Goal: Task Accomplishment & Management: Manage account settings

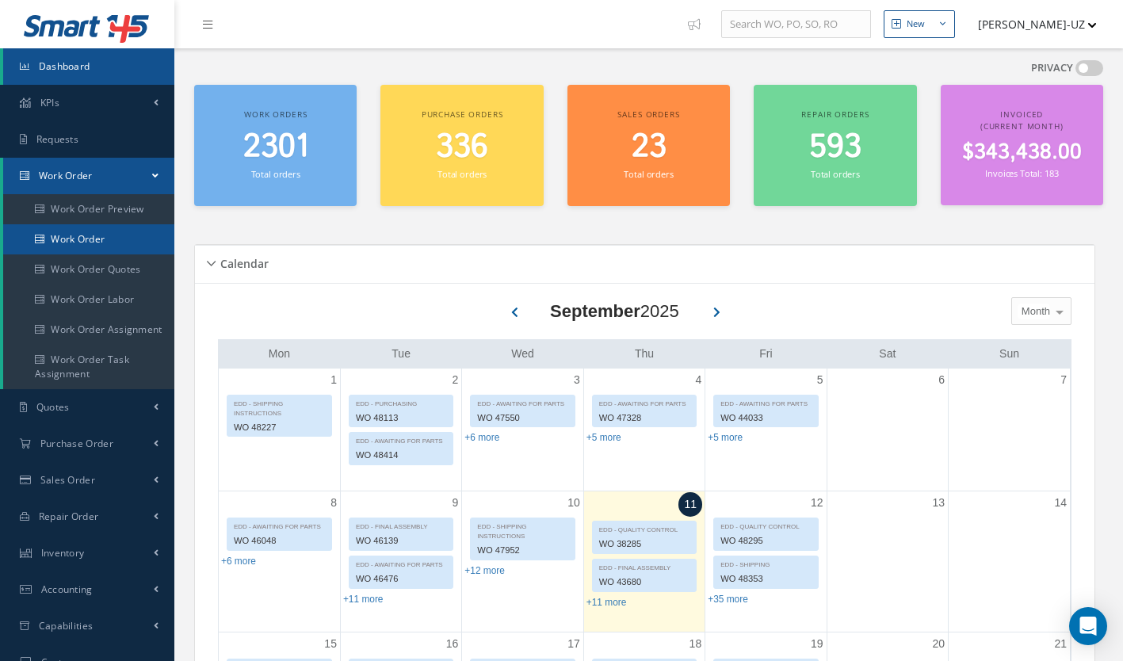
click at [71, 236] on link "Work Order" at bounding box center [88, 239] width 171 height 30
click at [71, 241] on link "Work Order" at bounding box center [88, 239] width 171 height 30
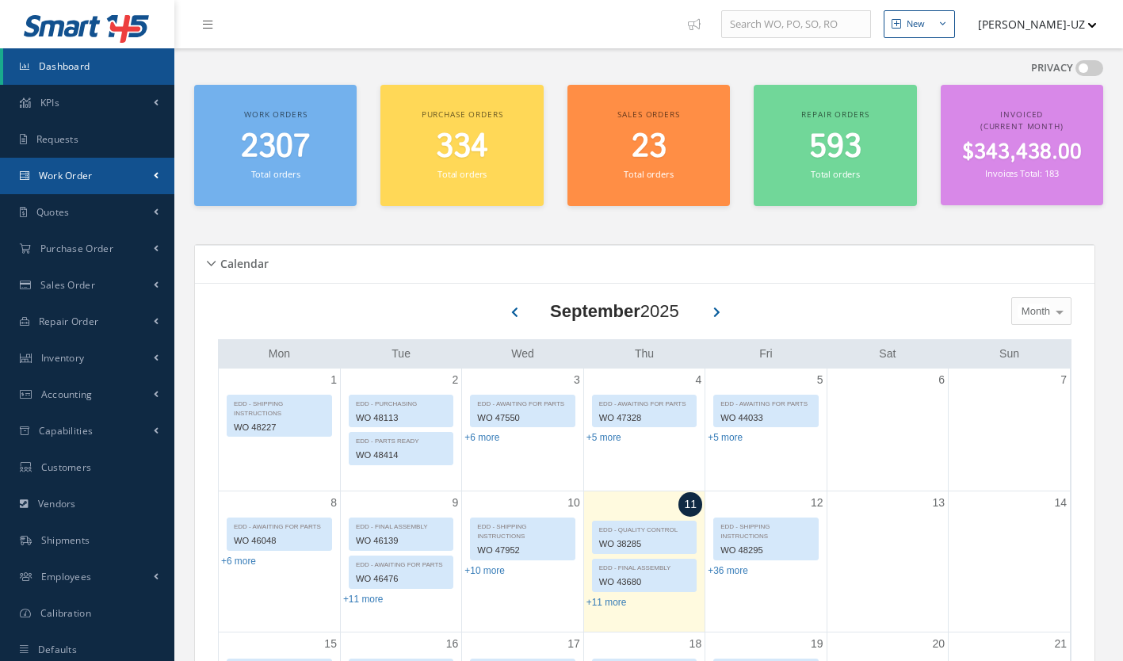
click at [65, 179] on span "Work Order" at bounding box center [66, 175] width 54 height 13
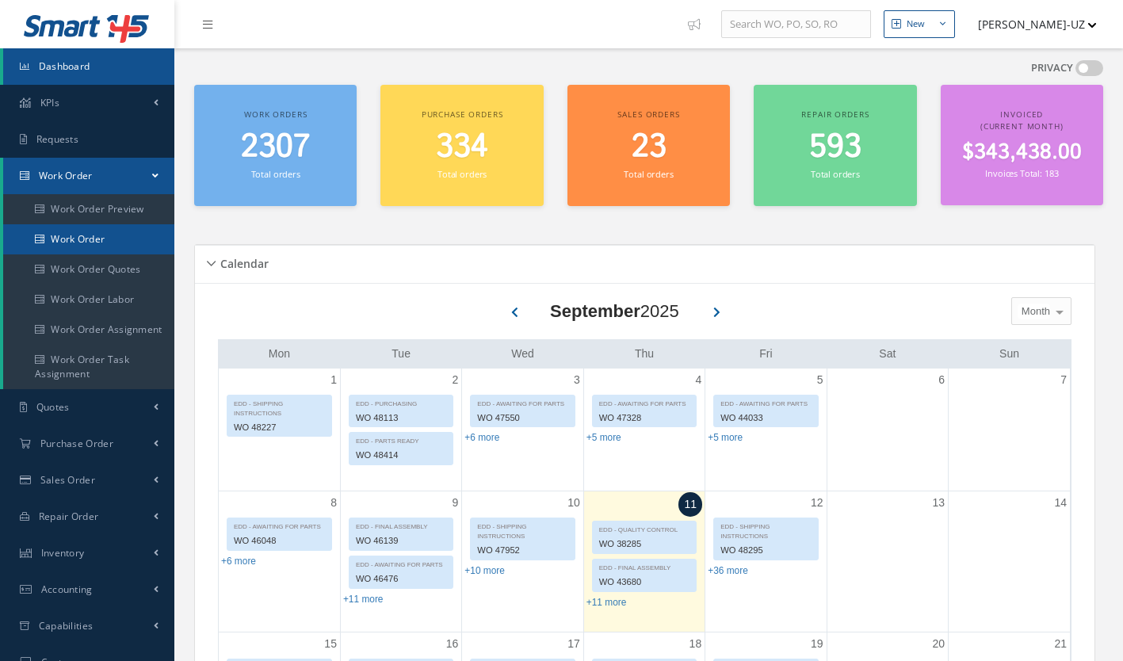
click at [97, 242] on link "Work Order" at bounding box center [88, 239] width 171 height 30
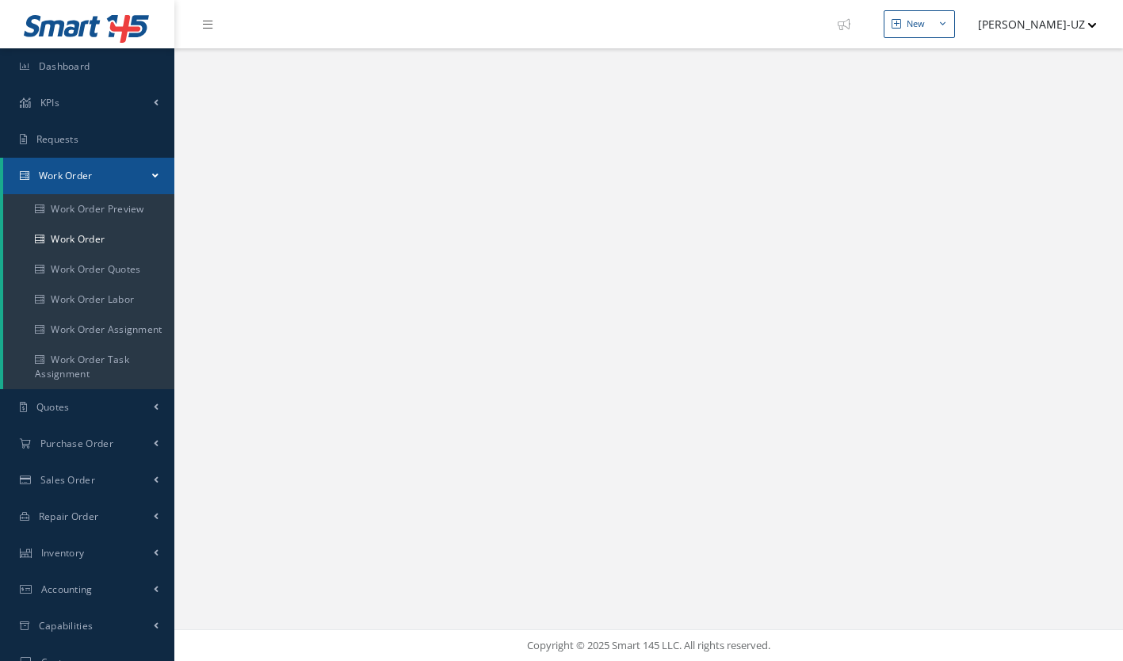
select select "25"
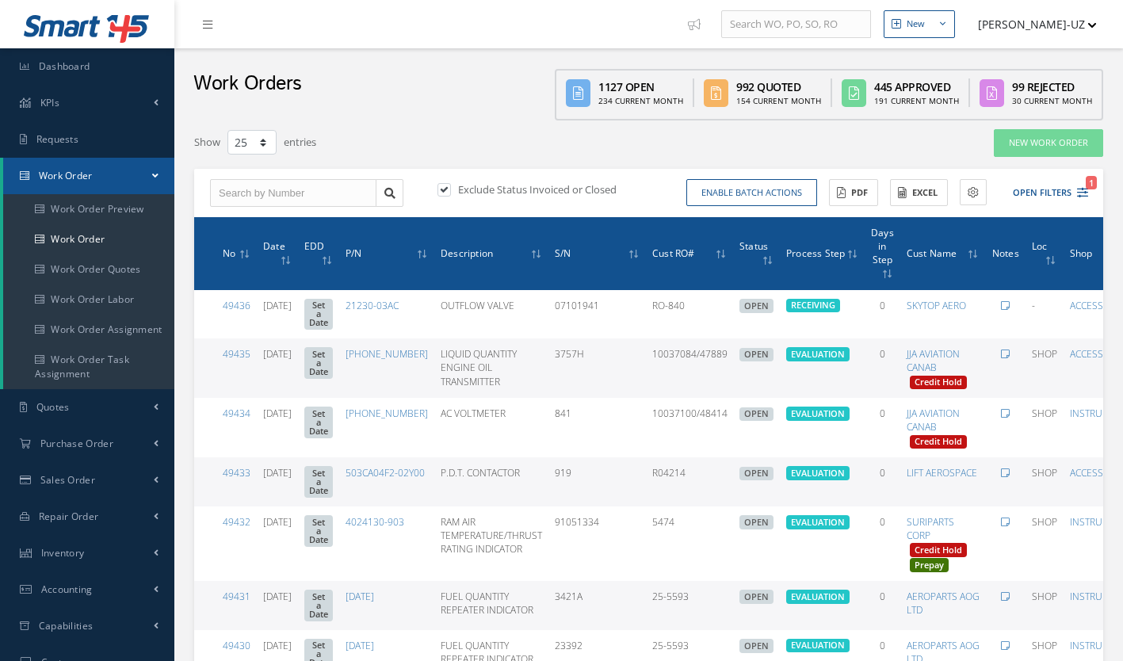
type input "All Work Request"
type input "All Work Performed"
type input "All Status"
type input "WO Part Status"
click at [1082, 189] on icon "1" at bounding box center [1082, 192] width 11 height 11
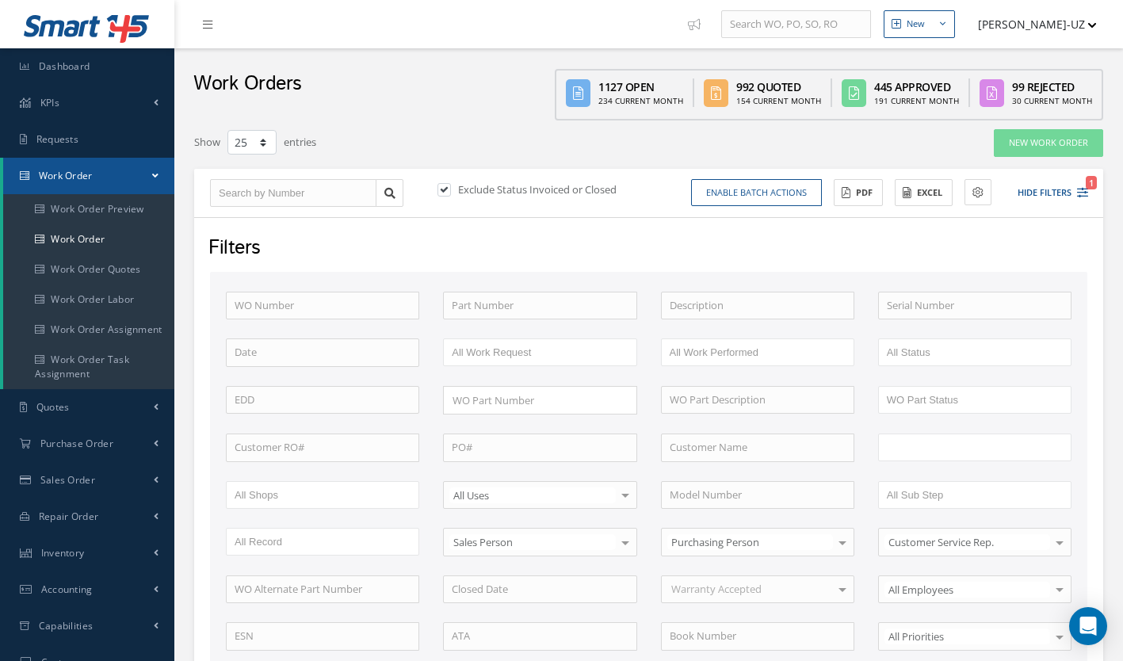
click at [939, 449] on input "text" at bounding box center [937, 448] width 101 height 20
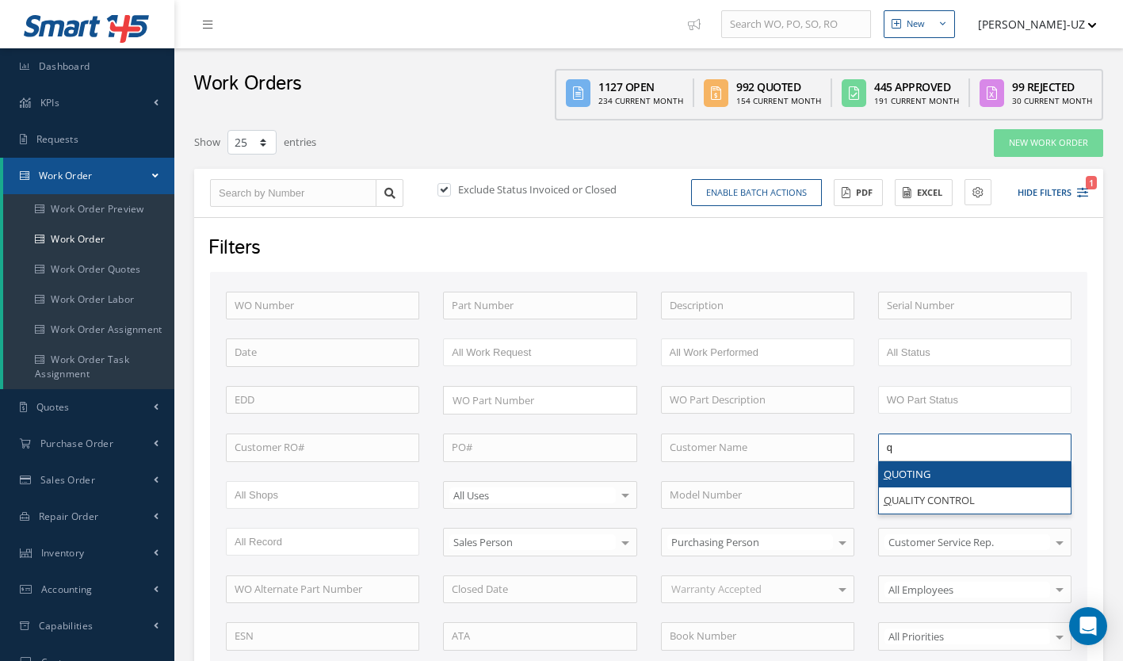
type input "q"
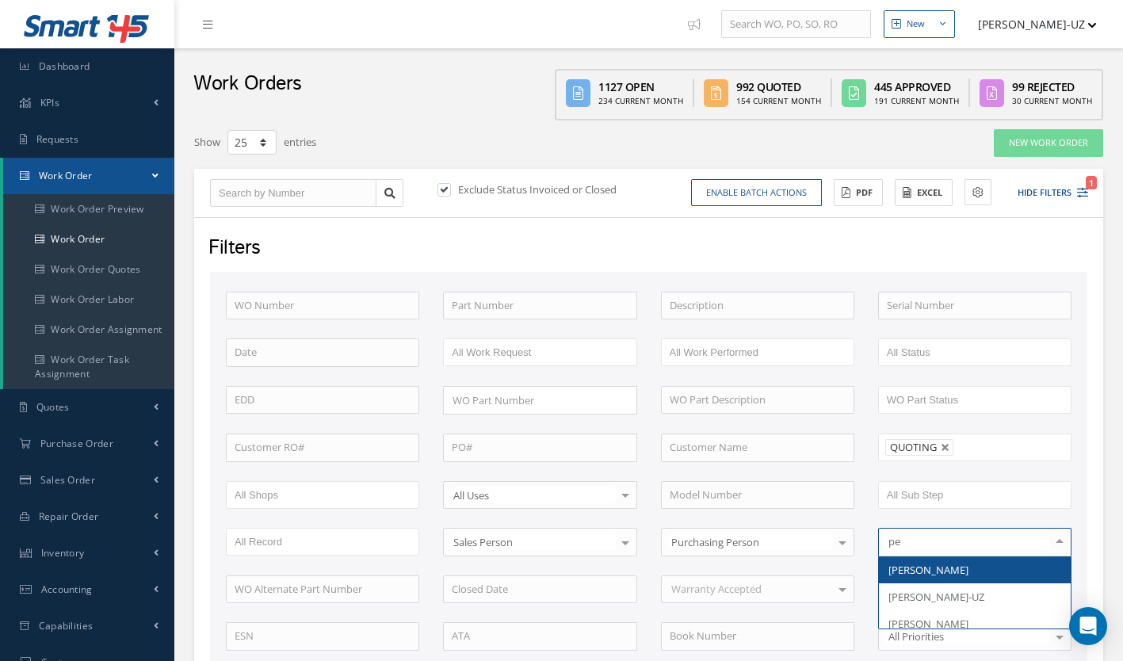
type input "per"
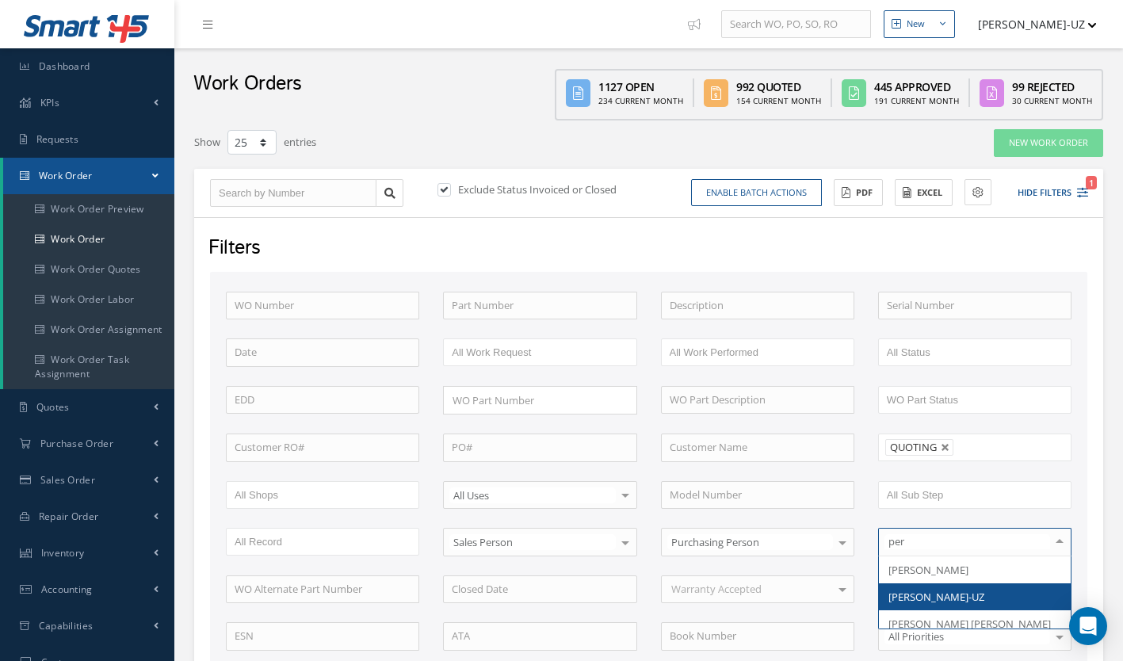
click at [965, 600] on span "[PERSON_NAME]-UZ" at bounding box center [937, 597] width 96 height 14
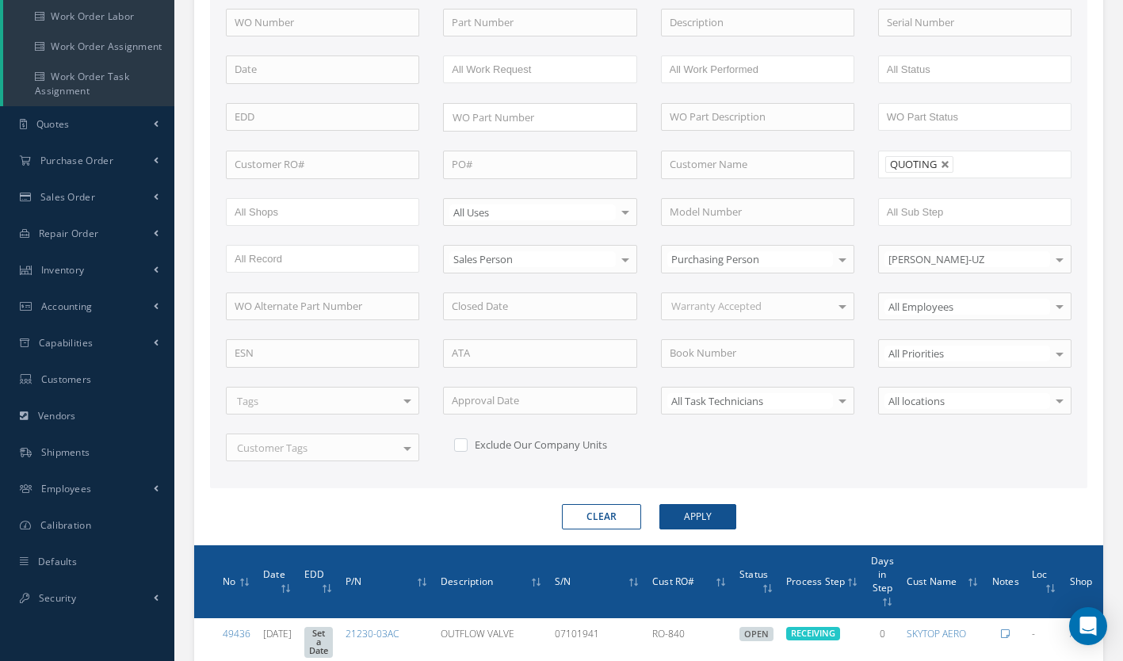
scroll to position [284, 0]
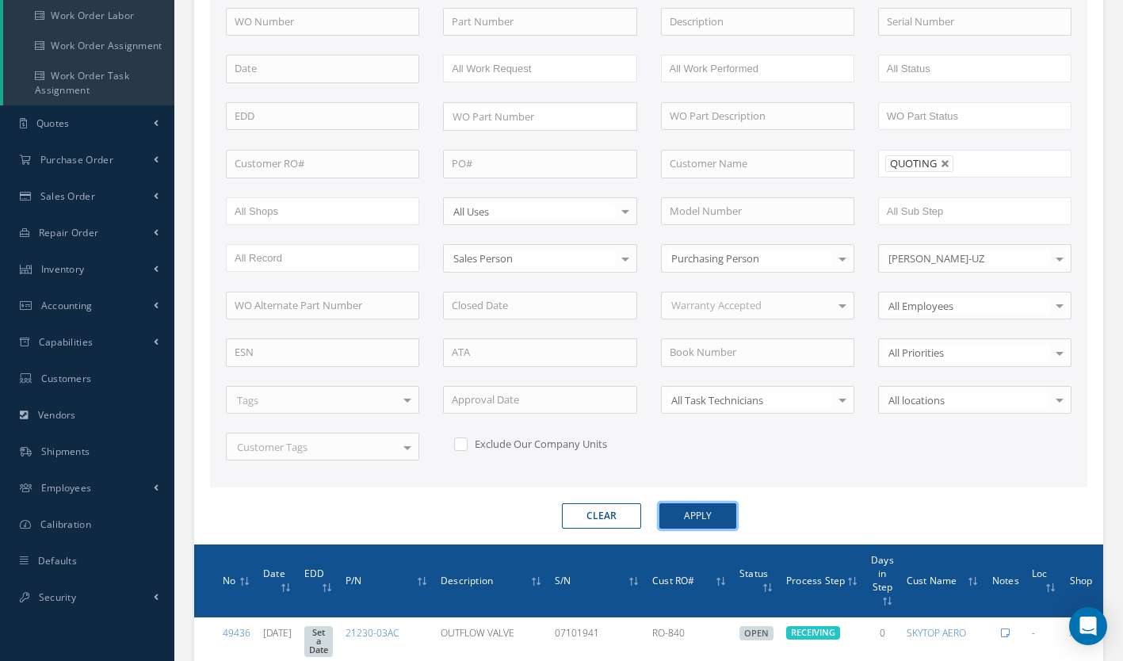
click at [697, 516] on button "Apply" at bounding box center [697, 515] width 77 height 25
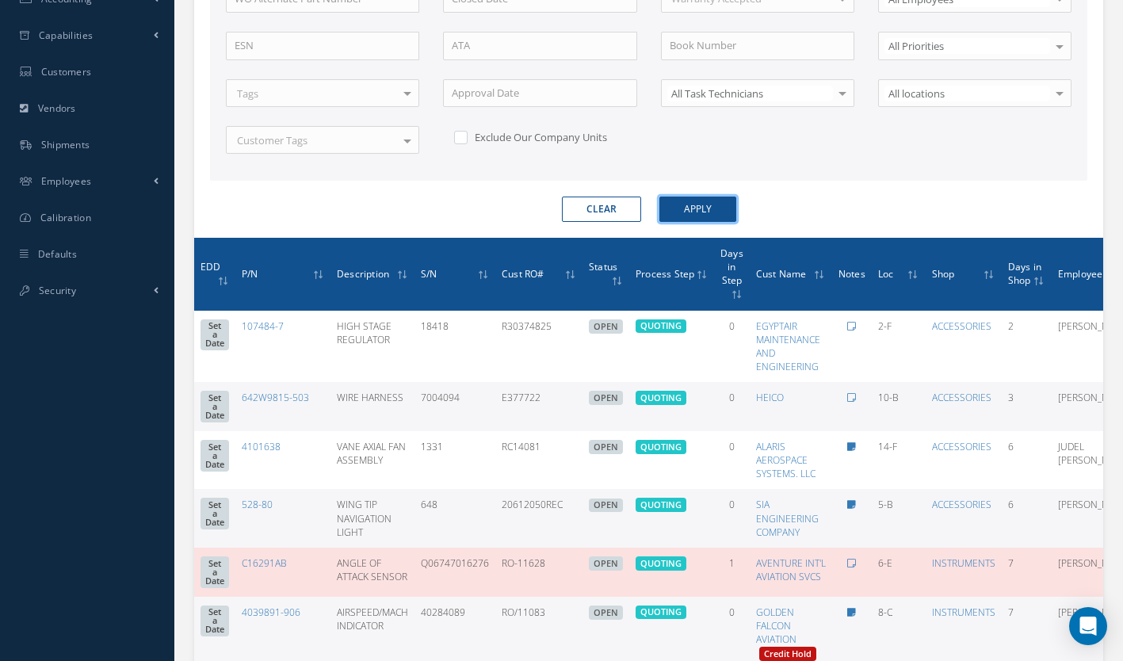
scroll to position [0, 109]
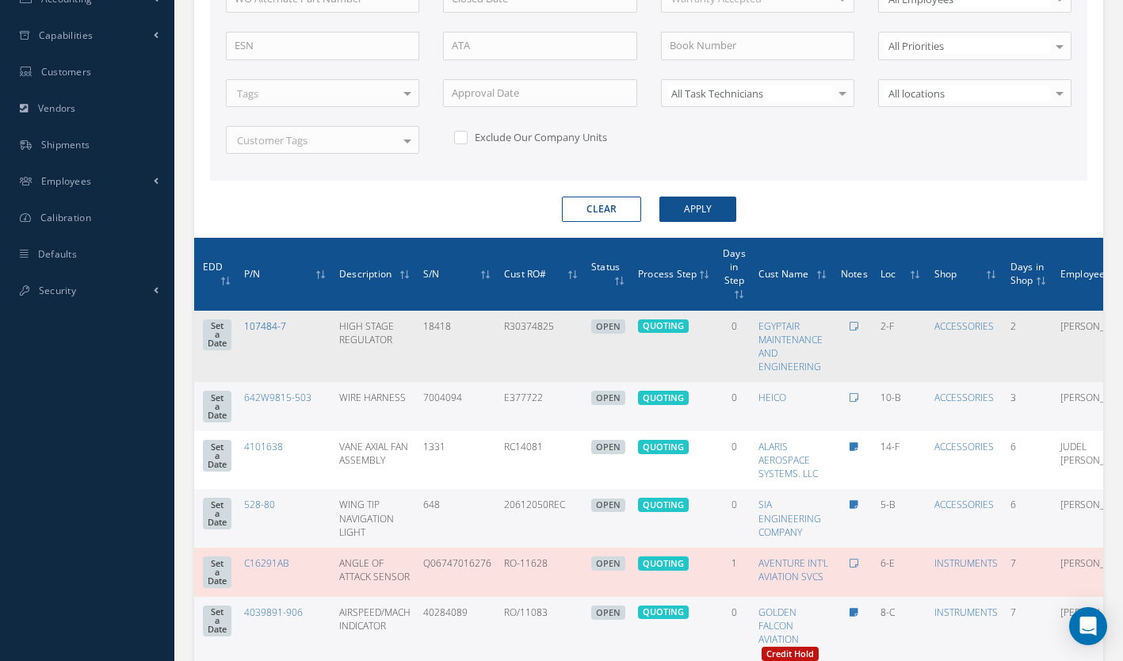
click at [278, 320] on link "107484-7" at bounding box center [265, 325] width 42 height 13
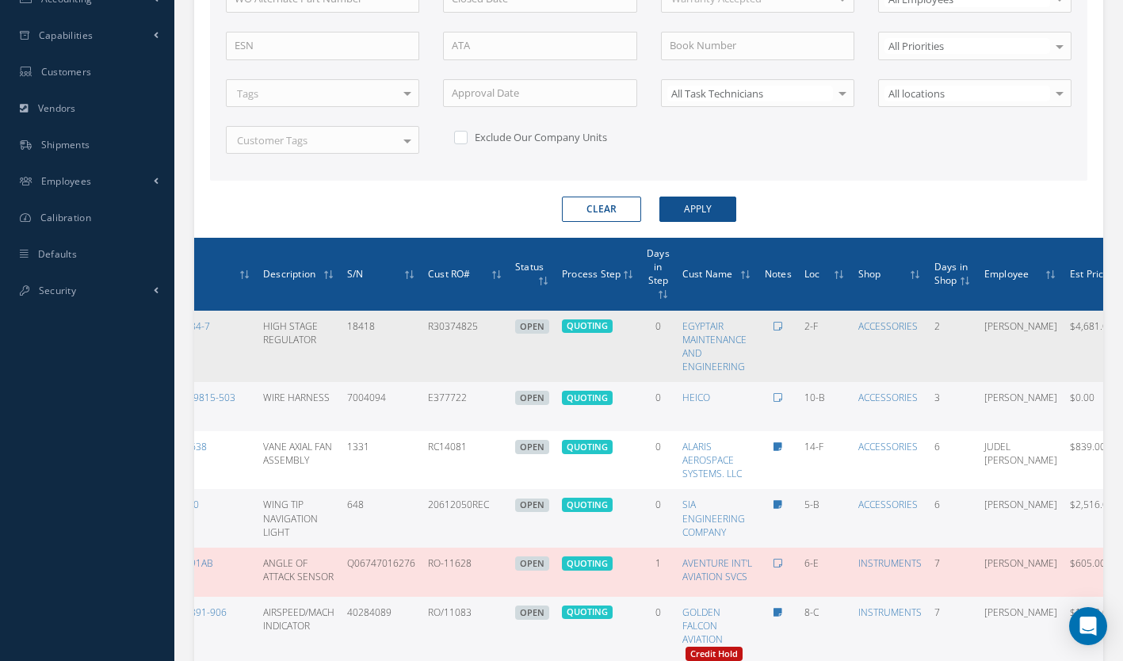
scroll to position [0, 181]
click at [1122, 342] on icon at bounding box center [1143, 344] width 16 height 13
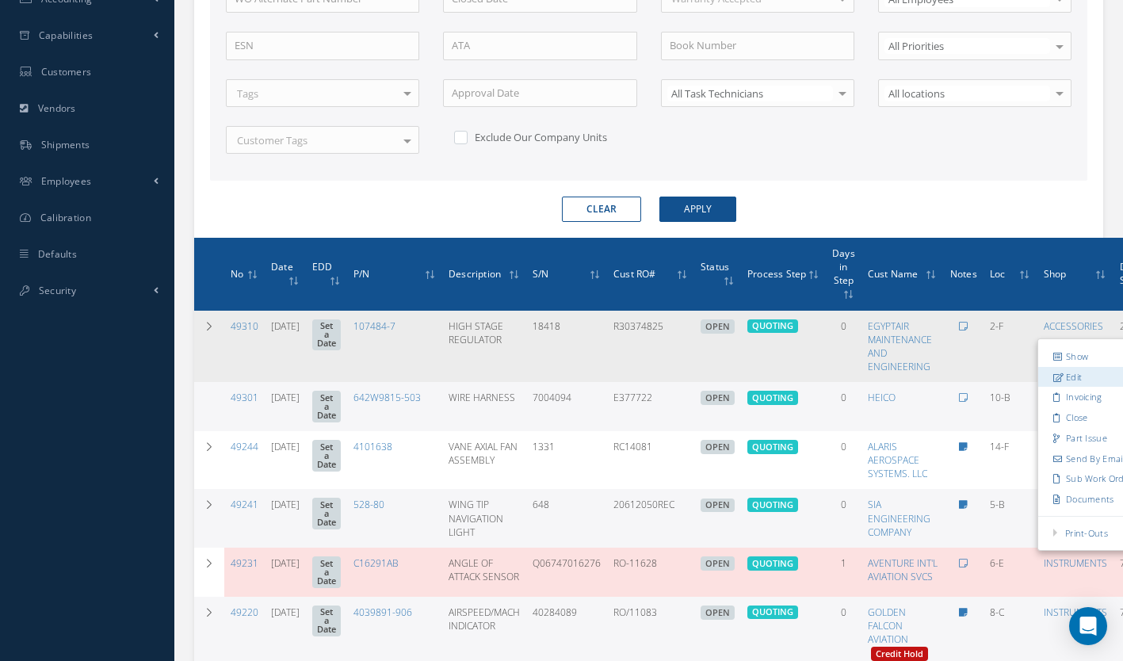
click at [1038, 374] on link "Edit" at bounding box center [1100, 377] width 125 height 21
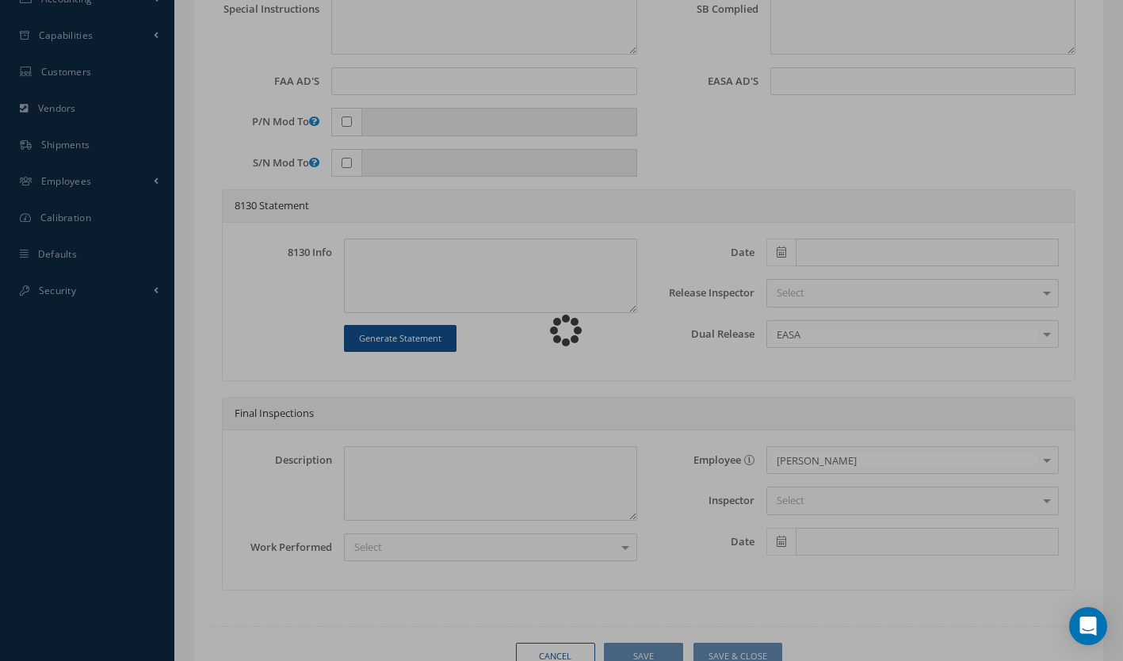
type input "107484-7"
type input "2-F"
type input "[DATE]"
type input "HIGH STAGE REGULATOR"
type input "R30374825"
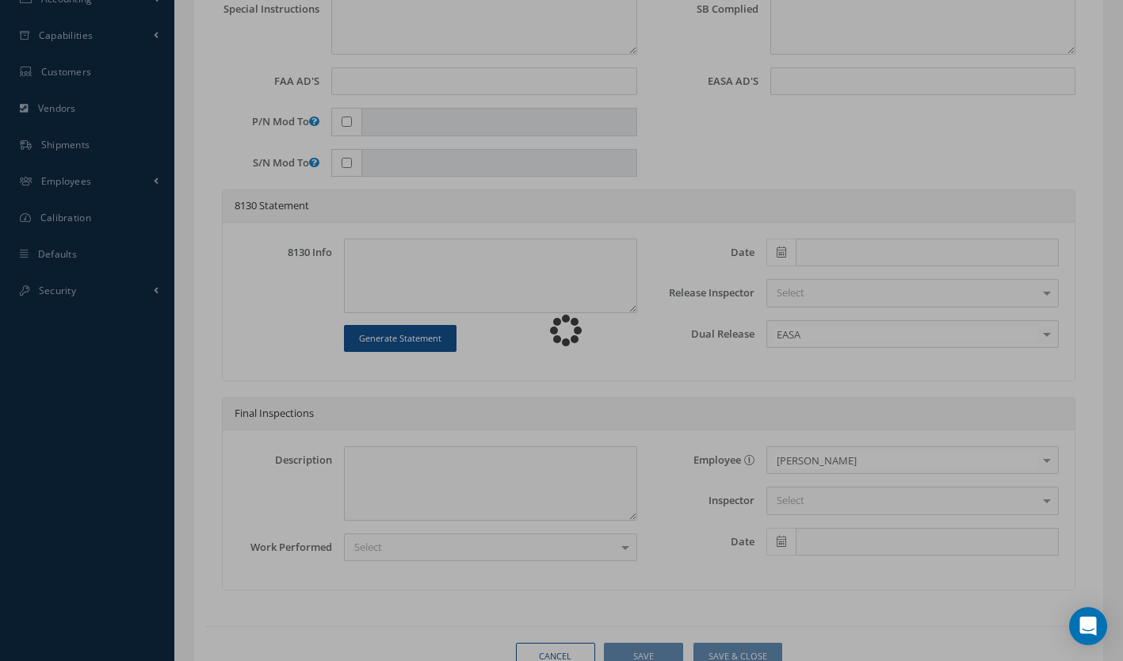
type input "18418"
type textarea "BLEED TRIP OFF LIGHT"
type textarea "PLEASE SEE R.O. FOR DETAILS"
type textarea "NO VISUAL DAMAGE"
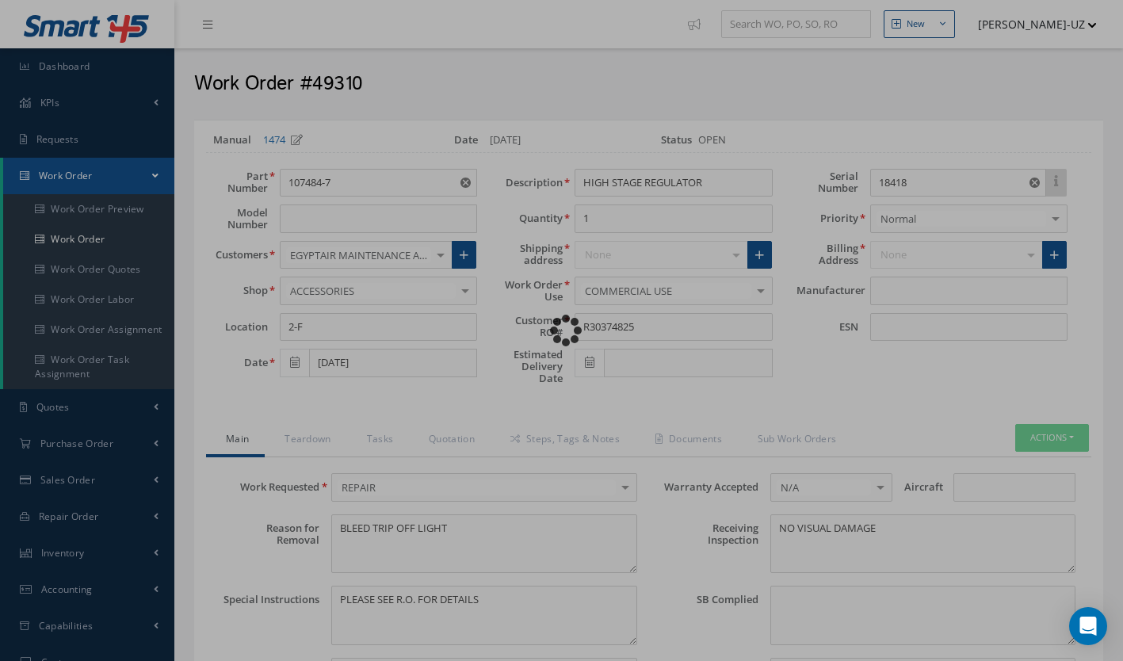
click at [562, 331] on div "Loading…" at bounding box center [562, 331] width 0 height 0
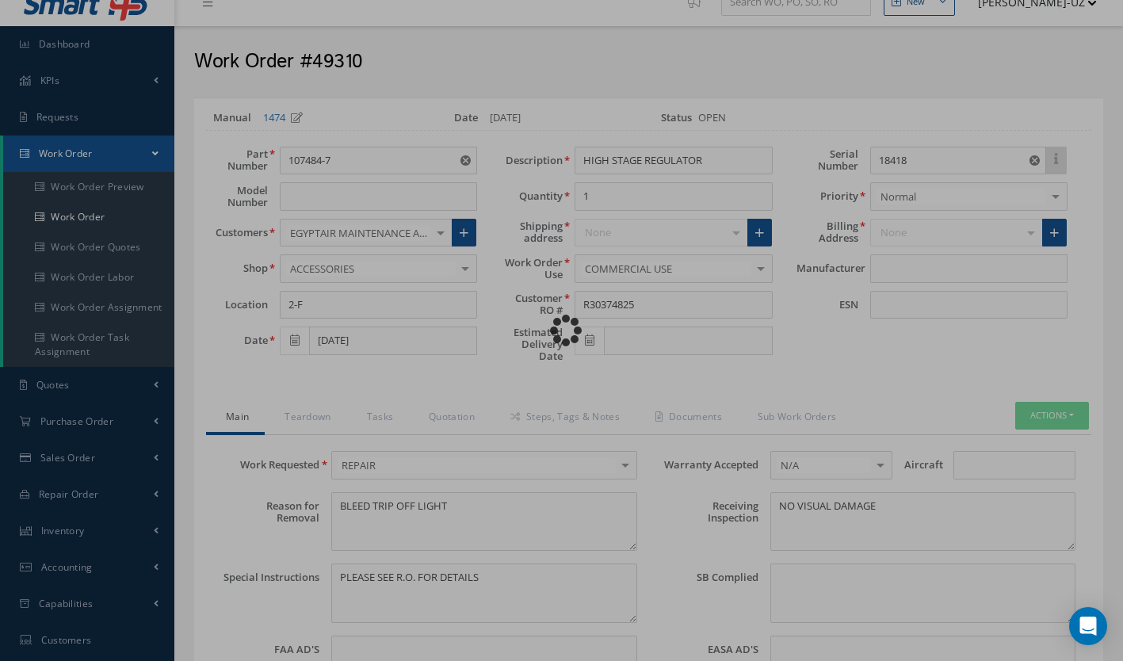
scroll to position [27, 0]
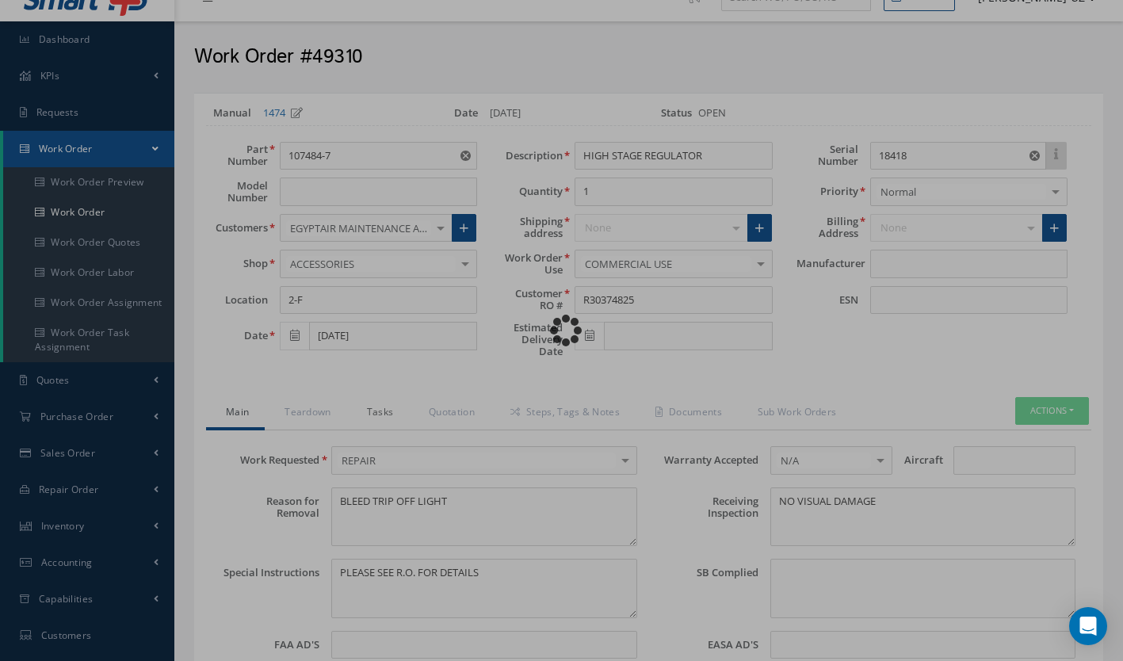
type input "HONEYWELL"
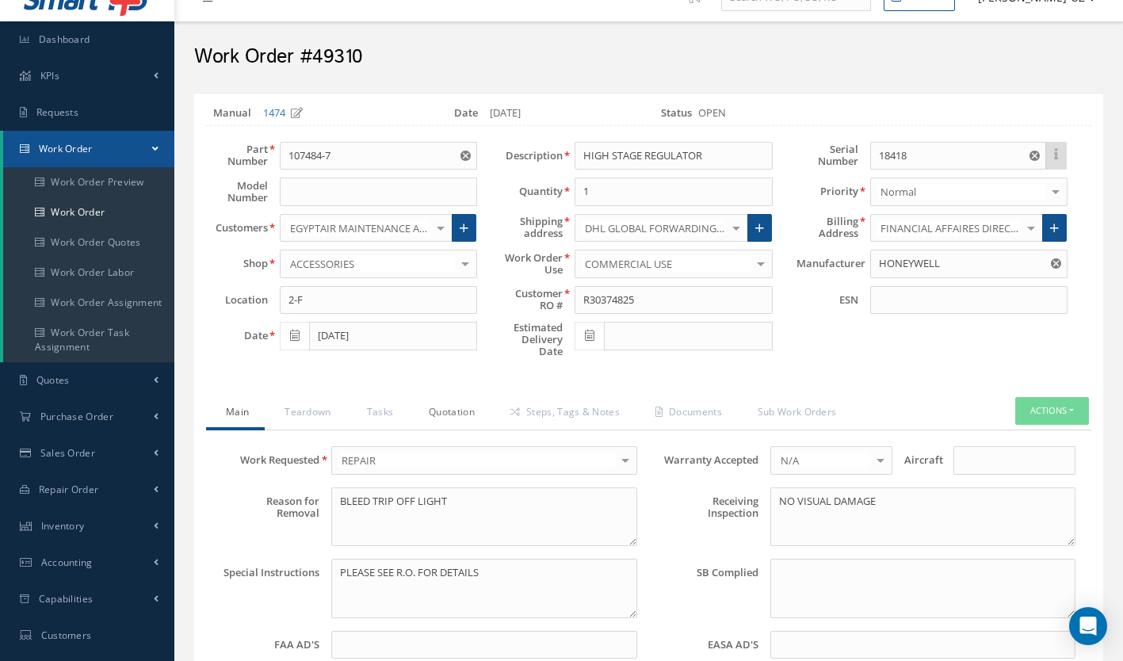
click at [445, 404] on link "Quotation" at bounding box center [450, 413] width 82 height 33
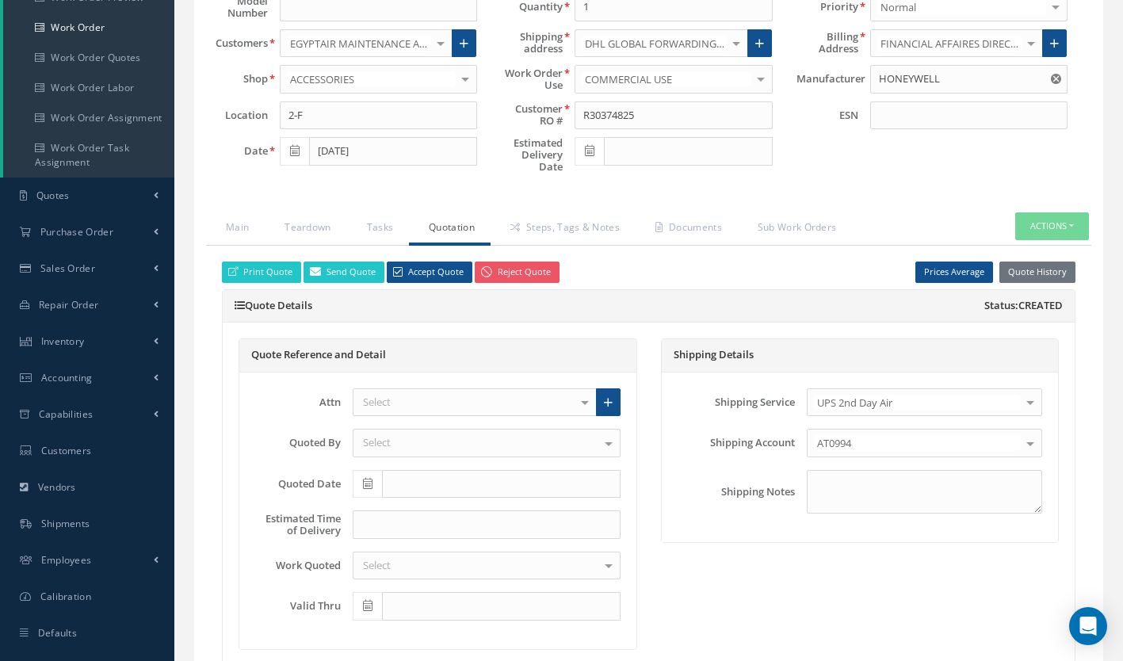
scroll to position [212, 0]
click at [445, 404] on div "Select" at bounding box center [475, 402] width 244 height 29
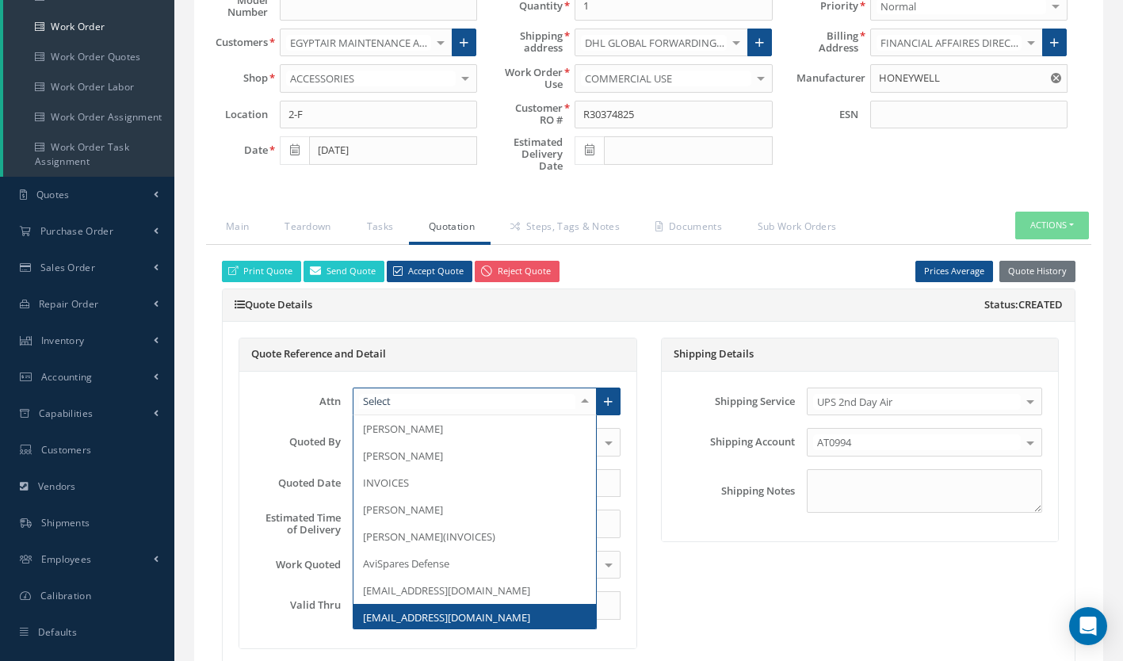
scroll to position [2, 0]
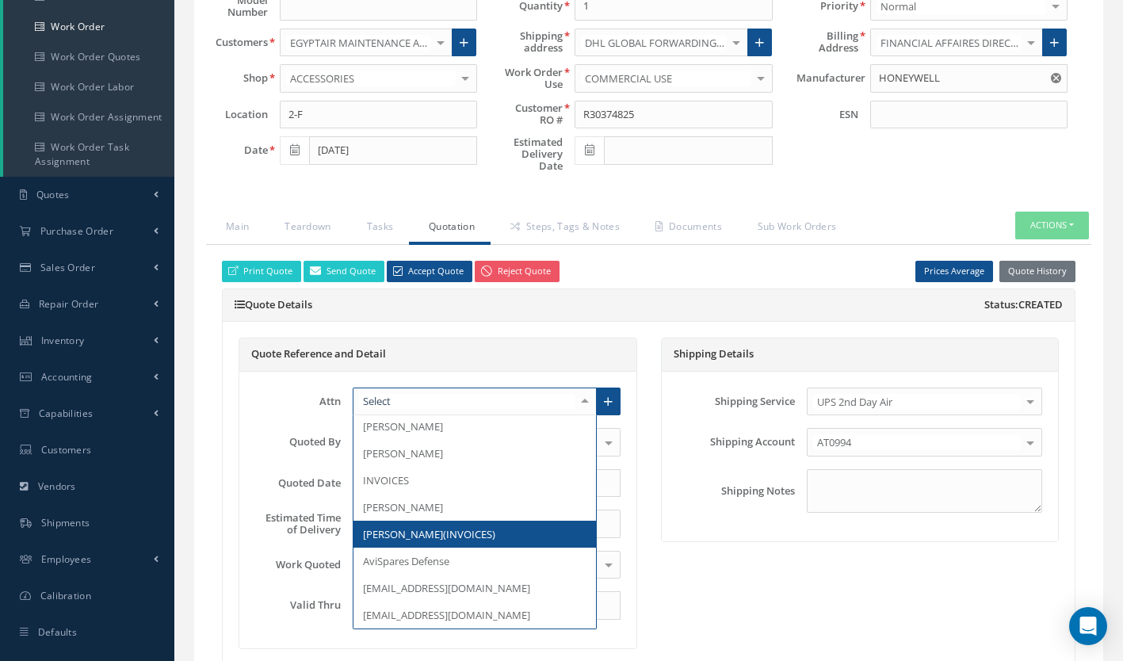
click at [488, 535] on span "Mostafa Mamdoh(INVOICES)" at bounding box center [429, 534] width 132 height 14
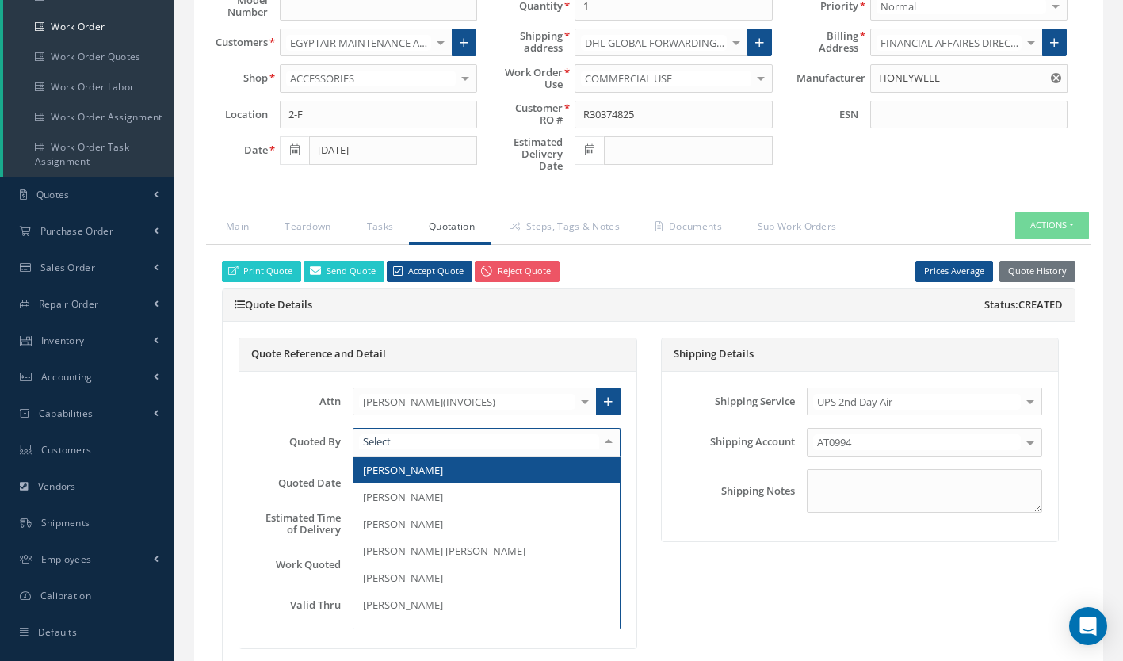
click at [475, 434] on div at bounding box center [487, 442] width 268 height 29
type input "per"
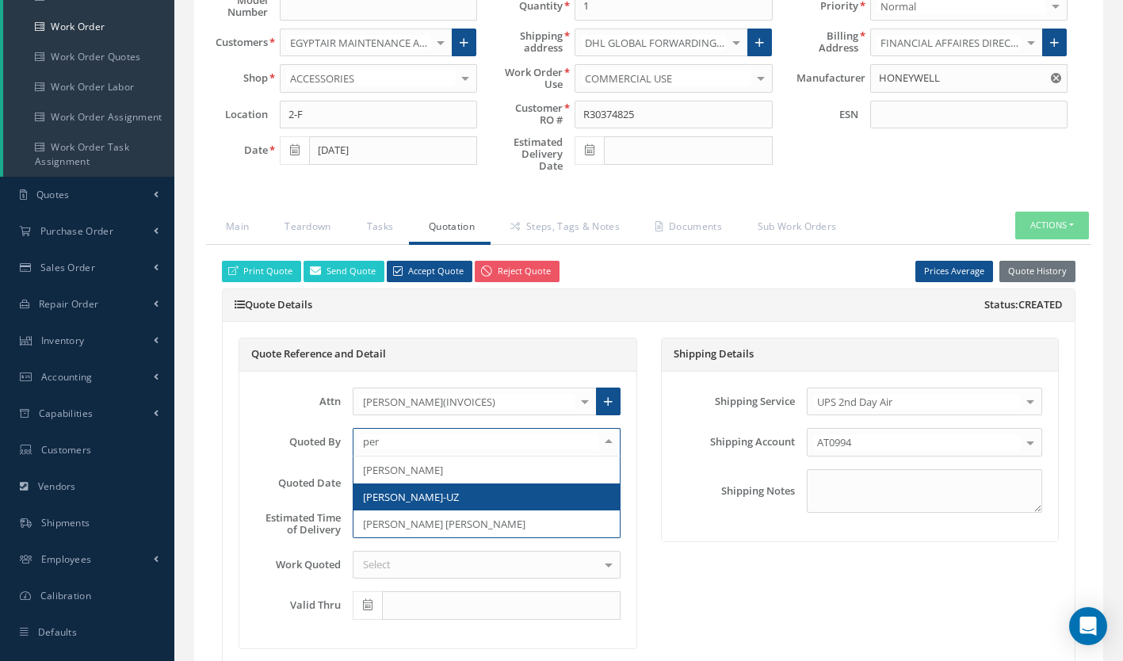
click at [422, 495] on span "[PERSON_NAME]-UZ" at bounding box center [411, 497] width 96 height 14
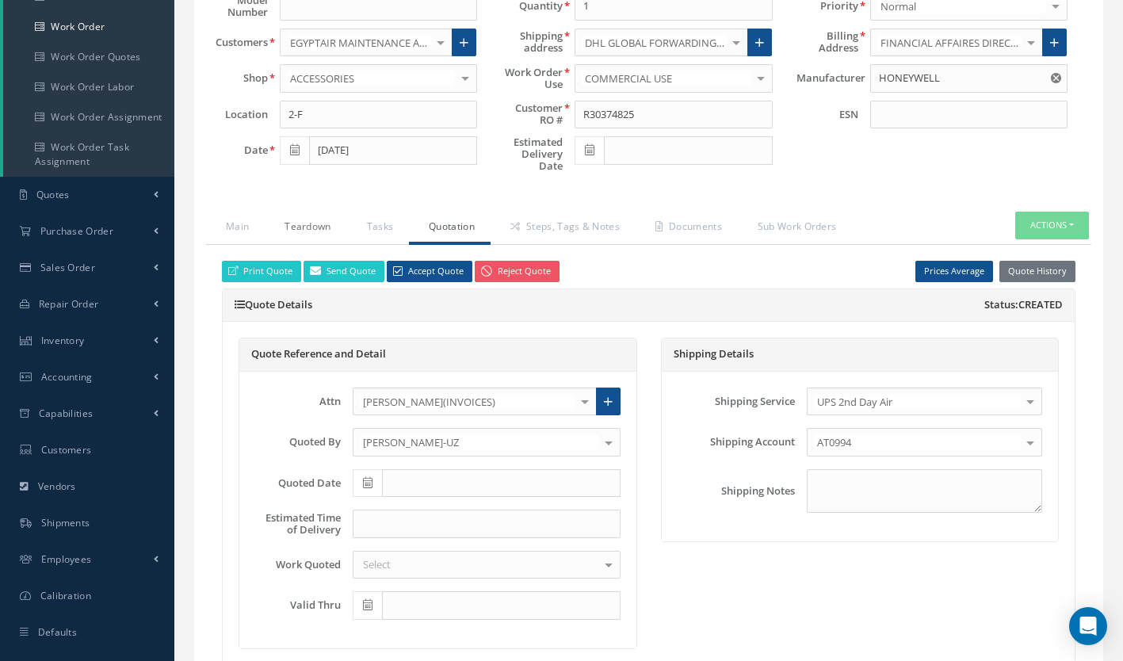
click at [309, 220] on link "Teardown" at bounding box center [306, 228] width 82 height 33
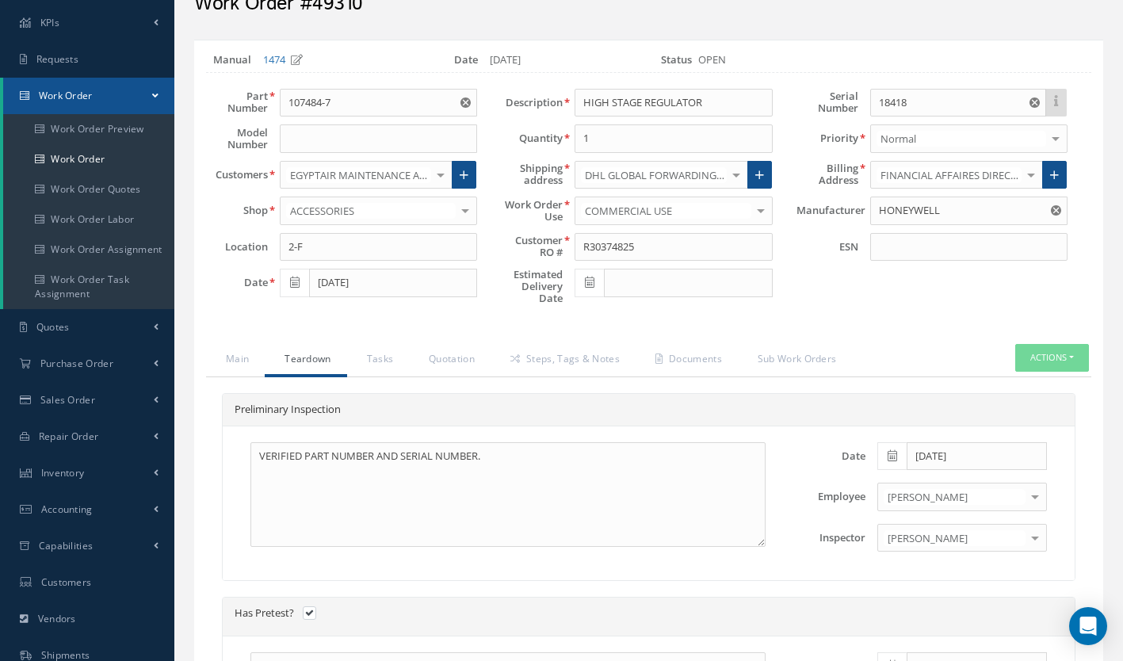
scroll to position [79, 0]
click at [452, 361] on link "Quotation" at bounding box center [450, 361] width 82 height 33
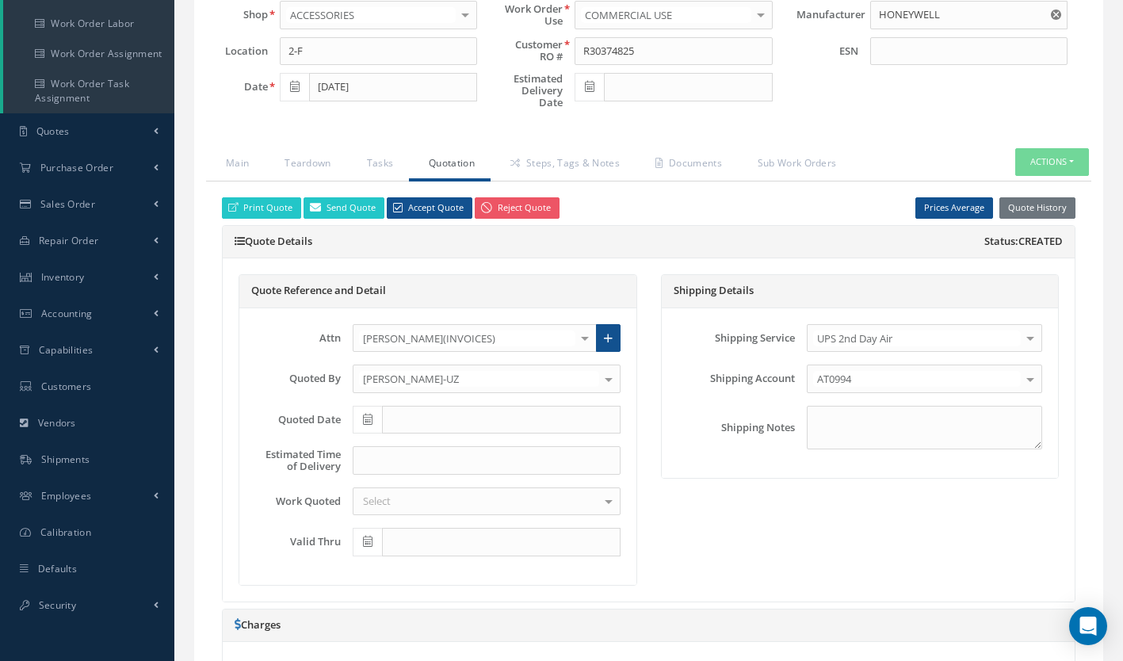
scroll to position [274, 0]
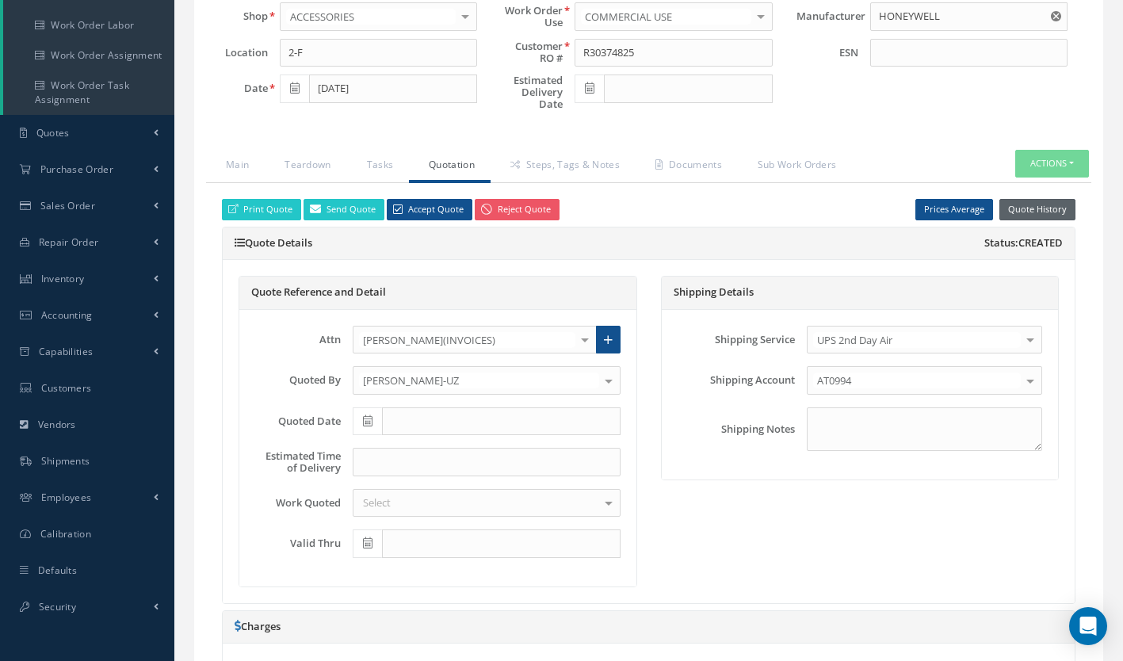
click at [1050, 204] on button "Quote History" at bounding box center [1038, 209] width 76 height 21
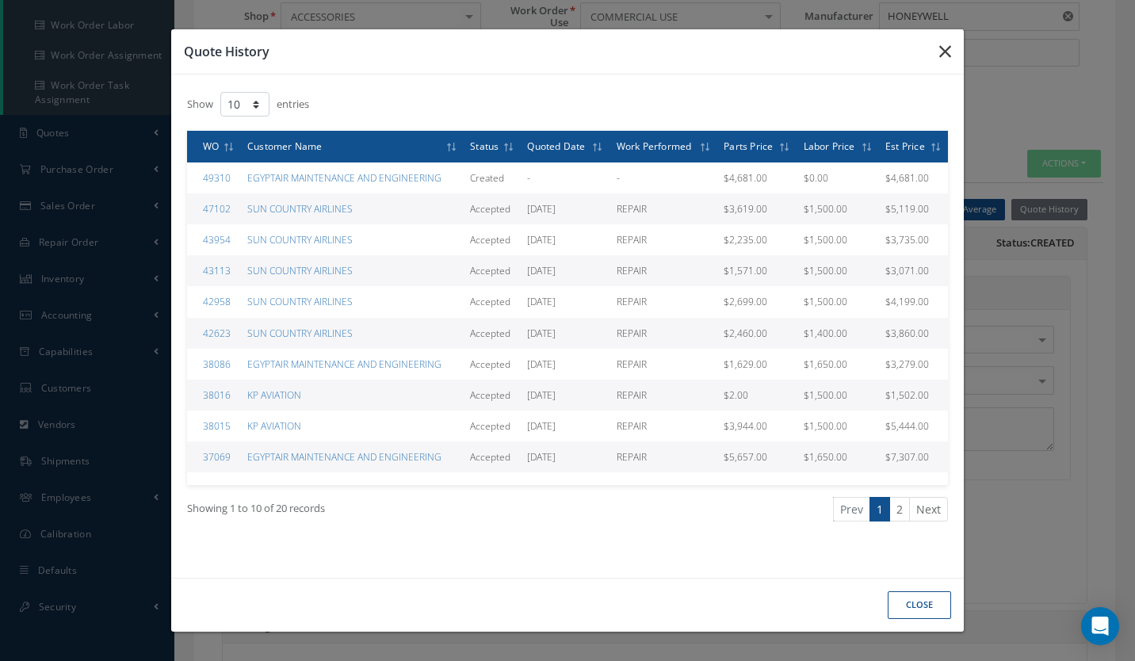
click at [946, 55] on icon "button" at bounding box center [945, 51] width 12 height 19
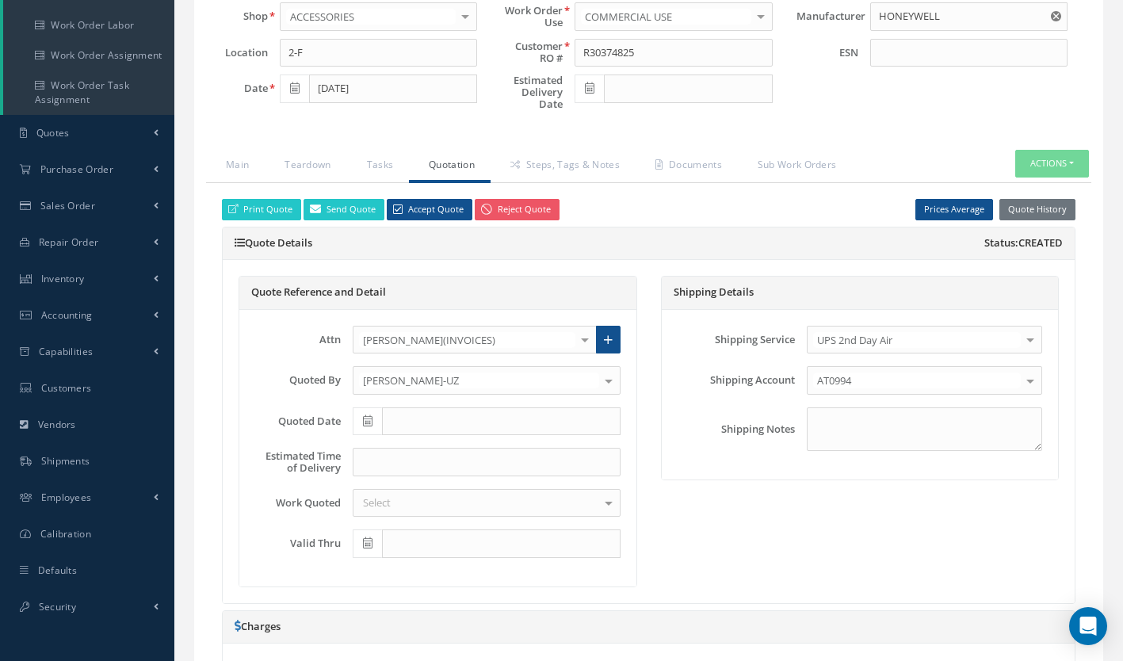
click at [397, 497] on div "Select" at bounding box center [487, 503] width 268 height 29
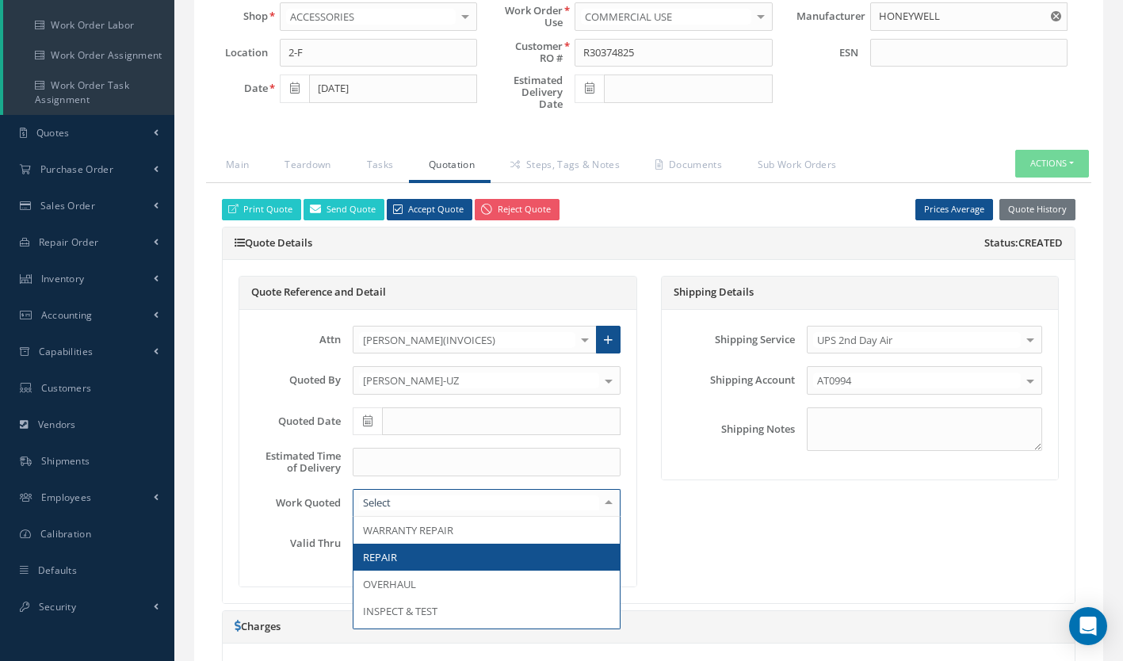
click at [380, 561] on span "REPAIR" at bounding box center [380, 557] width 34 height 14
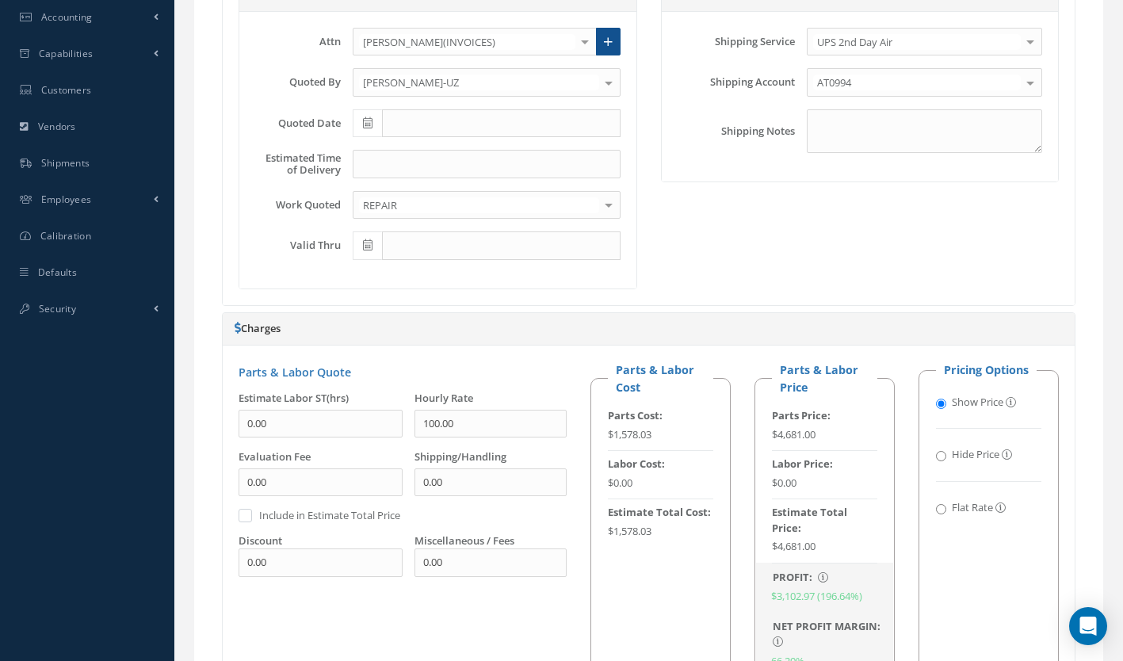
scroll to position [573, 0]
click at [238, 415] on div "Estimate Labor ST(hrs) 0.00" at bounding box center [315, 419] width 176 height 59
click at [246, 419] on input "0.00" at bounding box center [321, 423] width 164 height 29
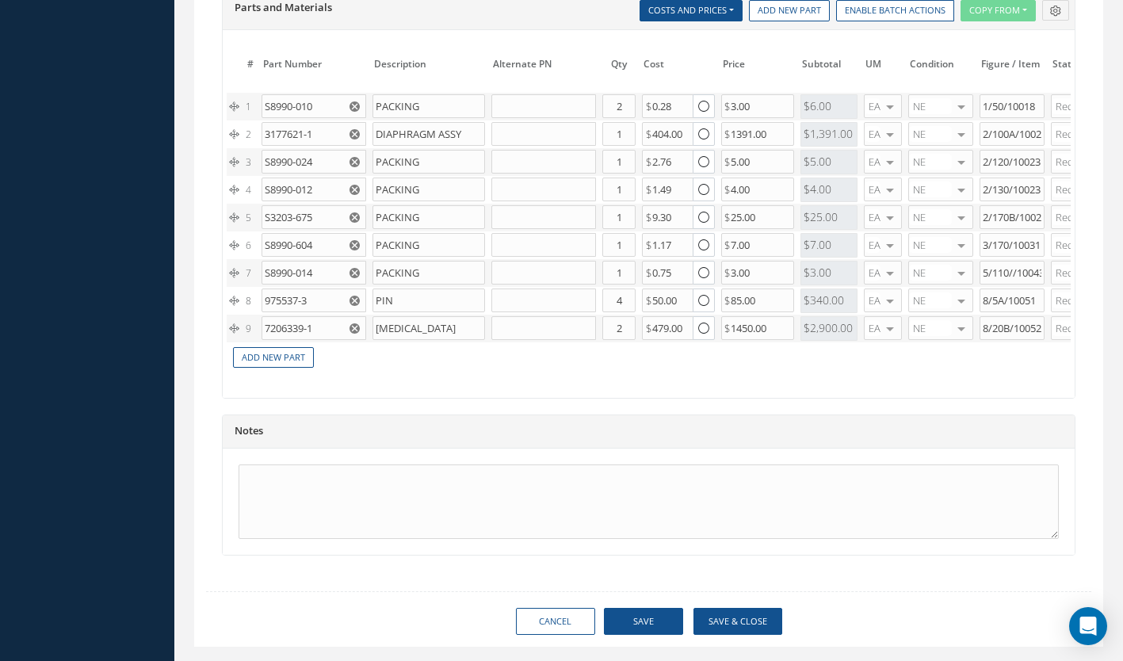
scroll to position [1321, 0]
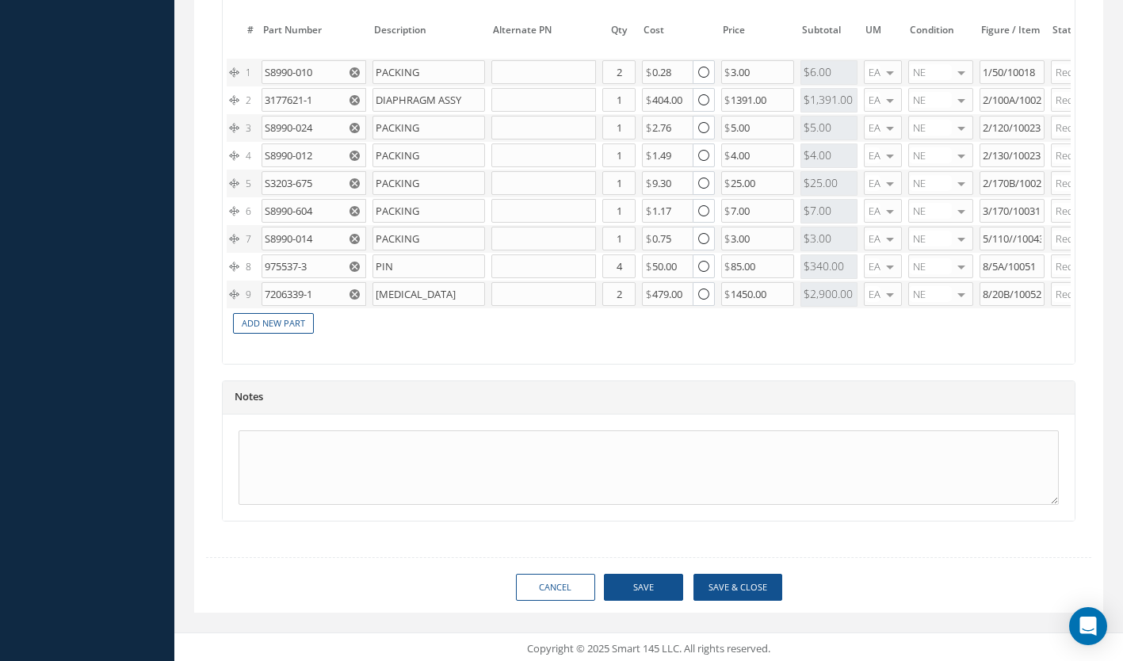
type input "16.50"
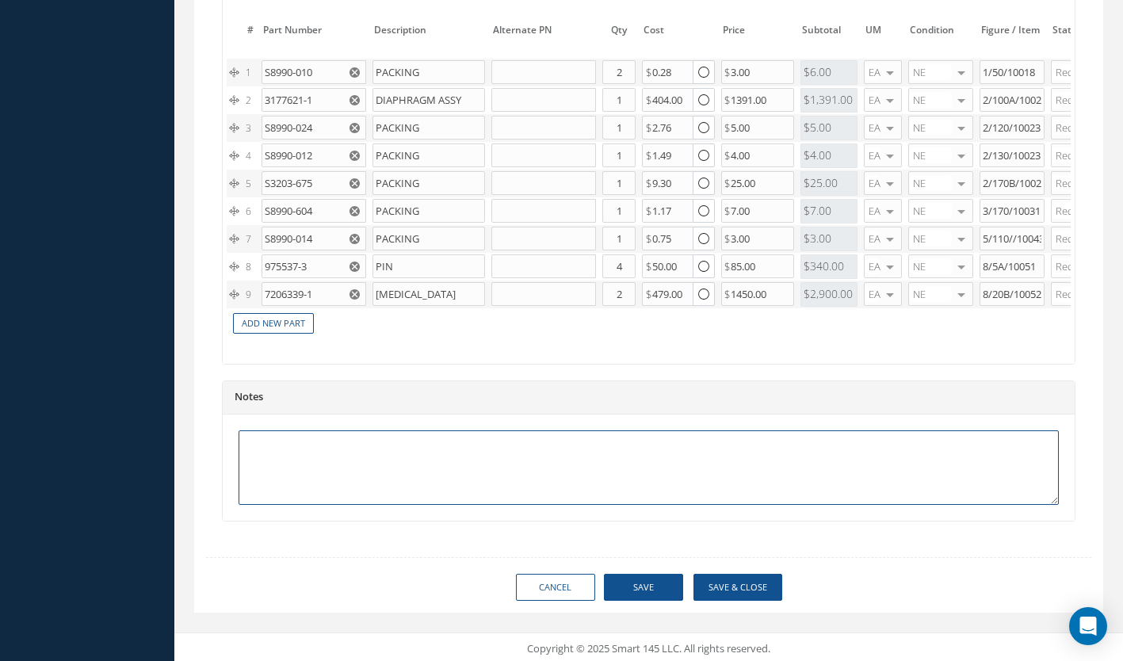
click at [351, 464] on textarea at bounding box center [649, 467] width 820 height 75
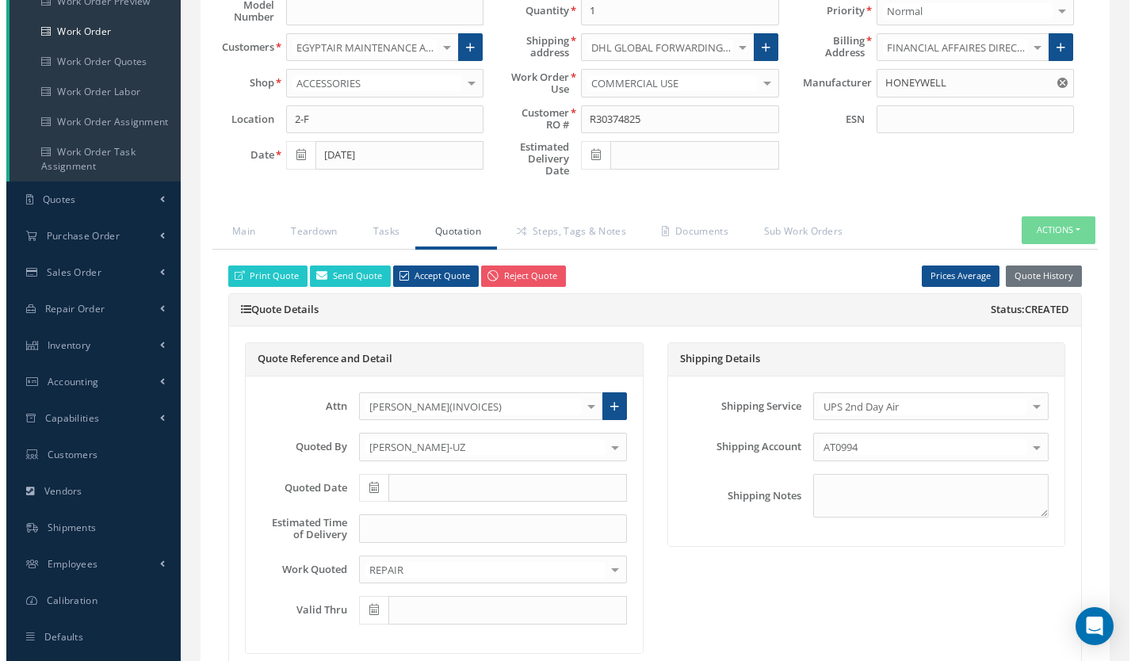
scroll to position [208, 0]
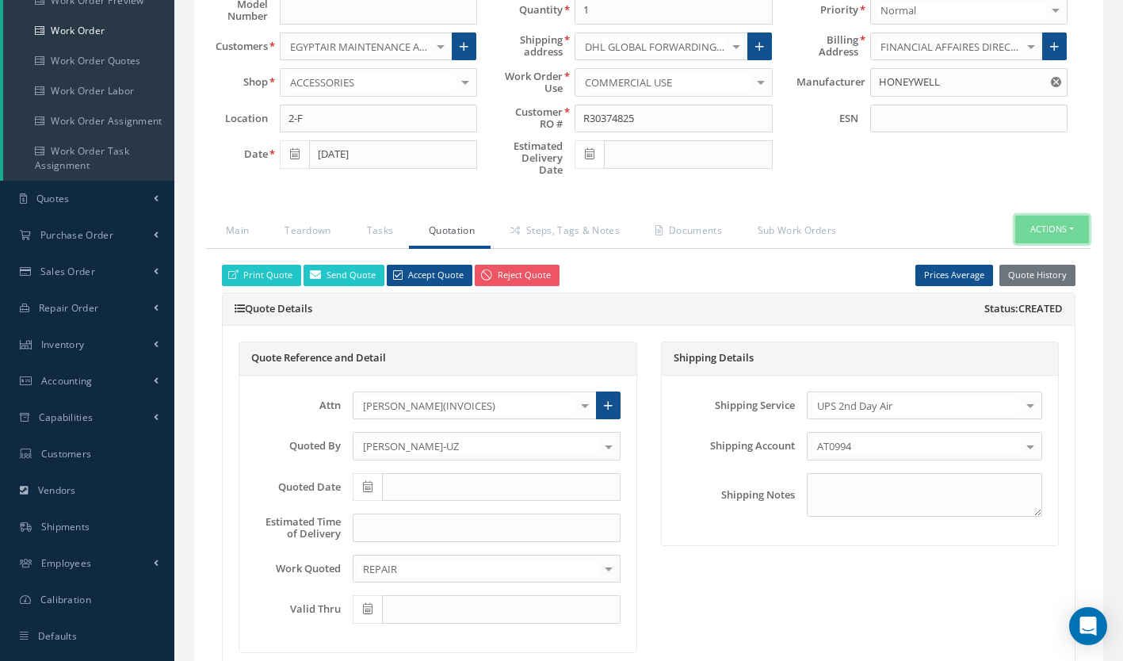
click at [1071, 228] on button "Actions" at bounding box center [1052, 230] width 74 height 28
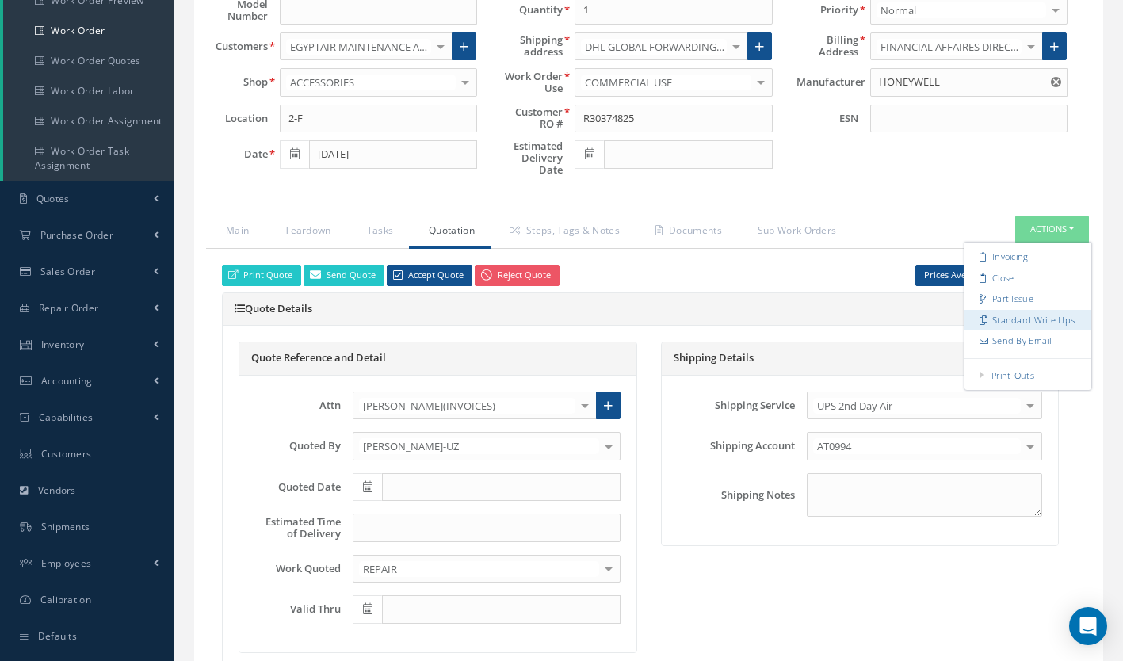
click at [1062, 323] on link "Standard Write Ups" at bounding box center [1028, 320] width 127 height 21
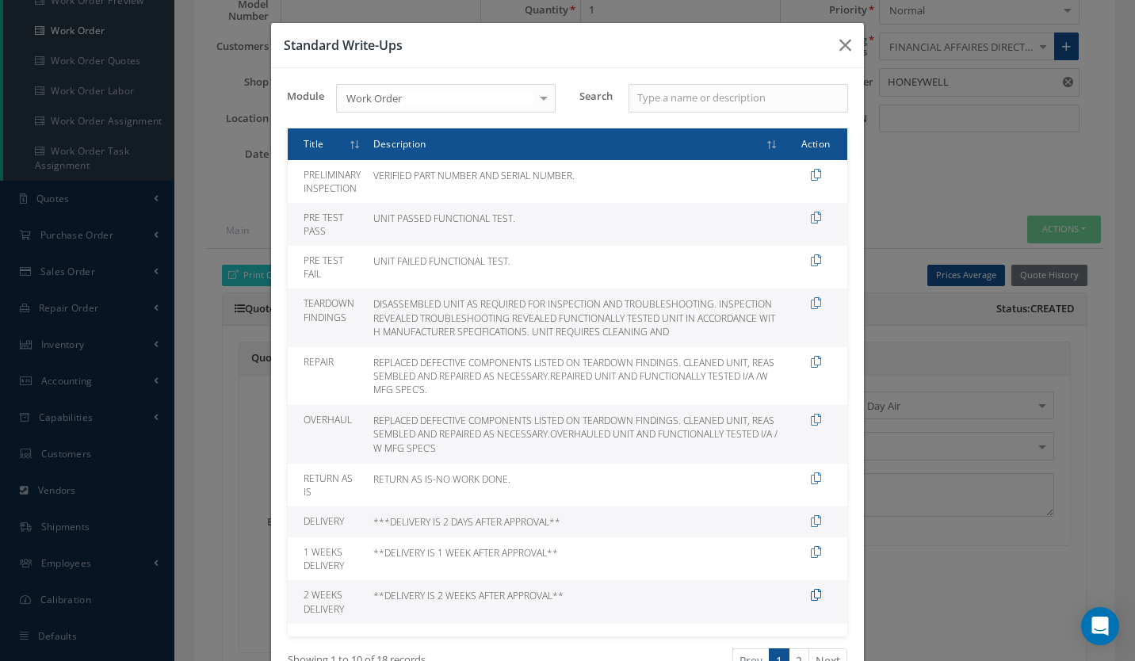
click at [811, 594] on icon at bounding box center [816, 595] width 10 height 12
type textarea "**DELIVERY IS 2 WEEKS AFTER APPROVAL**"
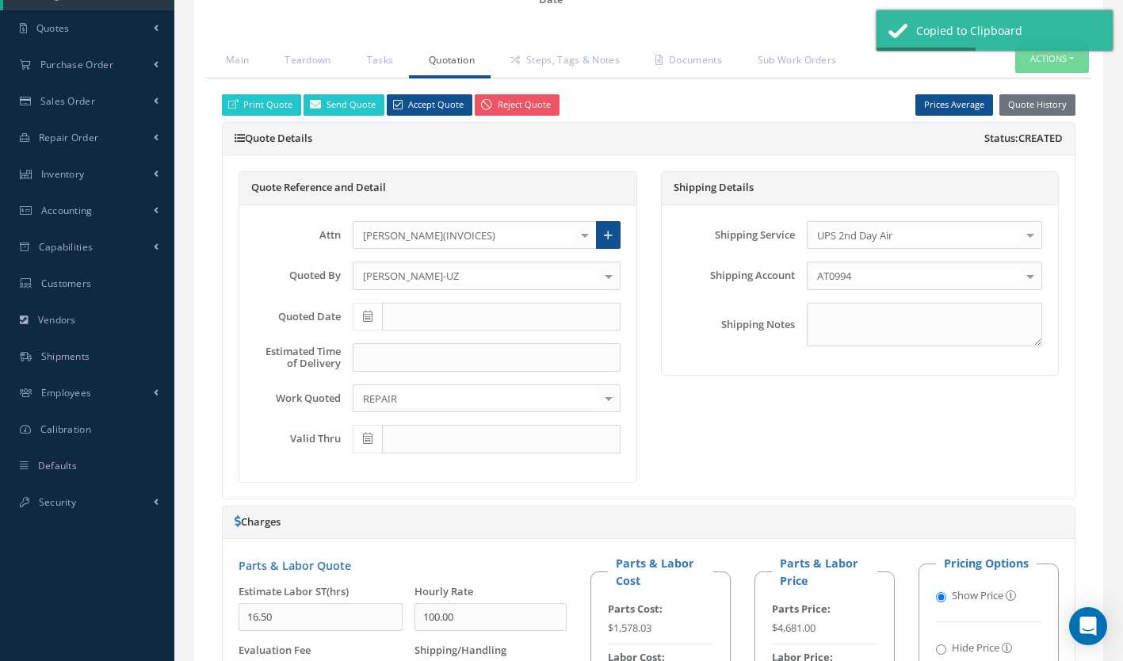
scroll to position [380, 0]
click at [420, 361] on input at bounding box center [487, 356] width 268 height 29
click at [397, 361] on input at bounding box center [487, 356] width 268 height 29
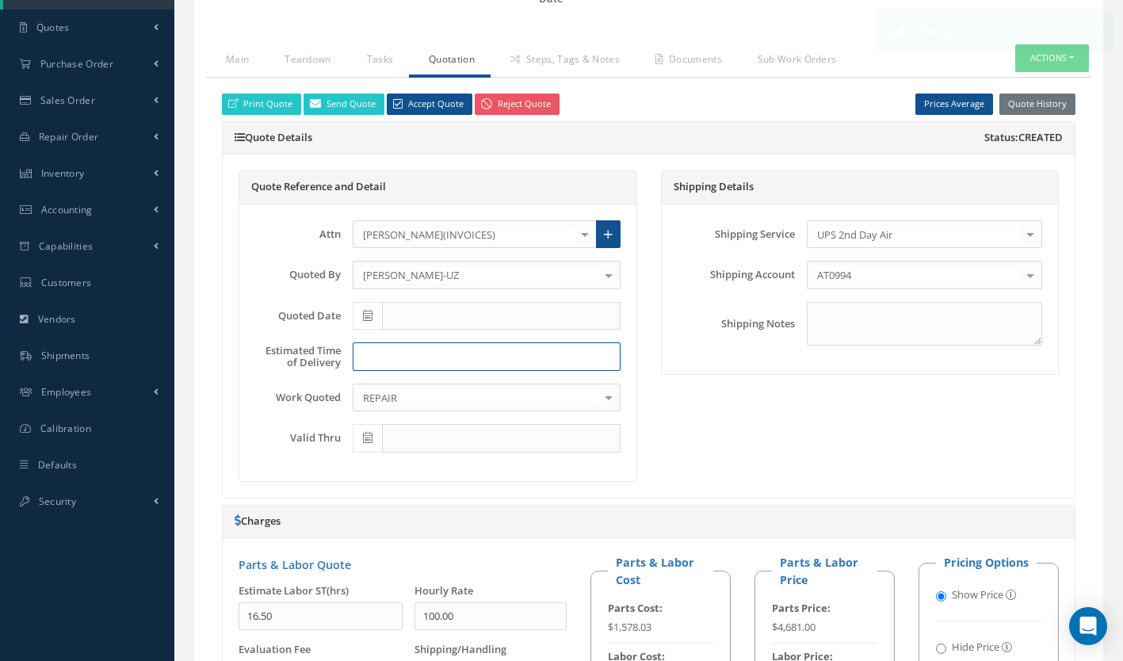
click at [438, 363] on input at bounding box center [487, 356] width 268 height 29
click at [375, 357] on input at bounding box center [487, 356] width 268 height 29
paste input "**DELIVERY IS 2 WEEKS AFTER APPROVAL**"
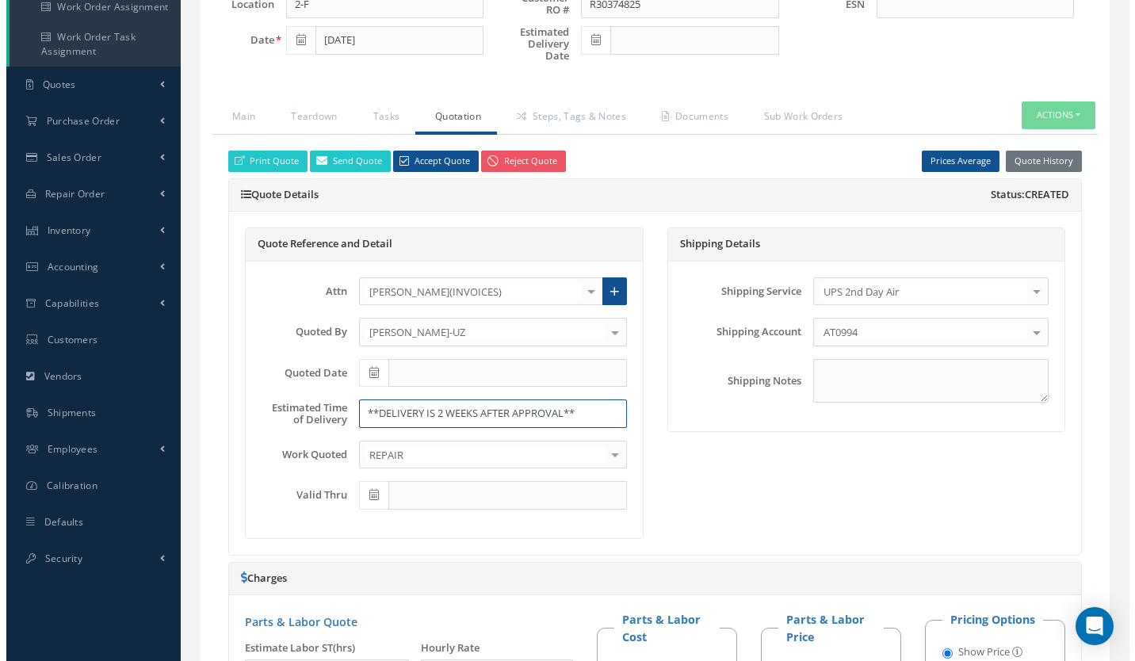
scroll to position [322, 0]
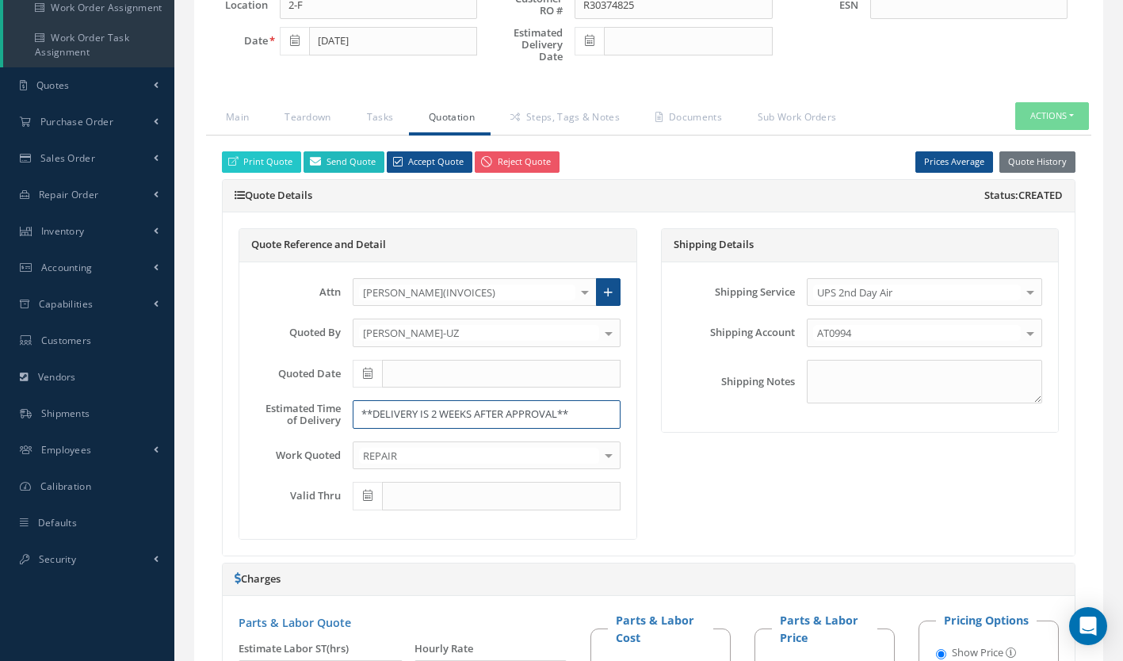
type input "**DELIVERY IS 2 WEEKS AFTER APPROVAL**"
click at [345, 158] on link "Send Quote" at bounding box center [344, 161] width 81 height 21
type input "Quote for RO R30374825, WO 49310"
type textarea "Dear, Please find attached your Quote for RO R30374825. Please feel free to con…"
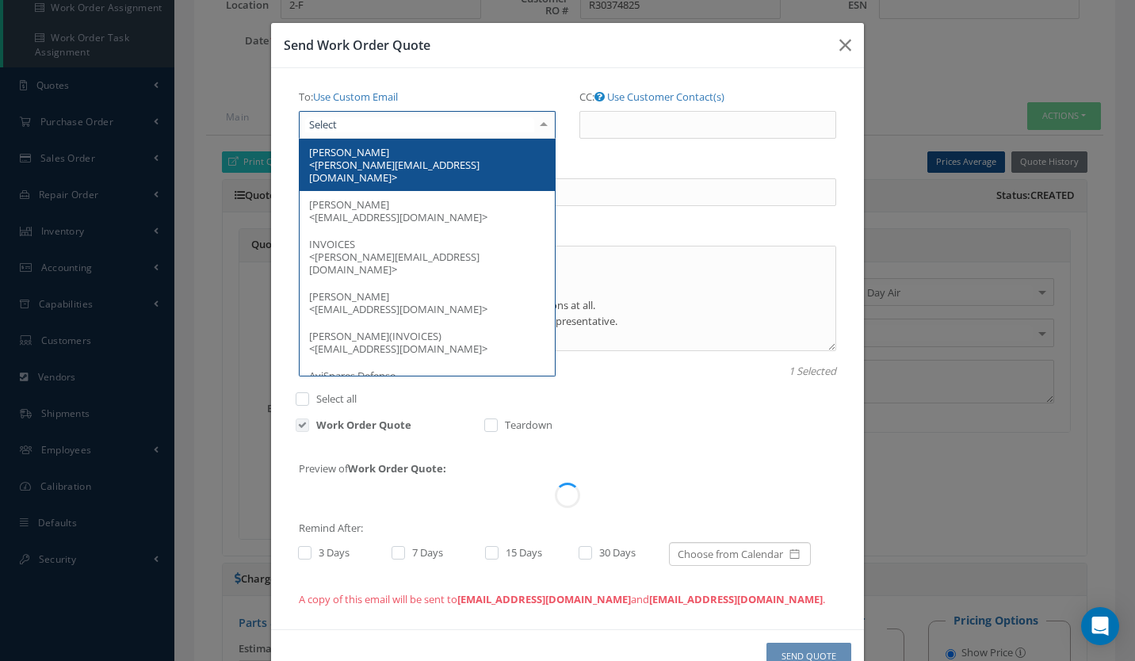
click at [347, 115] on div at bounding box center [427, 125] width 257 height 29
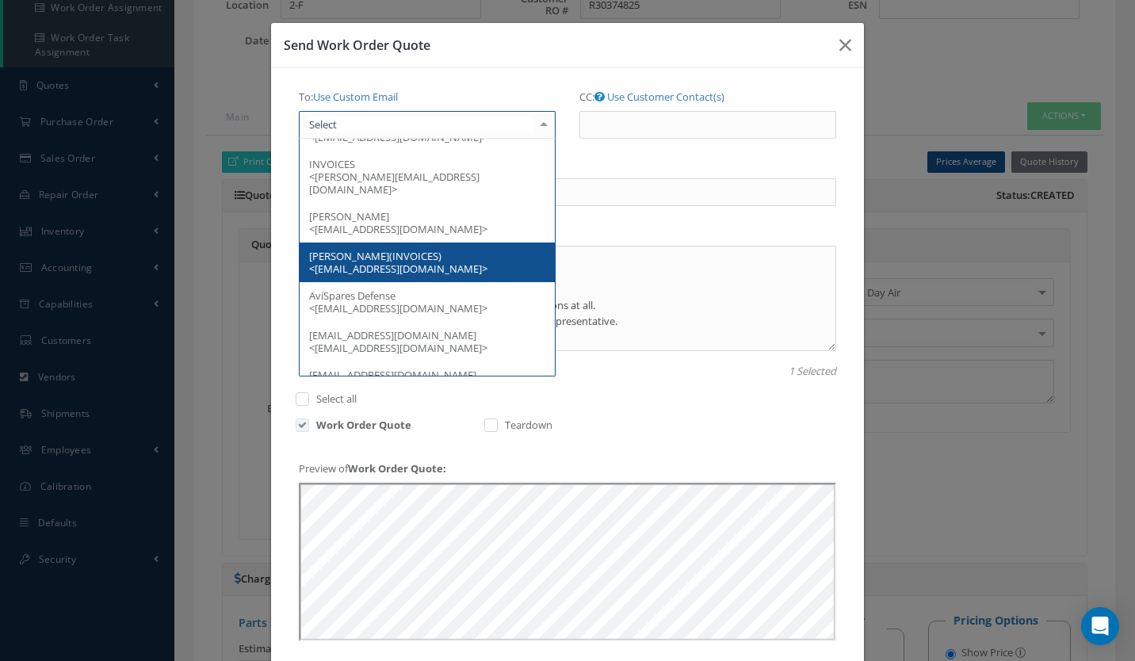
scroll to position [0, 0]
click at [344, 249] on span "Mostafa Mamdoh(INVOICES) <mostafa_mamdoh@egyptair.com>" at bounding box center [398, 262] width 178 height 27
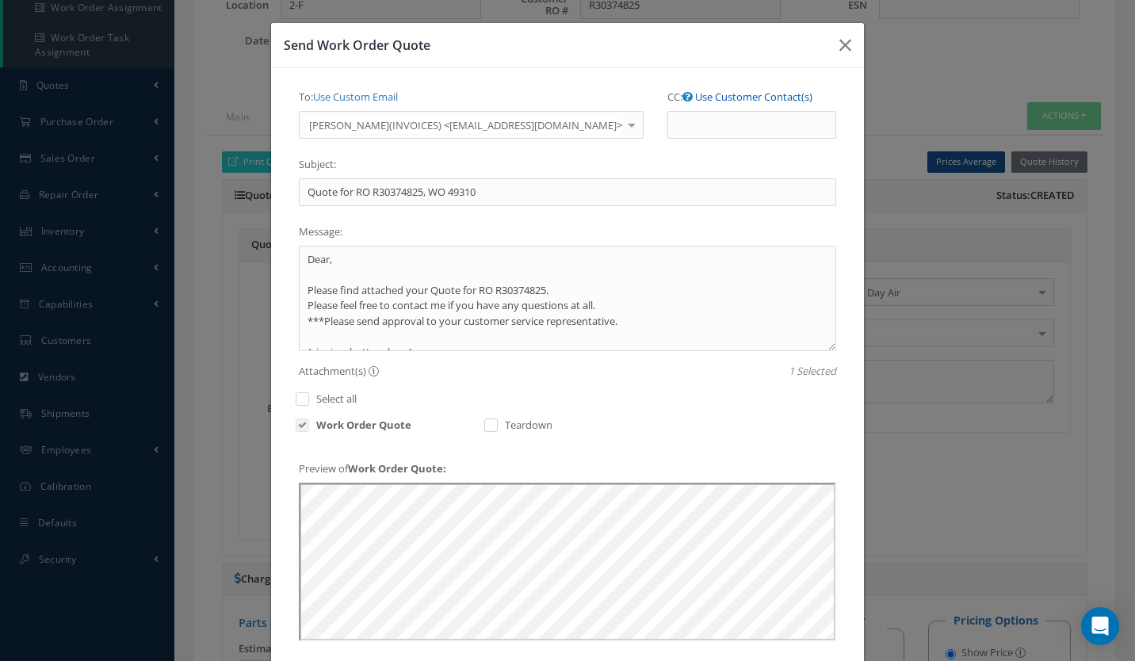
click at [724, 99] on link "Use Customer Contact(s)" at bounding box center [753, 97] width 117 height 14
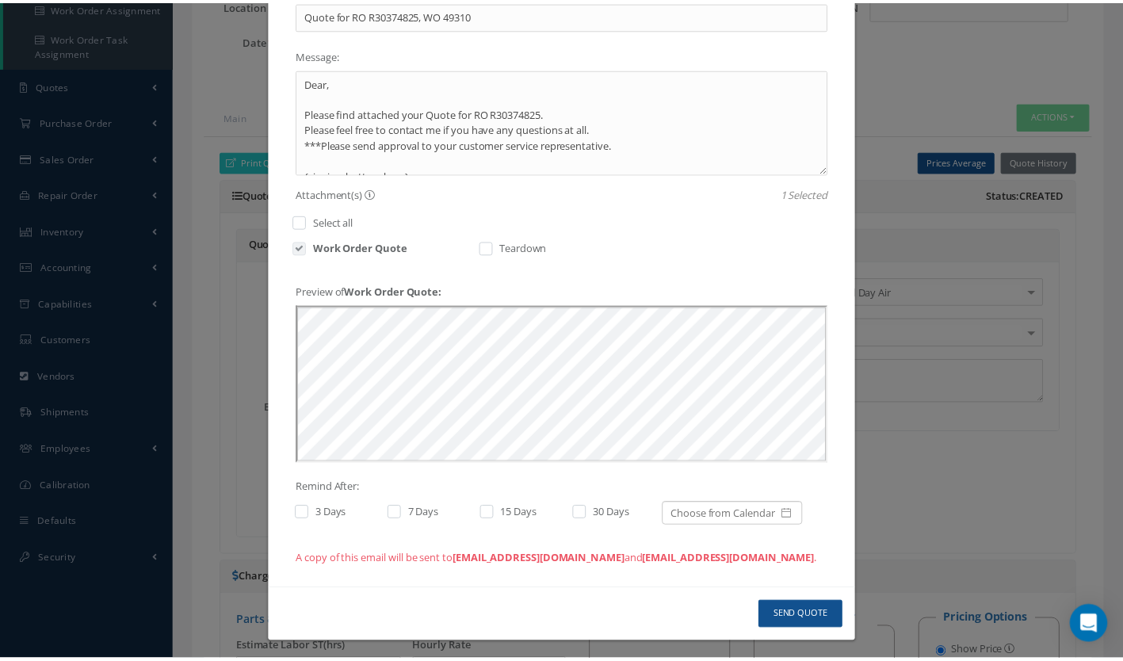
scroll to position [182, 0]
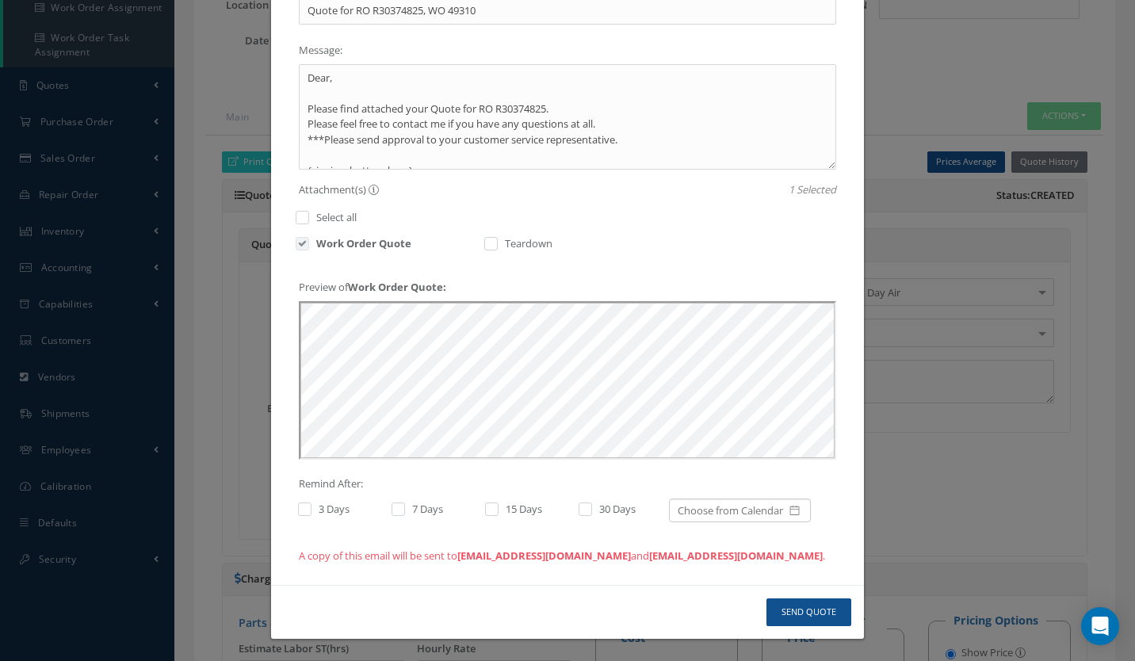
click at [311, 509] on label at bounding box center [313, 509] width 4 height 14
click at [304, 509] on input "checkbox" at bounding box center [303, 510] width 10 height 10
checkbox input "true"
click at [404, 507] on label at bounding box center [406, 509] width 4 height 14
click at [397, 507] on input "checkbox" at bounding box center [397, 510] width 10 height 10
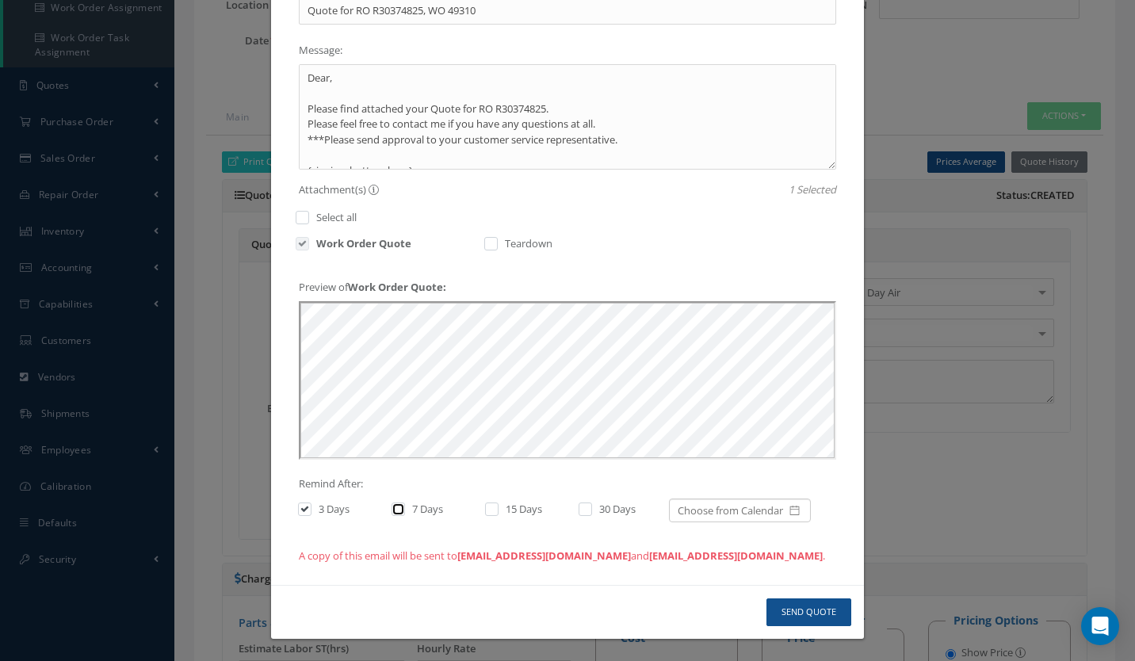
checkbox input "true"
click at [498, 512] on label at bounding box center [500, 509] width 4 height 14
click at [485, 512] on input "checkbox" at bounding box center [490, 510] width 10 height 10
checkbox input "true"
click at [591, 505] on label at bounding box center [593, 509] width 4 height 14
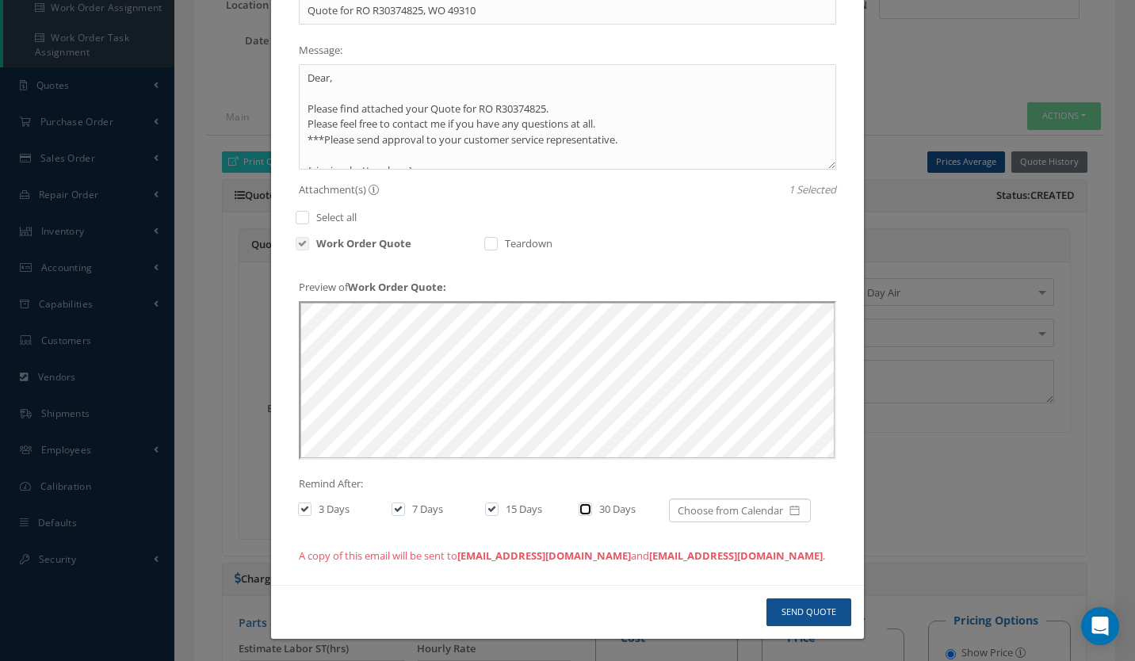
click at [583, 505] on input "checkbox" at bounding box center [584, 510] width 10 height 10
checkbox input "true"
click at [810, 601] on button "Send Quote" at bounding box center [808, 612] width 85 height 28
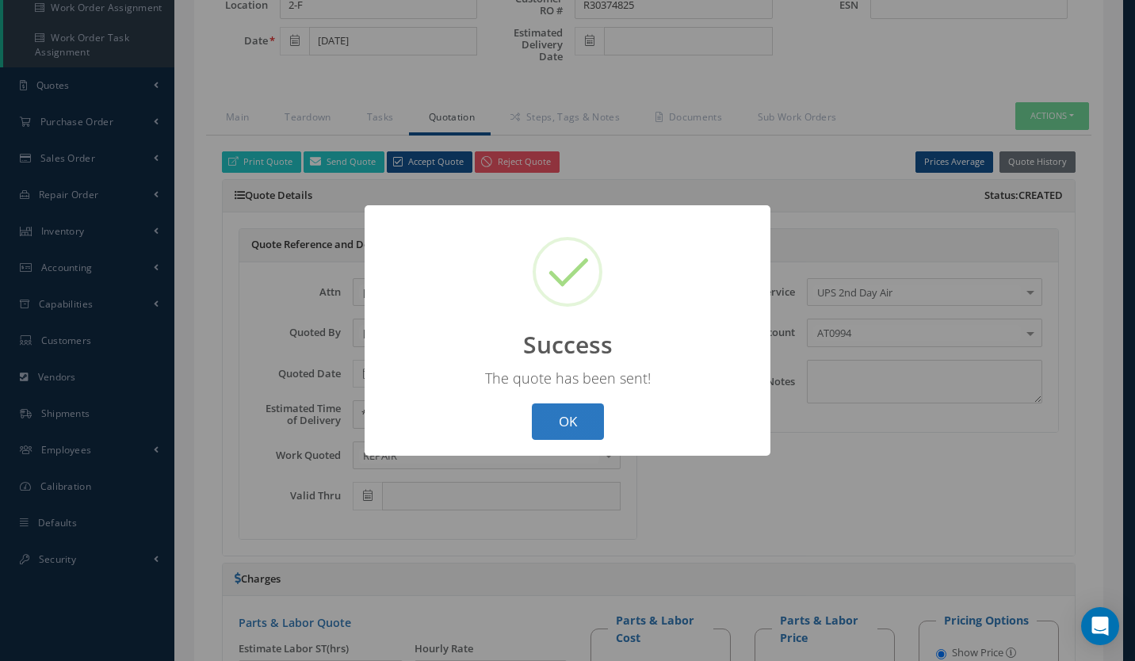
click at [558, 413] on button "OK" at bounding box center [568, 421] width 72 height 37
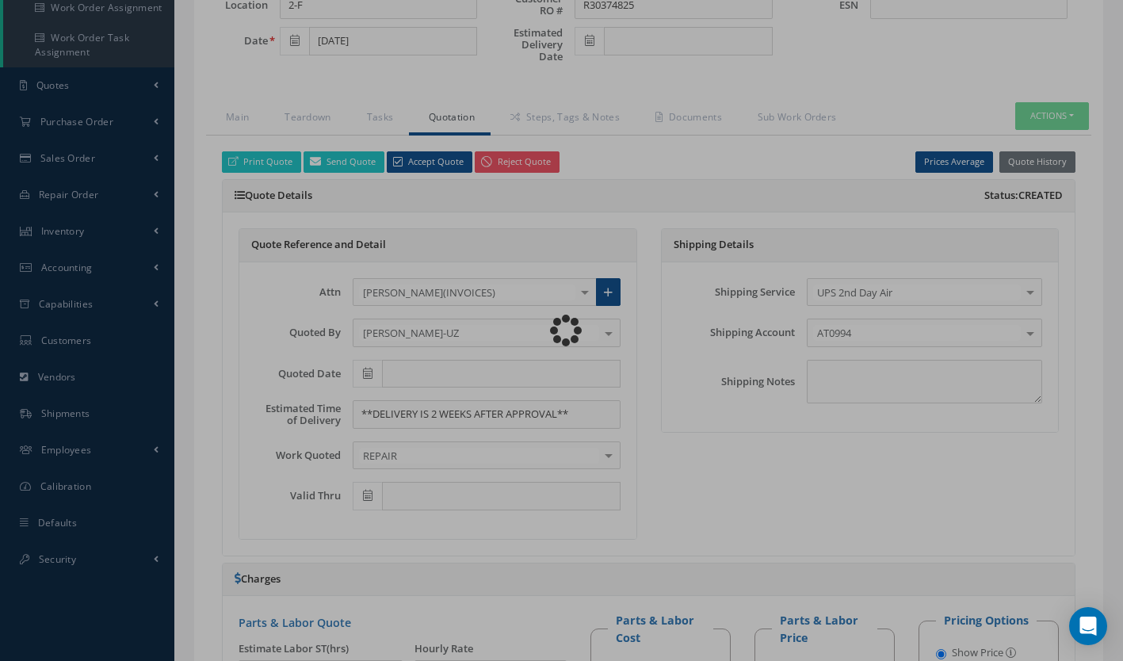
click at [562, 331] on div "Loading…" at bounding box center [562, 331] width 0 height 0
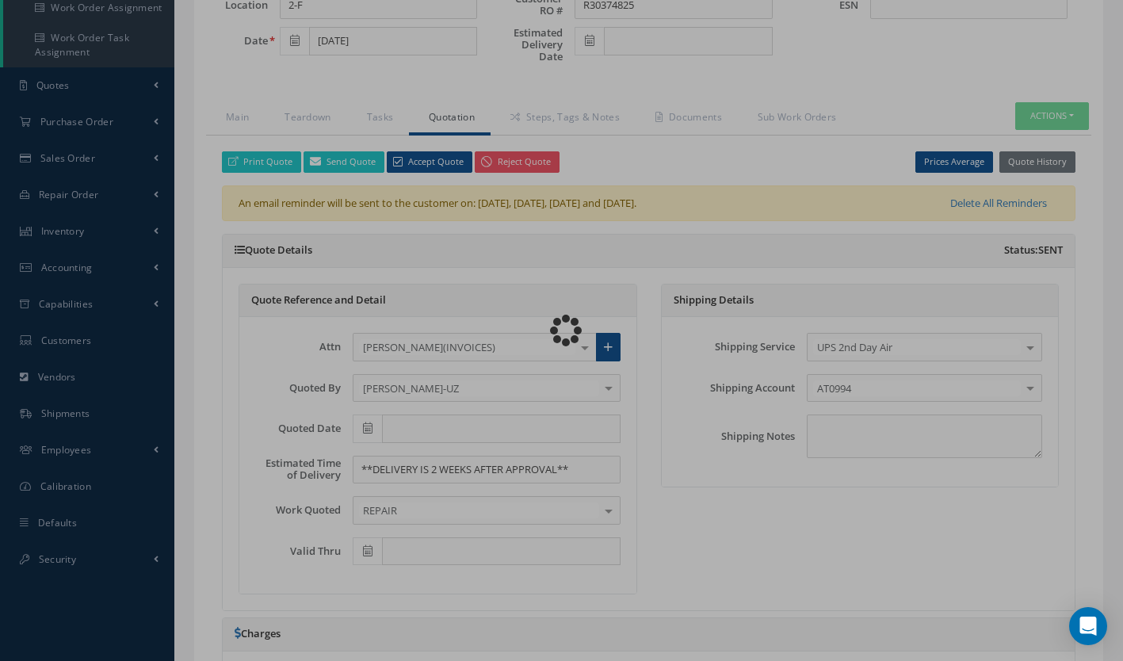
type input "HONEYWELL"
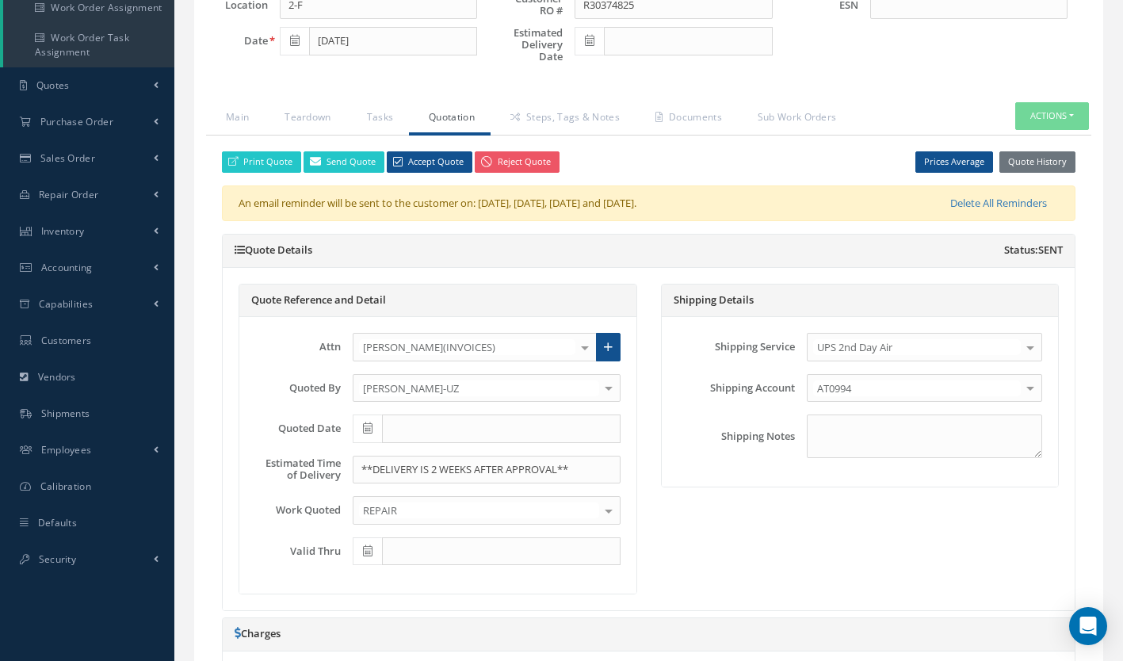
click at [369, 428] on icon at bounding box center [368, 427] width 10 height 11
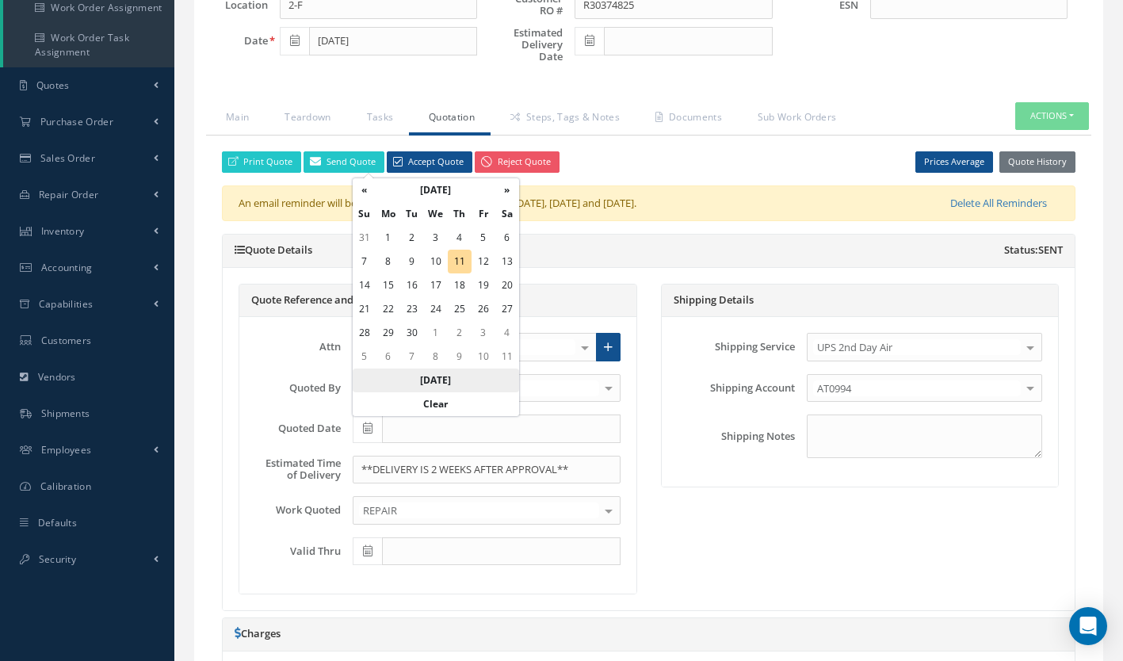
click at [436, 380] on th "Today" at bounding box center [436, 381] width 166 height 24
type input "[DATE]"
type input "12/10/2025"
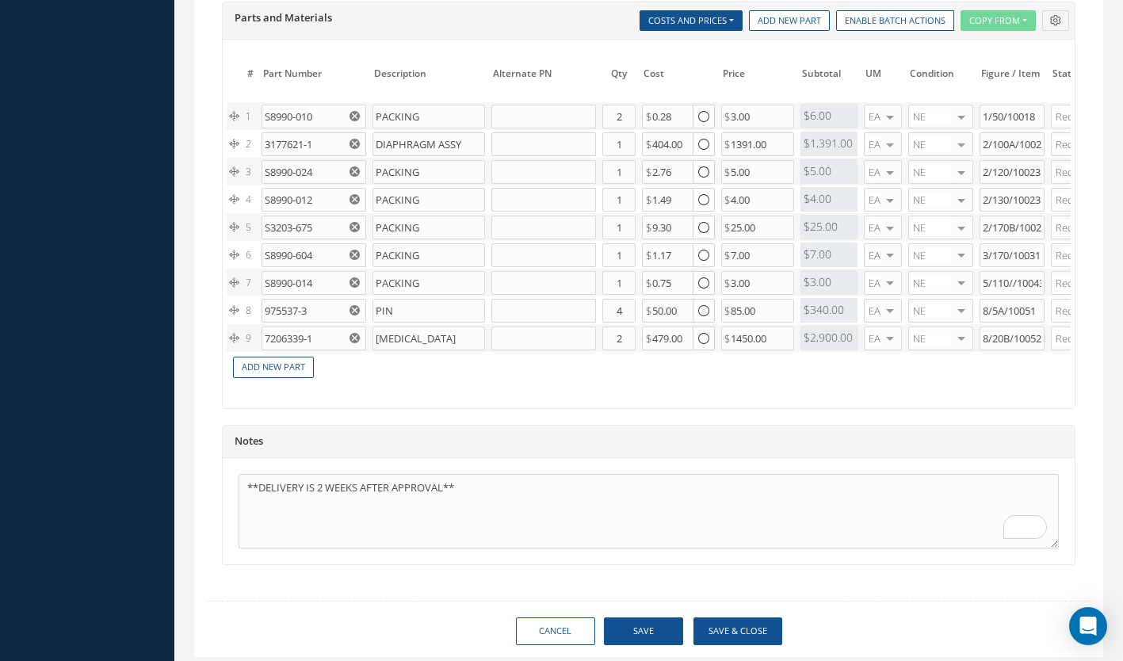
scroll to position [1376, 0]
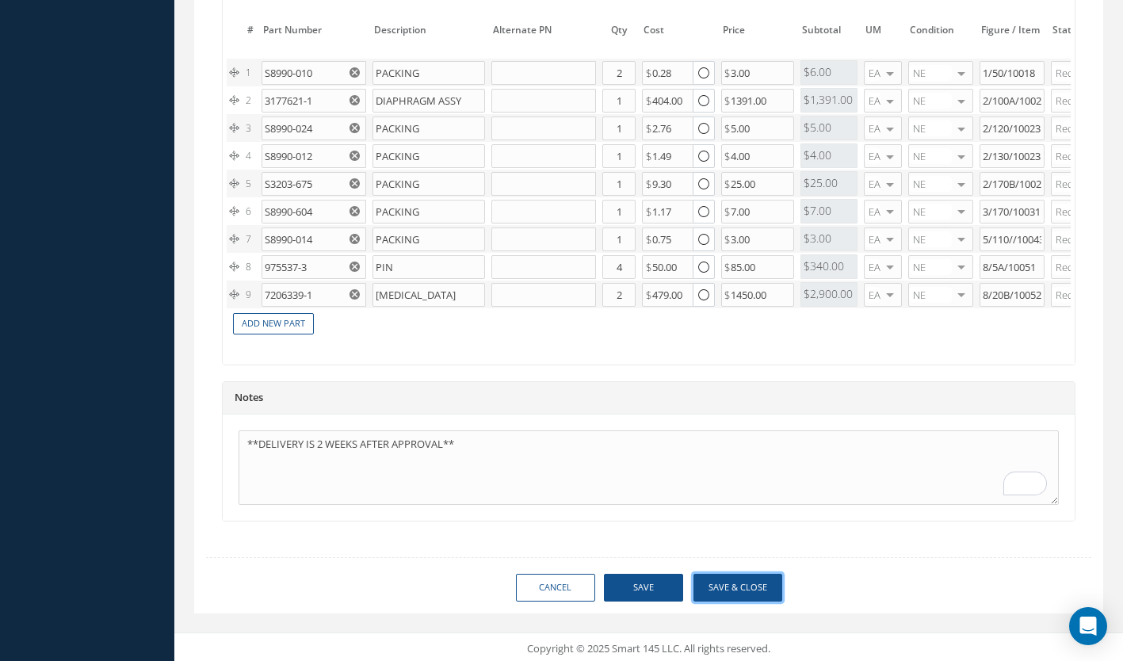
click at [742, 575] on button "Save & Close" at bounding box center [738, 588] width 89 height 28
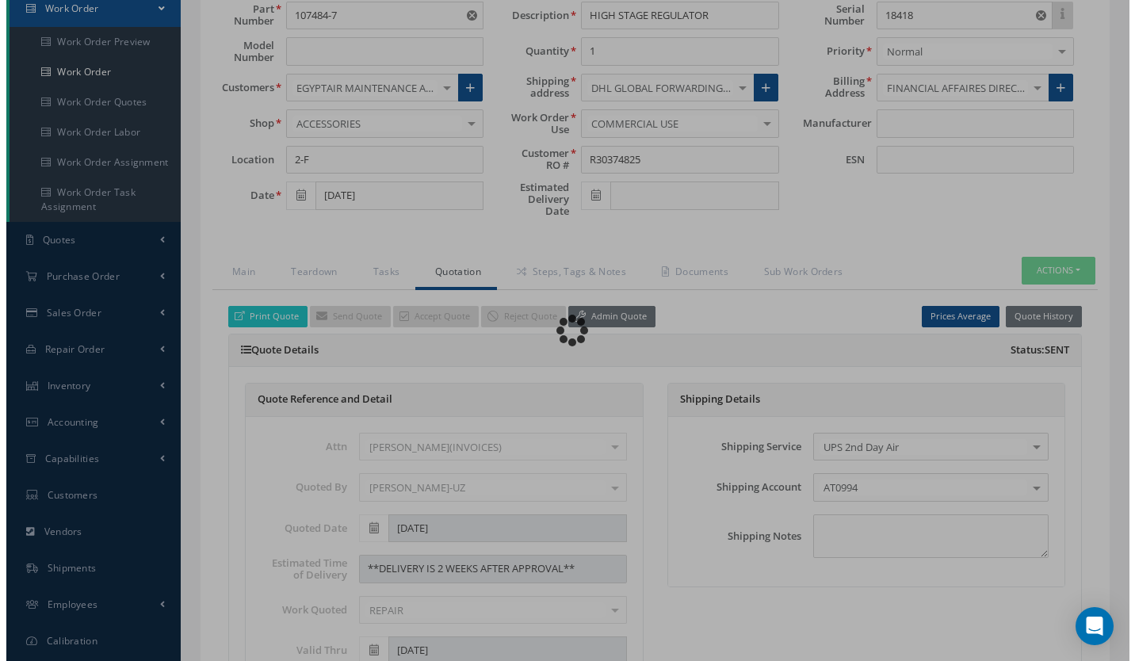
scroll to position [136, 0]
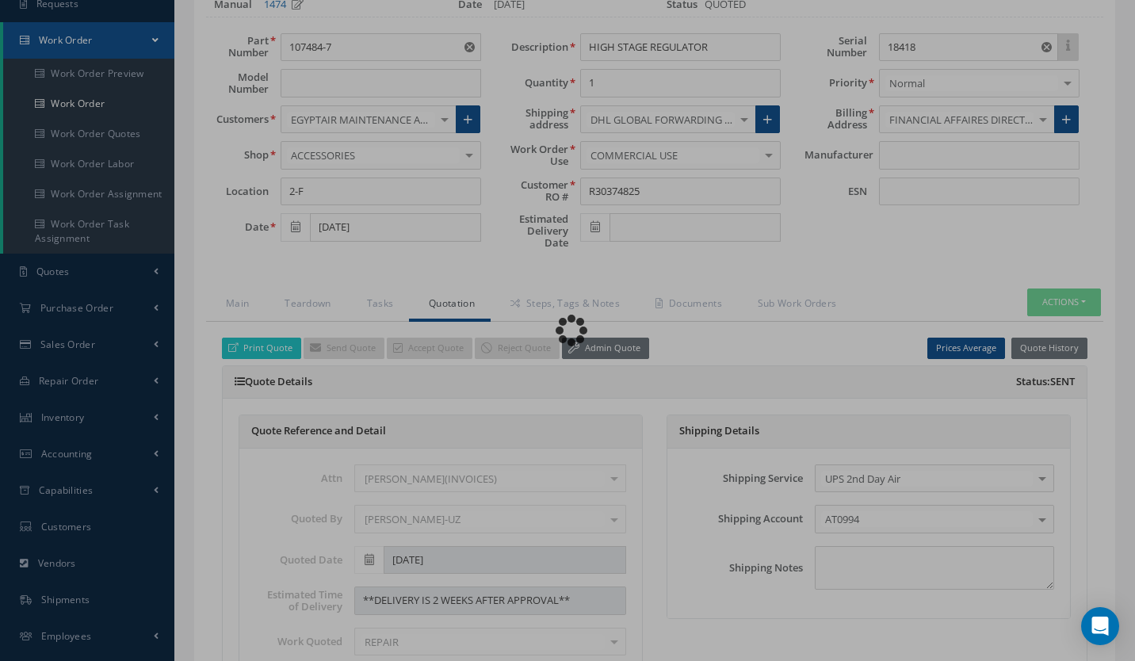
type input "HONEYWELL"
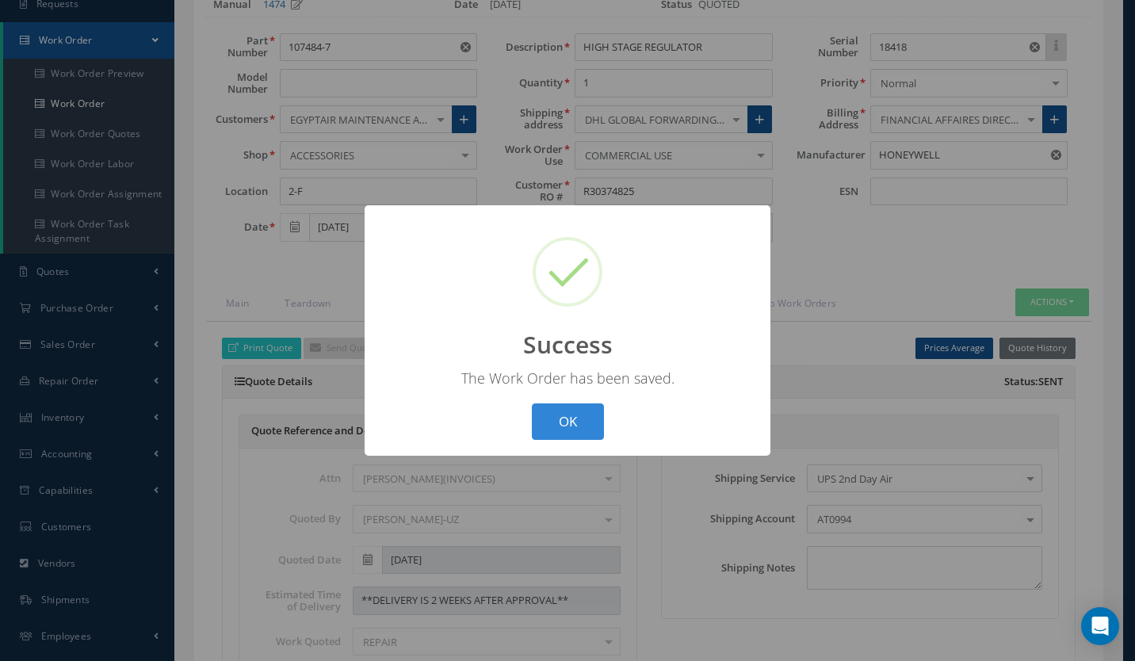
scroll to position [0, 0]
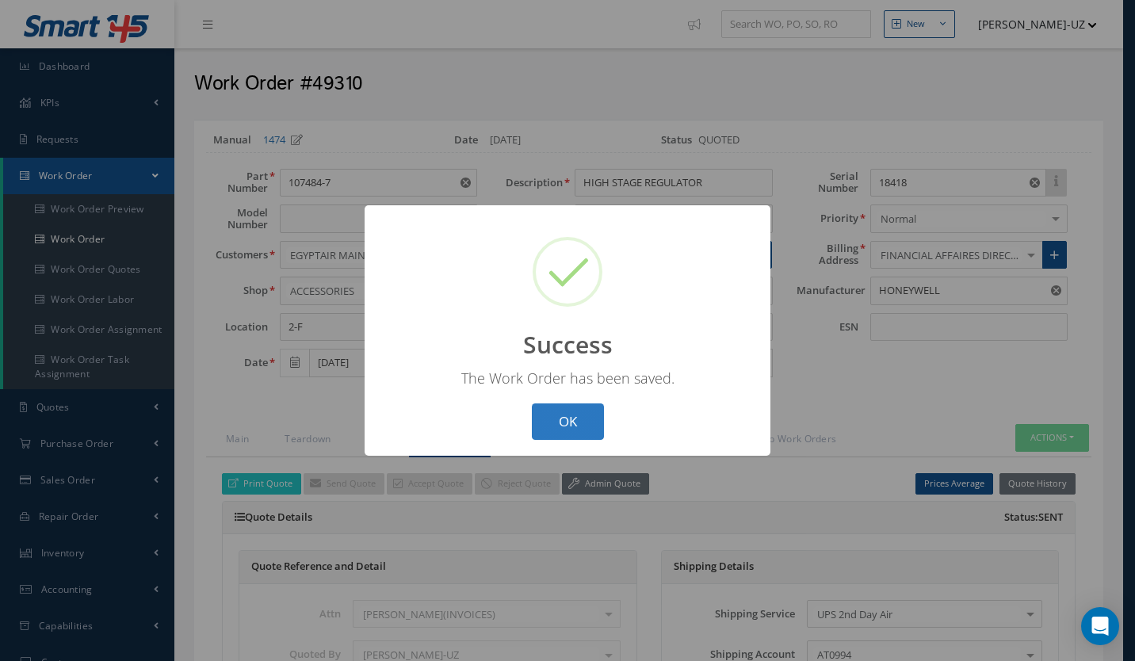
click at [563, 421] on button "OK" at bounding box center [568, 421] width 72 height 37
select select "25"
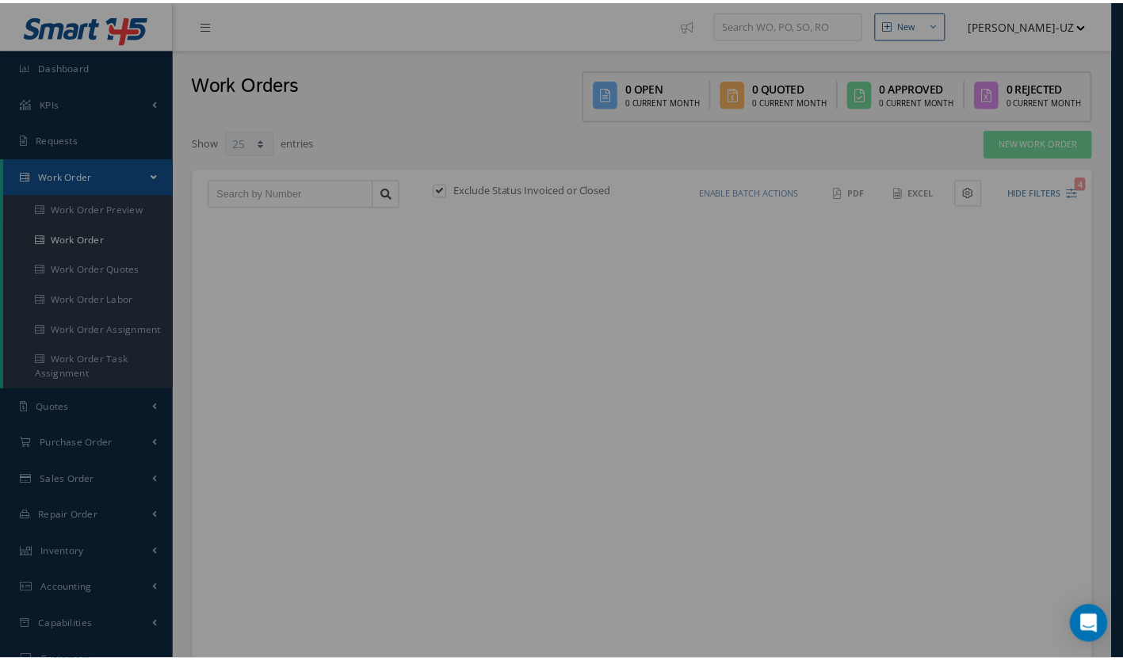
scroll to position [299, 0]
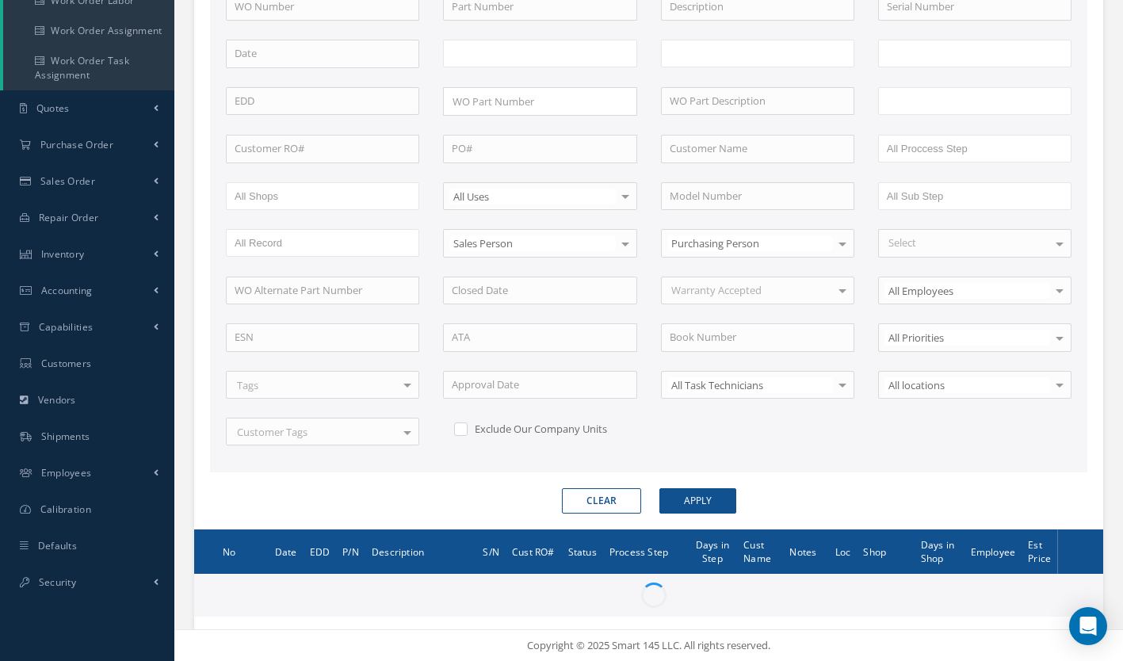
type input "All Work Request"
type input "All Work Performed"
type input "All Status"
type input "WO Part Status"
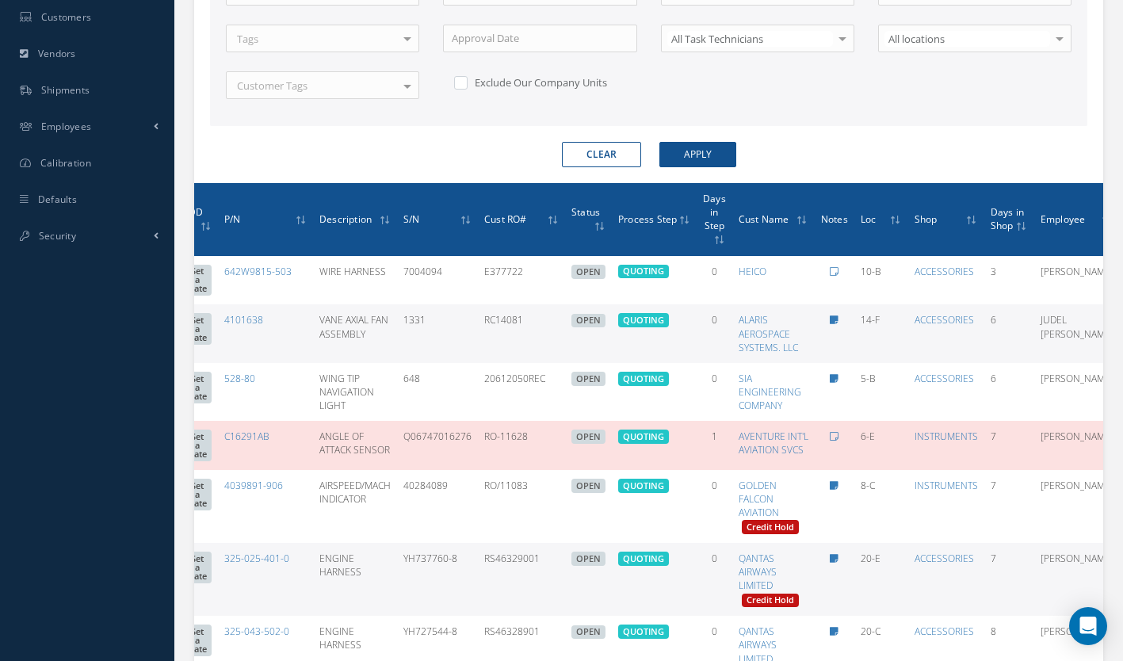
scroll to position [0, 185]
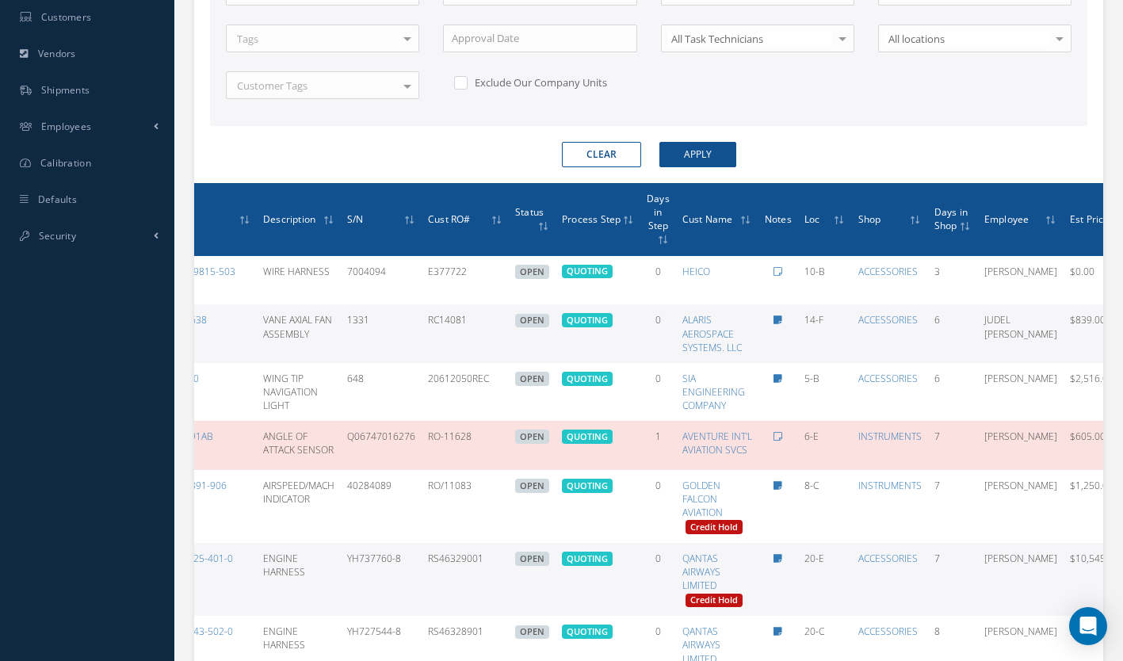
click at [1122, 327] on icon at bounding box center [1138, 332] width 16 height 13
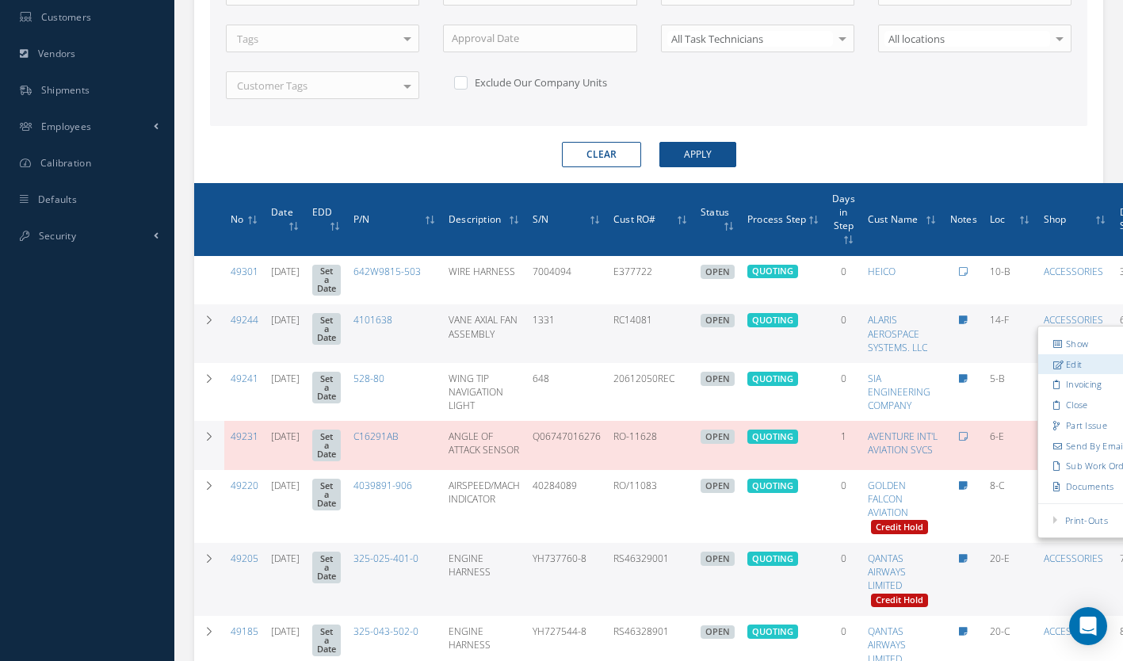
click at [1053, 364] on icon at bounding box center [1058, 364] width 11 height 9
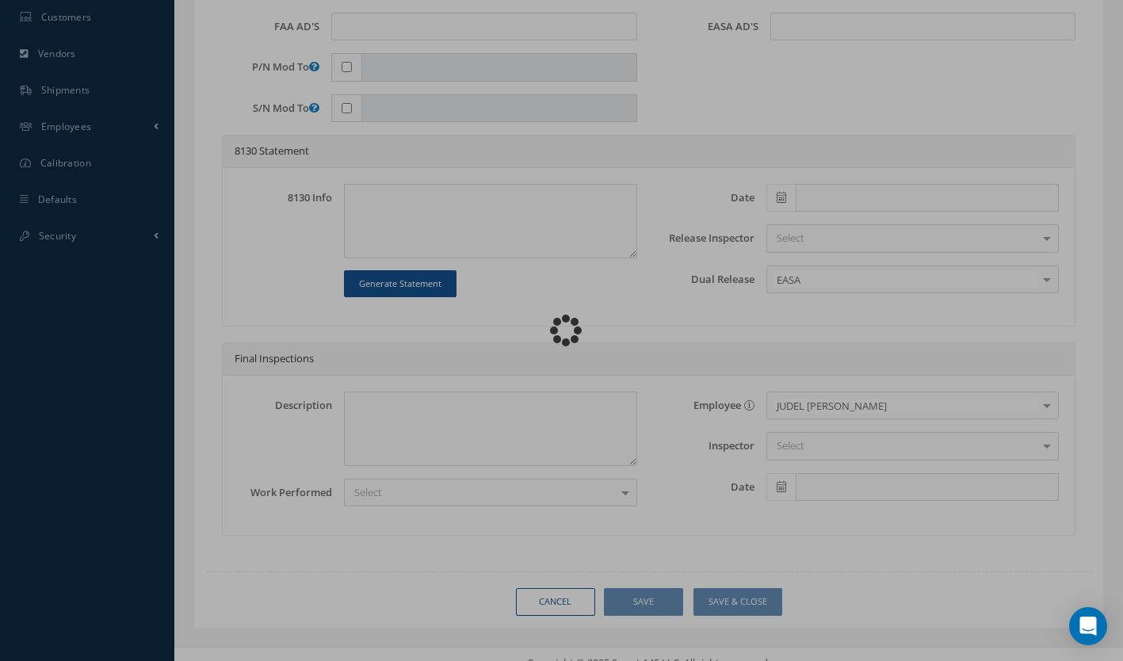
type input "4101638"
type input "14-F"
type input "09/05/2025"
type input "VANE AXIAL FAN ASSEMBLY"
type input "RC14081"
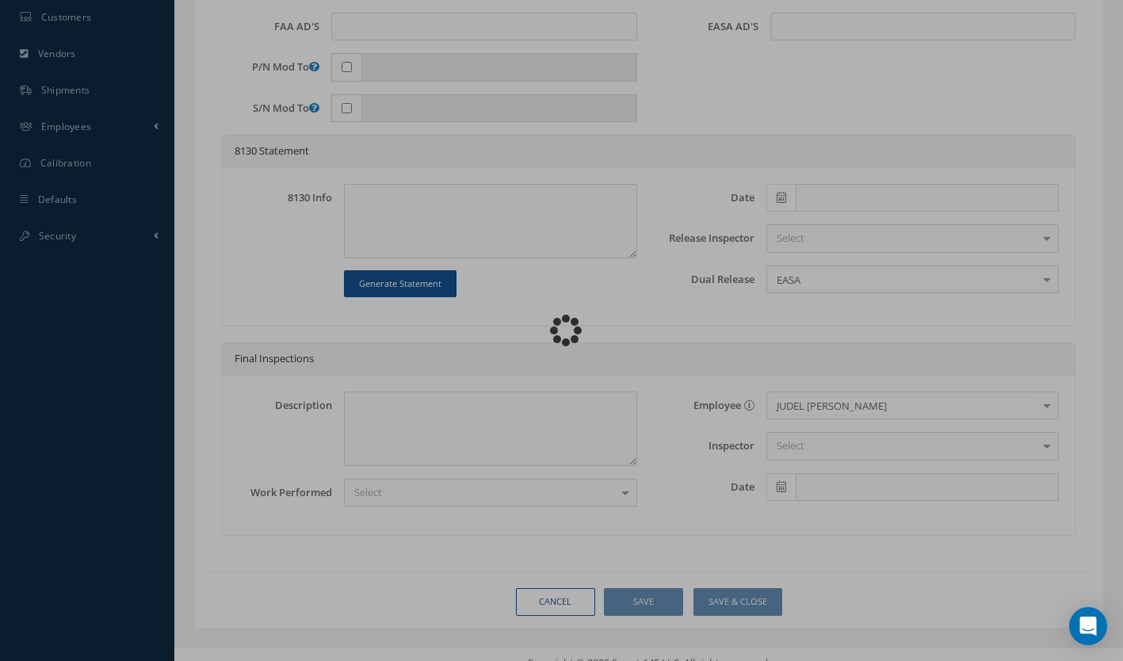
type input "1331"
type textarea "NONE"
type textarea "PLEASE SEE R.O. FOR DETAILS"
type textarea "NO VISUAL DAMAGE"
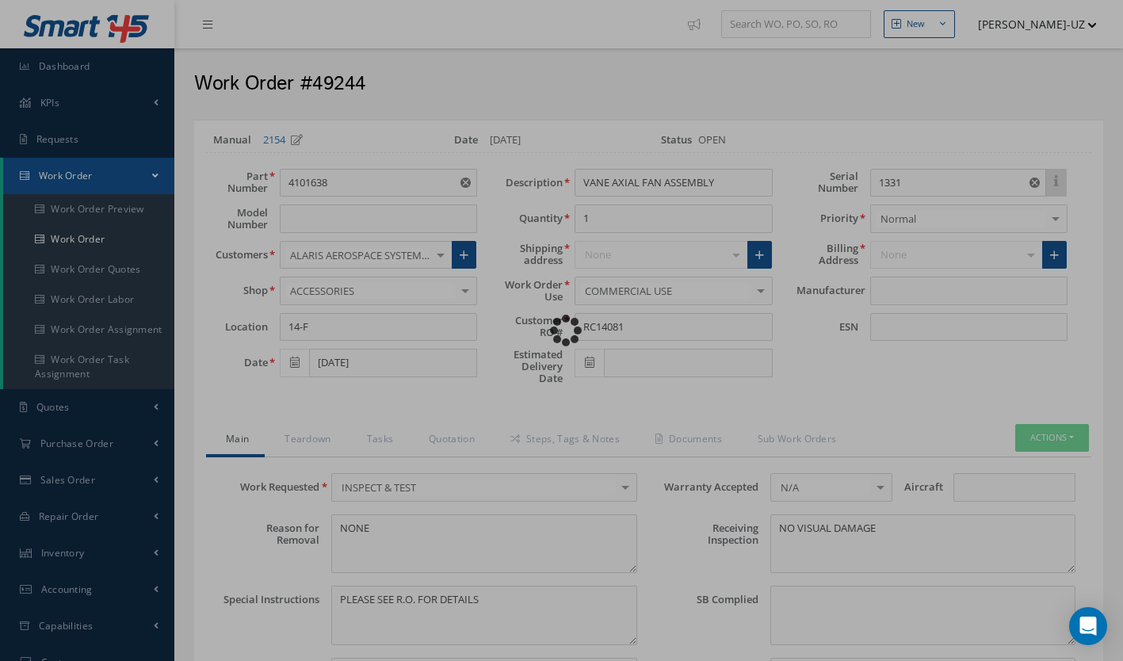
click at [562, 331] on div "Loading…" at bounding box center [562, 331] width 0 height 0
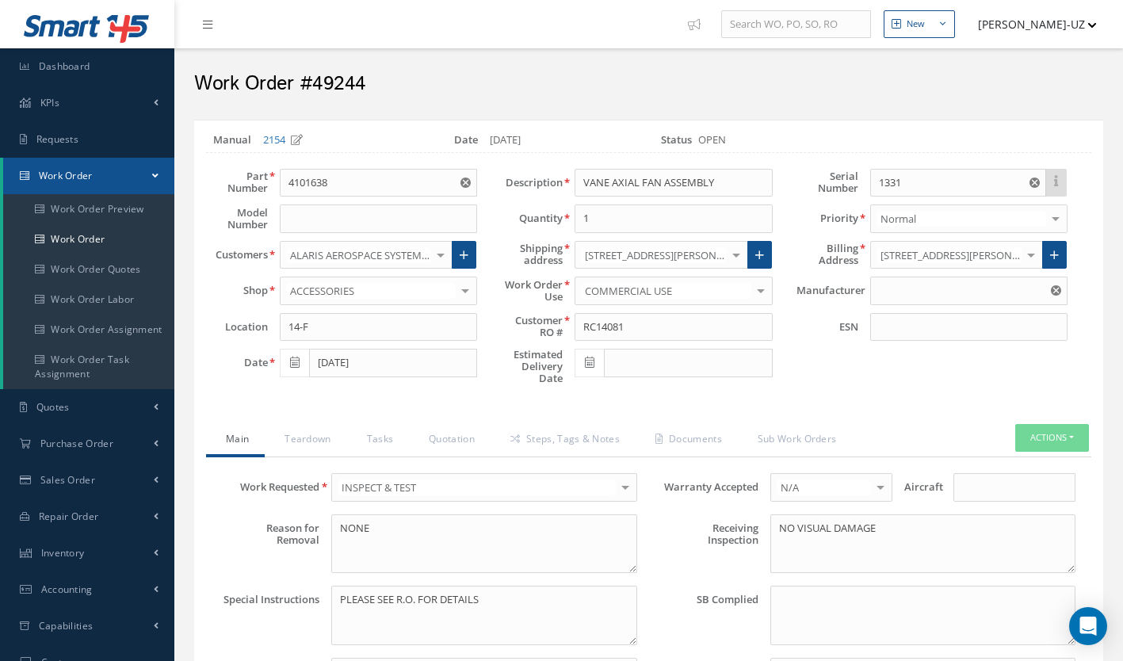
type input "HAMILTON SUNDSTRAND"
click at [313, 440] on link "Teardown" at bounding box center [306, 440] width 82 height 33
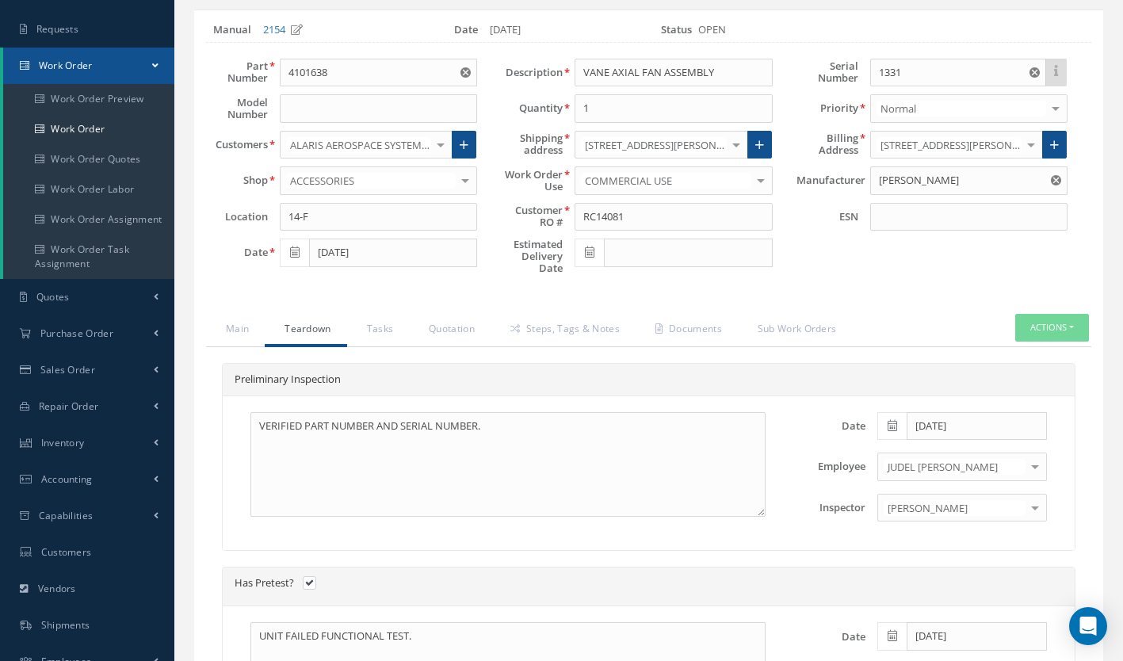
scroll to position [101, 0]
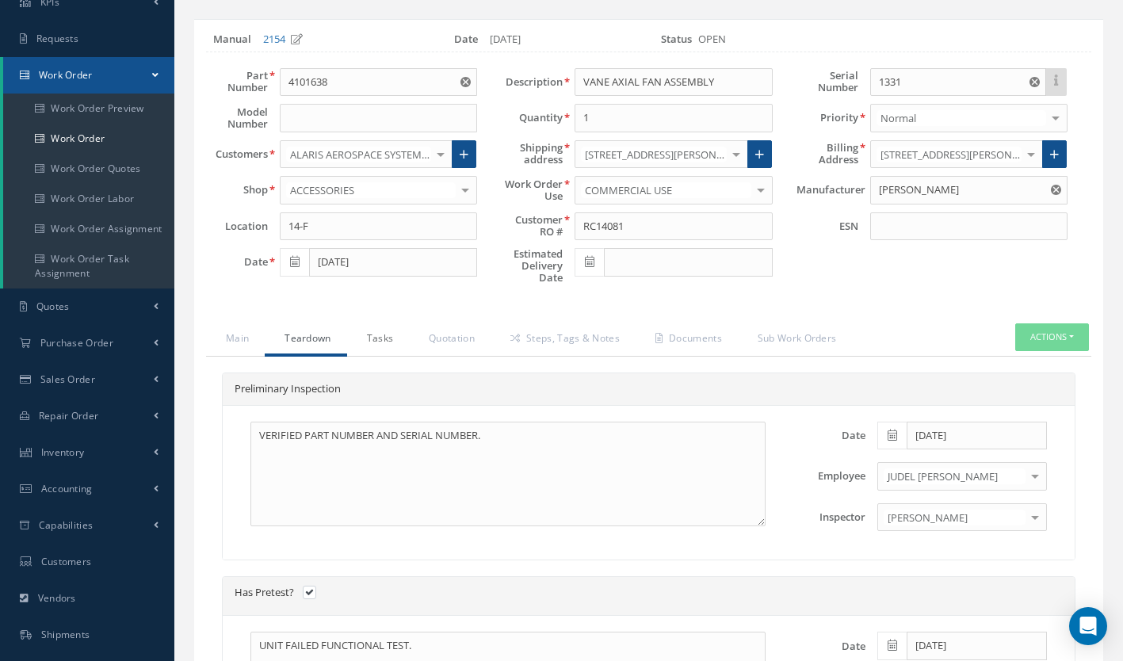
click at [381, 335] on link "Tasks" at bounding box center [378, 339] width 63 height 33
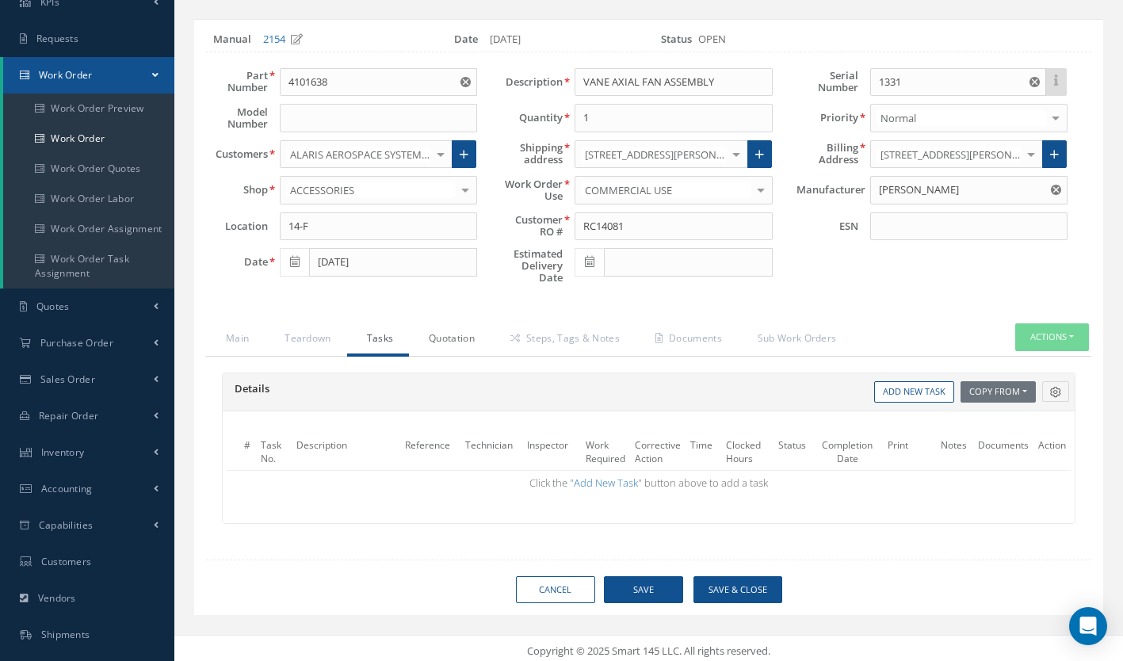
click at [457, 335] on link "Quotation" at bounding box center [450, 339] width 82 height 33
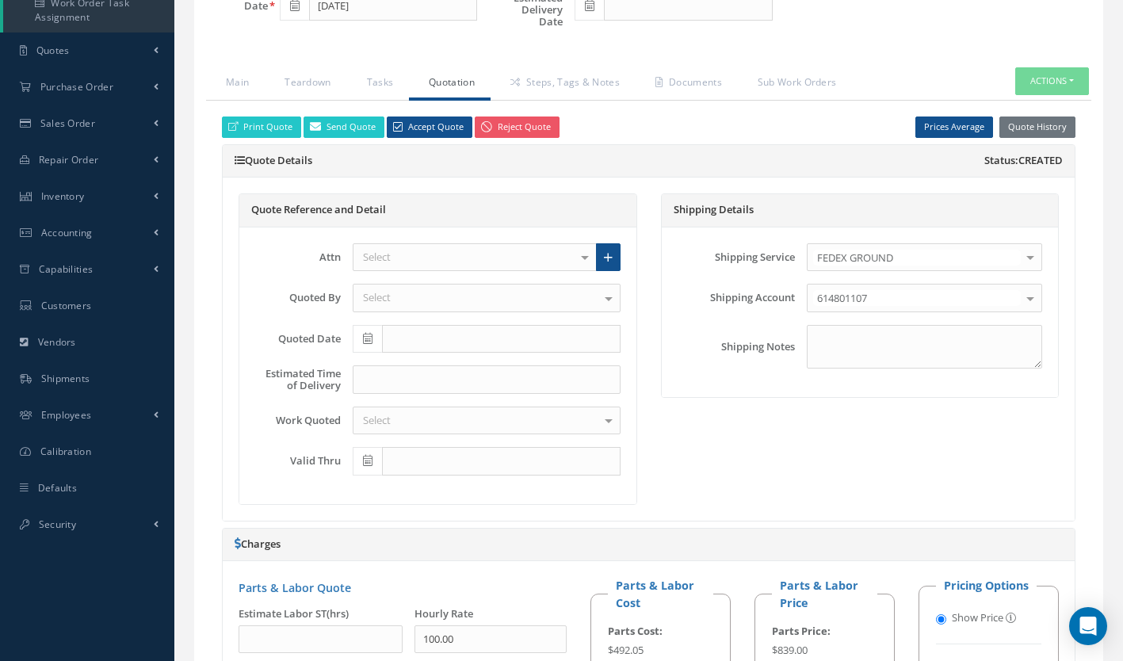
scroll to position [361, 0]
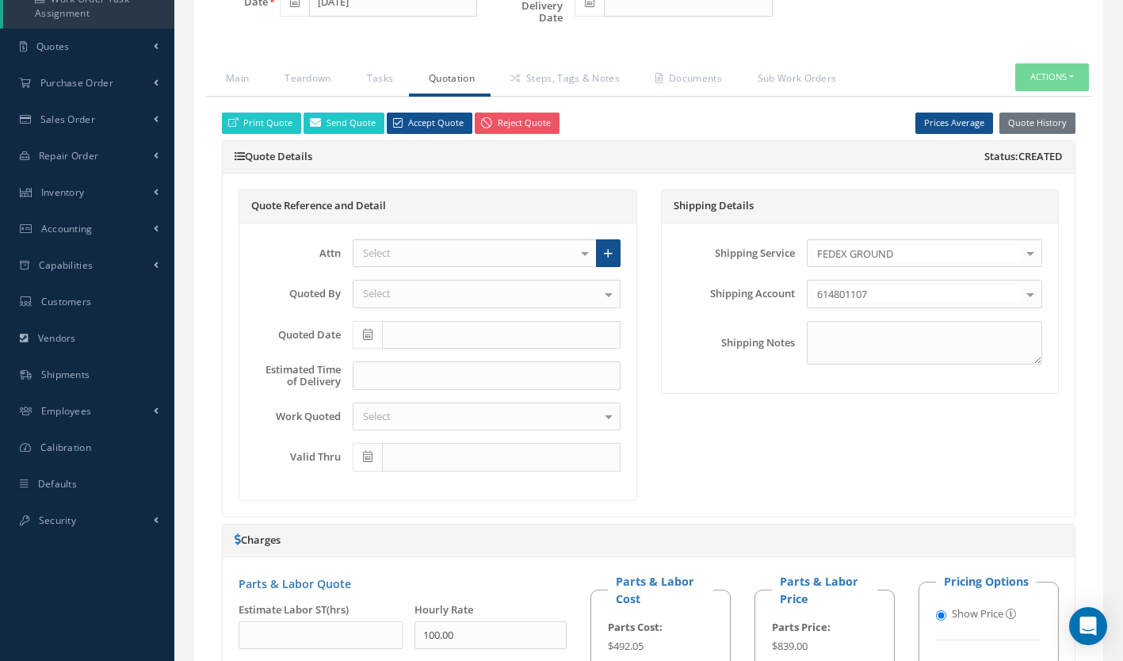
click at [451, 247] on div "Select" at bounding box center [475, 253] width 244 height 29
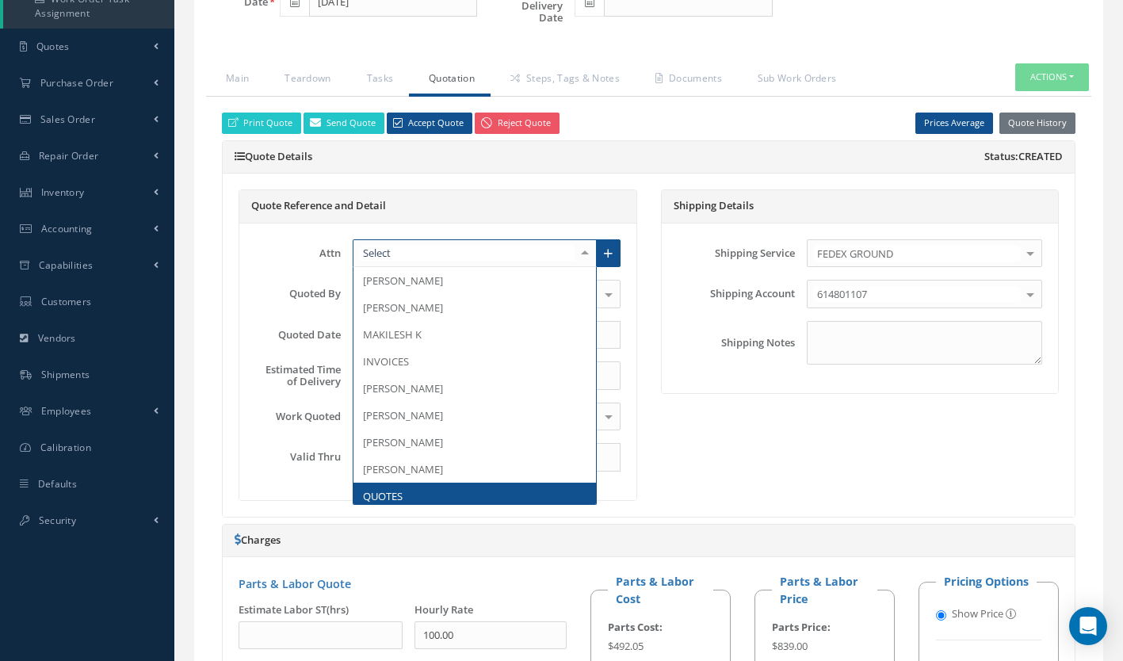
click at [395, 491] on span "QUOTES" at bounding box center [383, 496] width 40 height 14
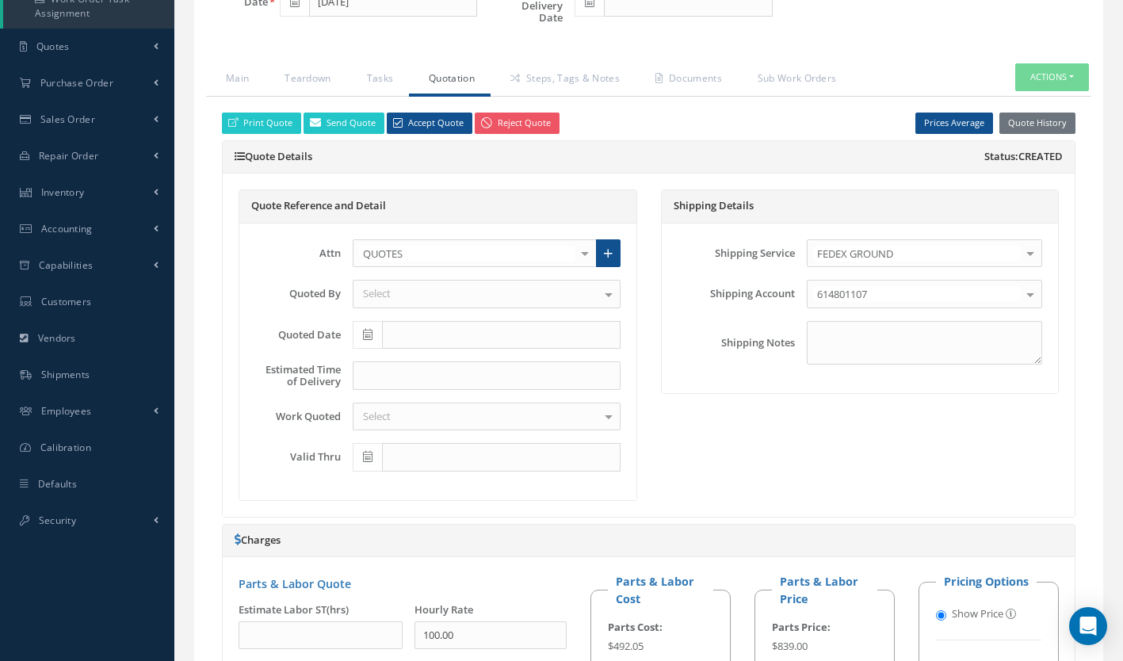
click at [400, 282] on div "Select" at bounding box center [487, 294] width 268 height 29
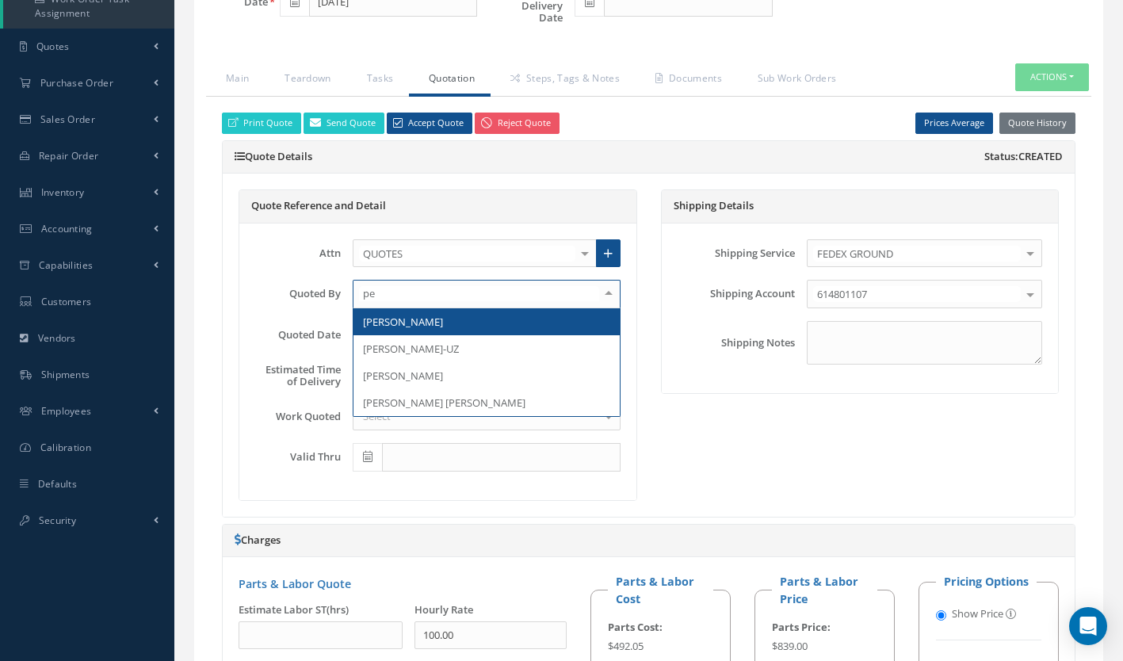
type input "per"
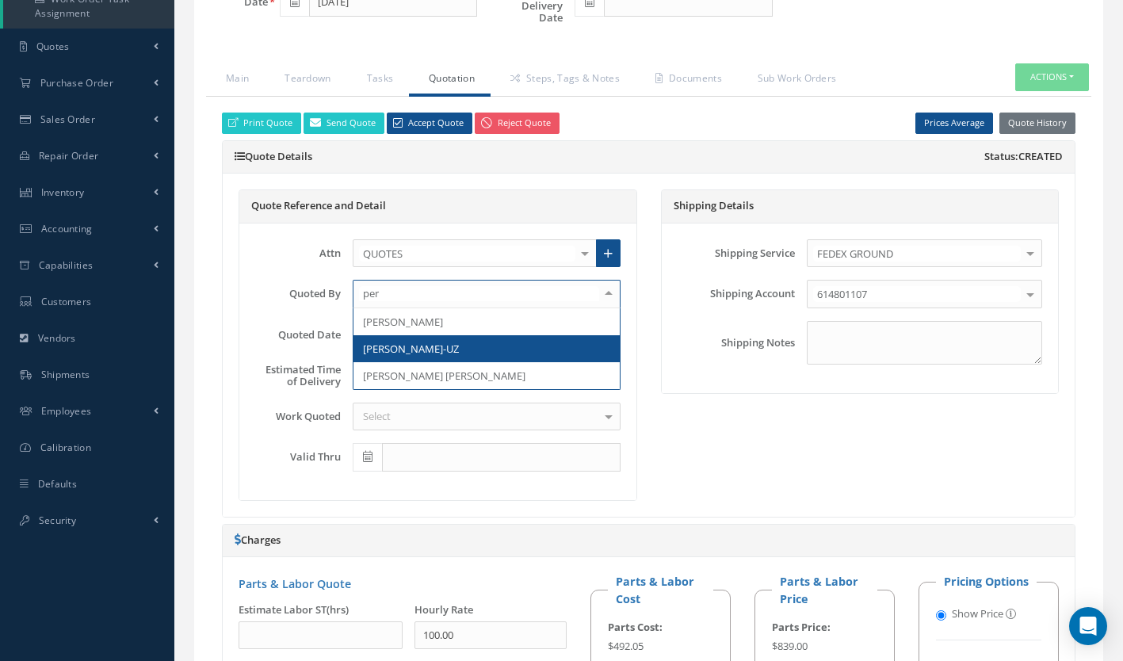
click at [414, 352] on span "[PERSON_NAME]-UZ" at bounding box center [411, 349] width 96 height 14
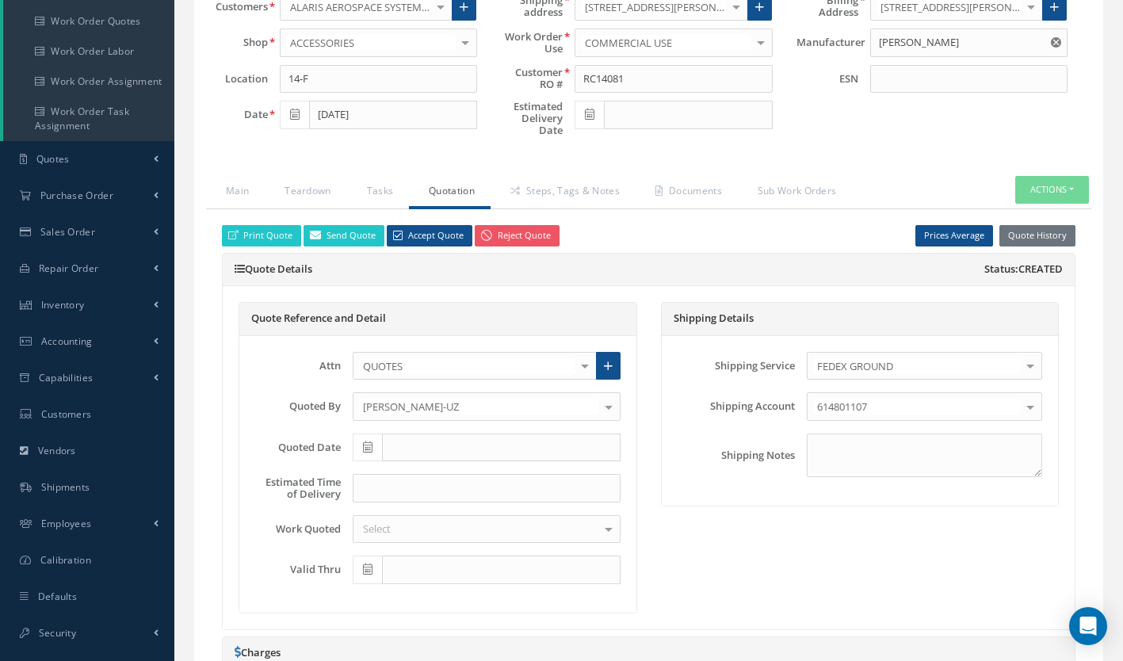
scroll to position [247, 0]
click at [308, 186] on link "Teardown" at bounding box center [306, 193] width 82 height 33
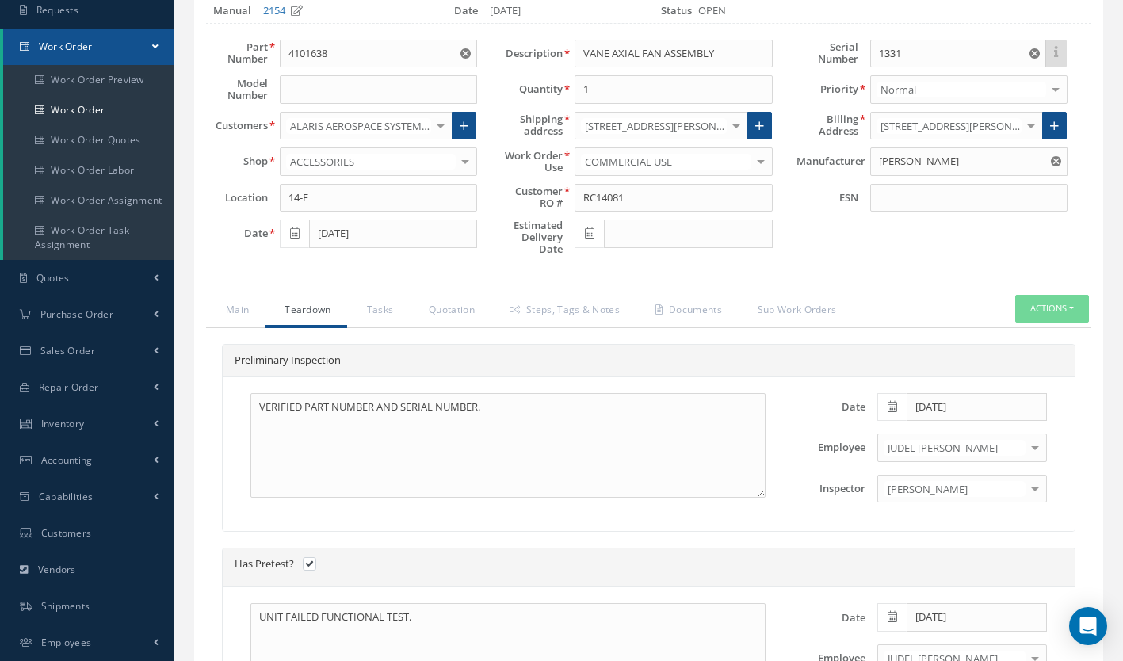
scroll to position [125, 0]
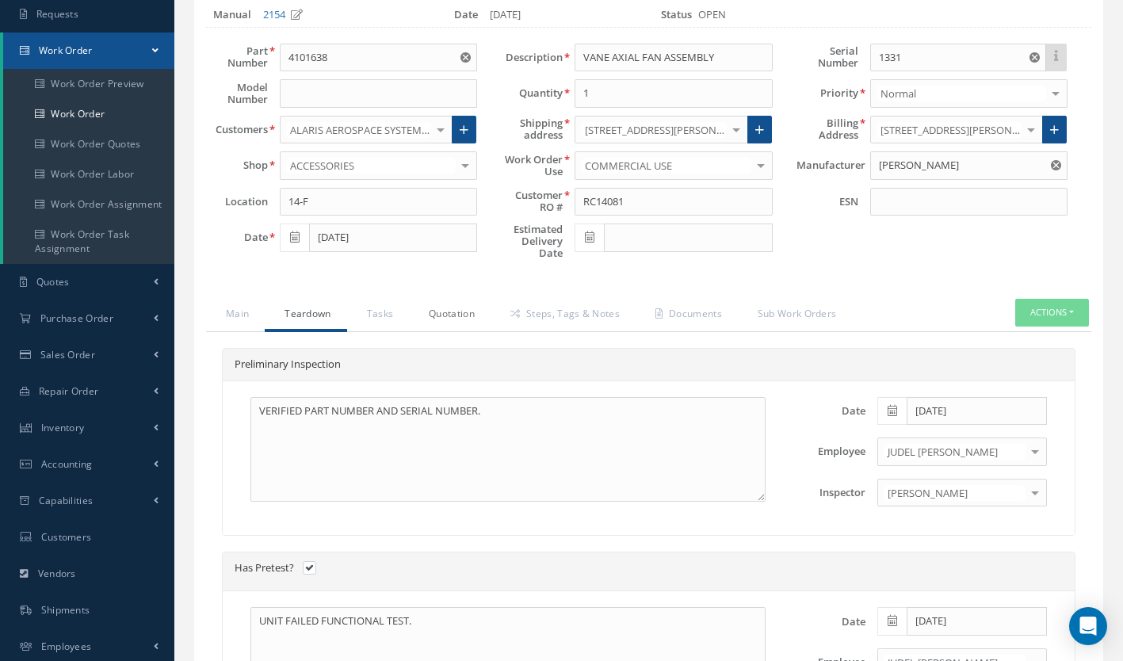
click at [449, 308] on link "Quotation" at bounding box center [450, 315] width 82 height 33
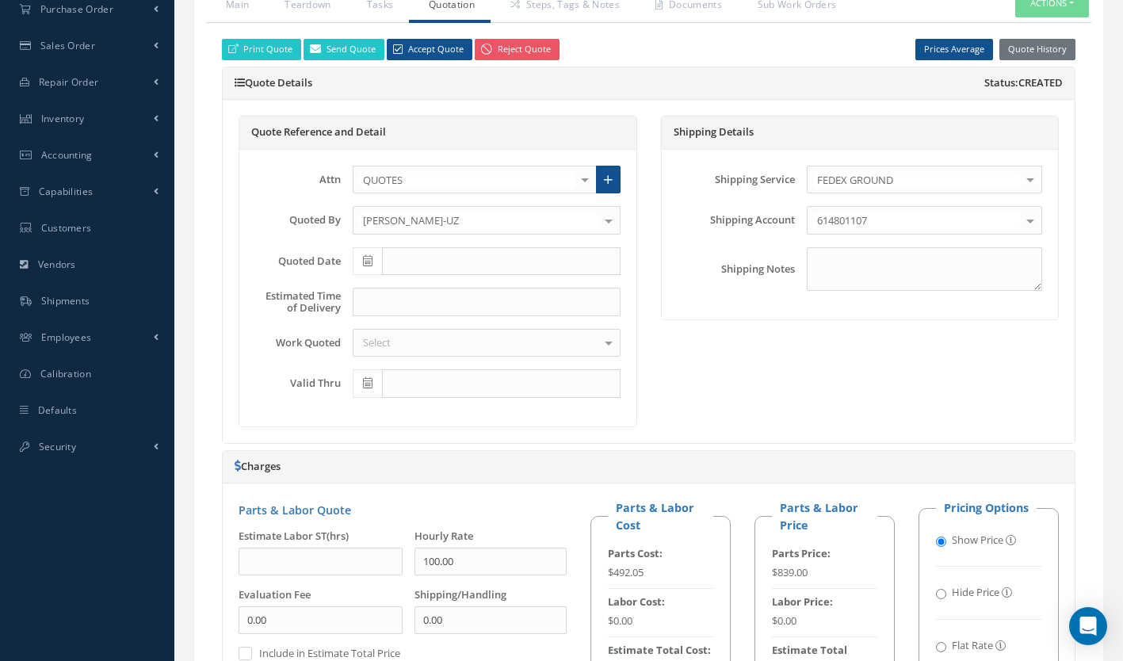
scroll to position [445, 0]
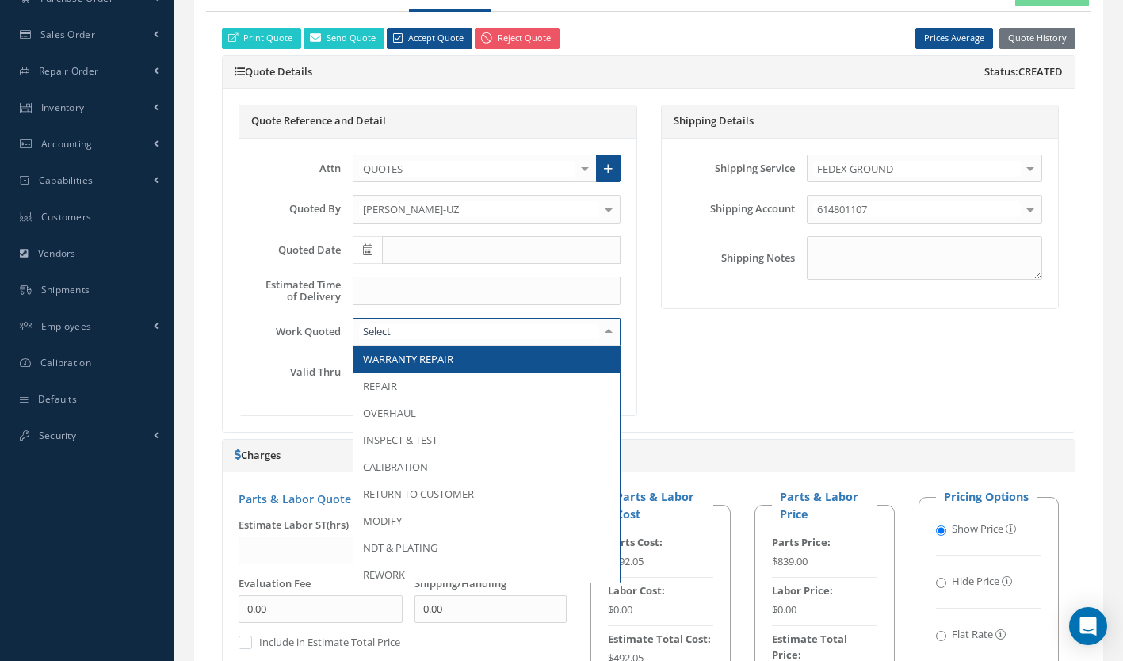
click at [438, 334] on div at bounding box center [487, 332] width 268 height 29
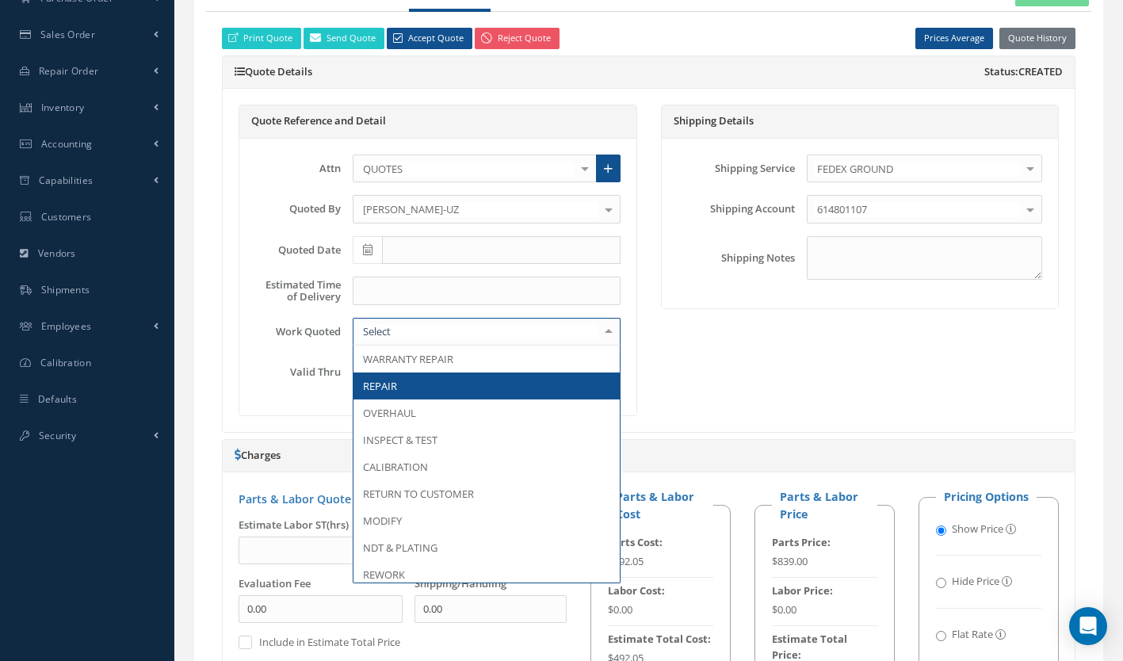
click at [420, 387] on span "REPAIR" at bounding box center [487, 386] width 266 height 27
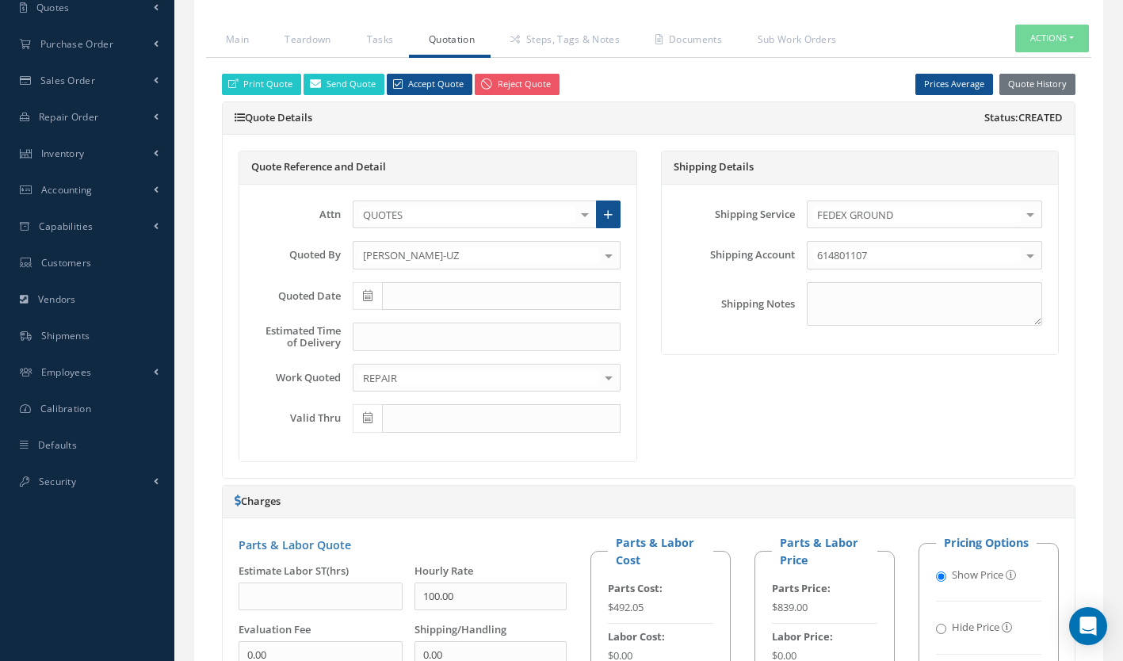
scroll to position [392, 0]
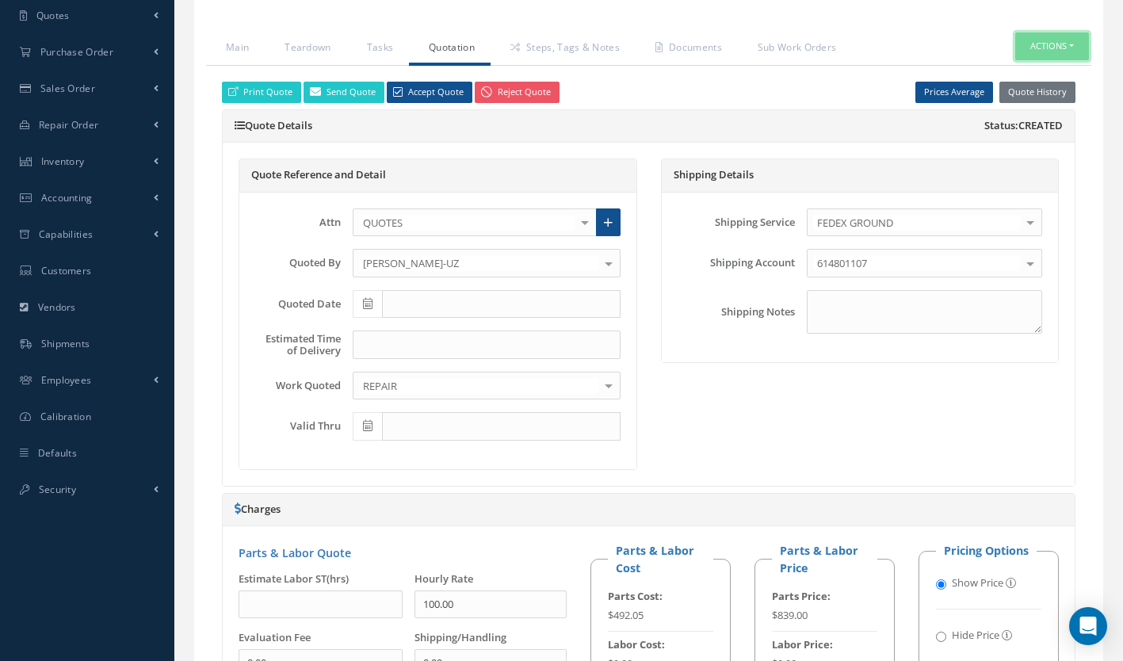
click at [1050, 43] on button "Actions" at bounding box center [1052, 46] width 74 height 28
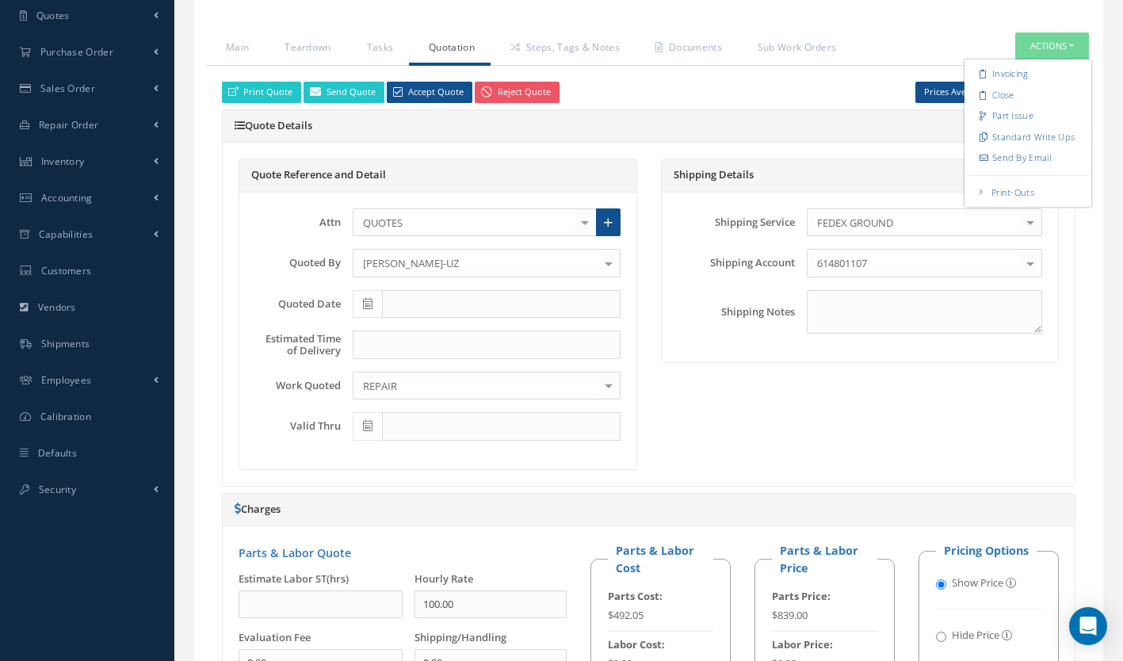
click at [813, 90] on div "Print Quote Send Quote Accept Quote Reject Quote Prices Average Parts Price Lab…" at bounding box center [648, 92] width 877 height 21
click at [1036, 86] on button "Quote History" at bounding box center [1038, 92] width 76 height 21
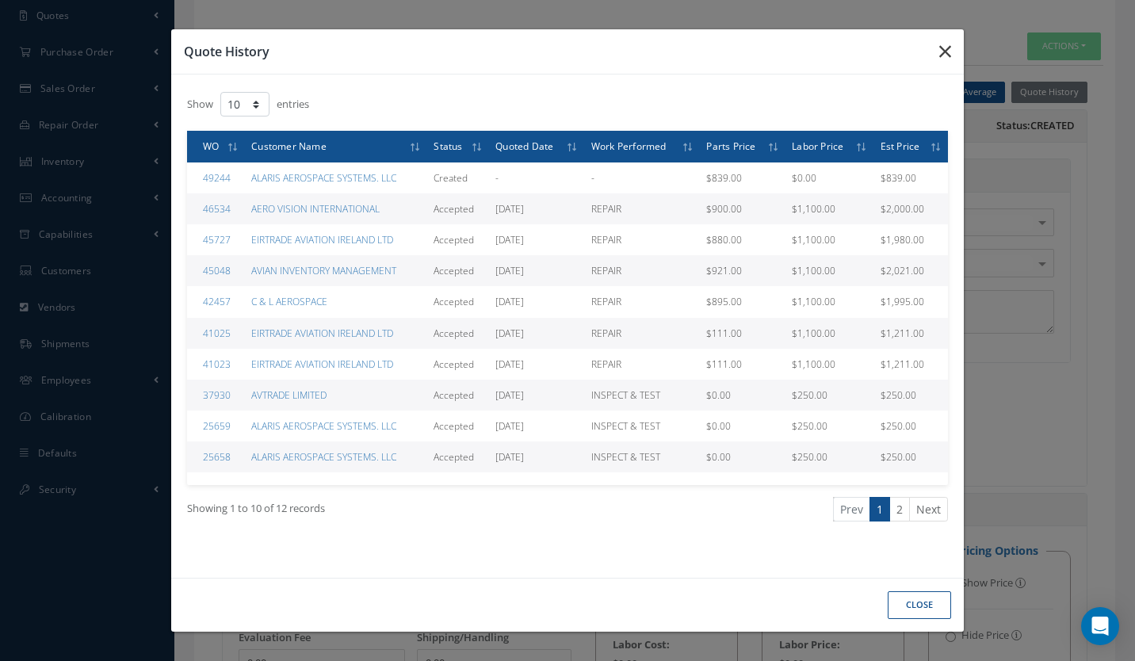
click at [942, 47] on icon "button" at bounding box center [945, 51] width 12 height 19
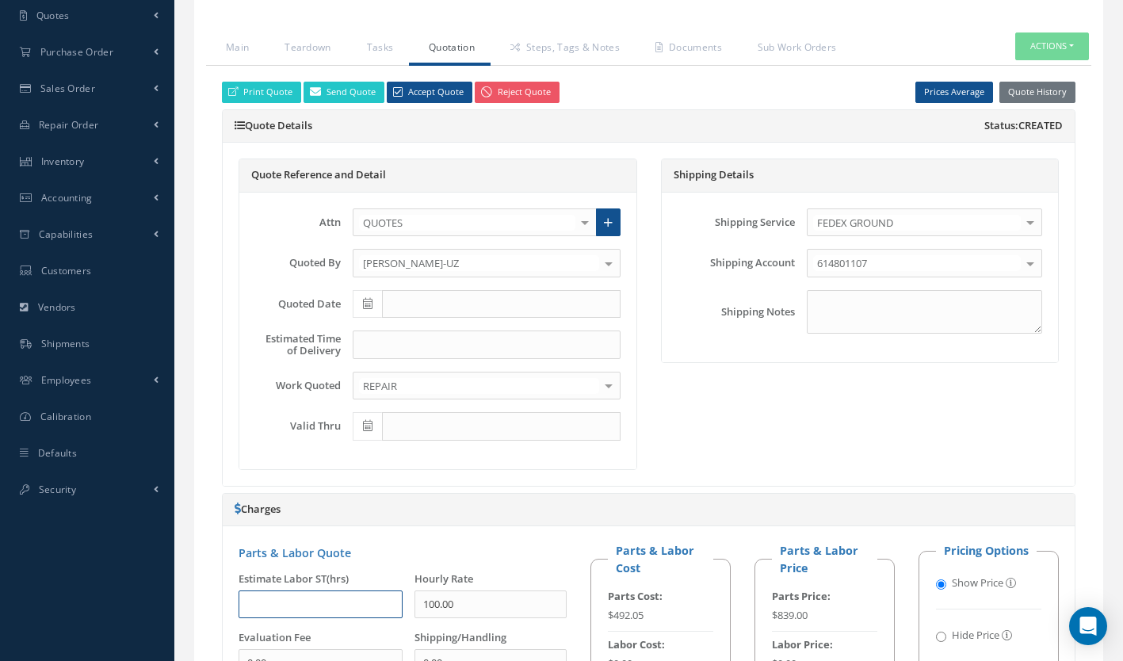
click at [253, 594] on input "text" at bounding box center [321, 605] width 164 height 29
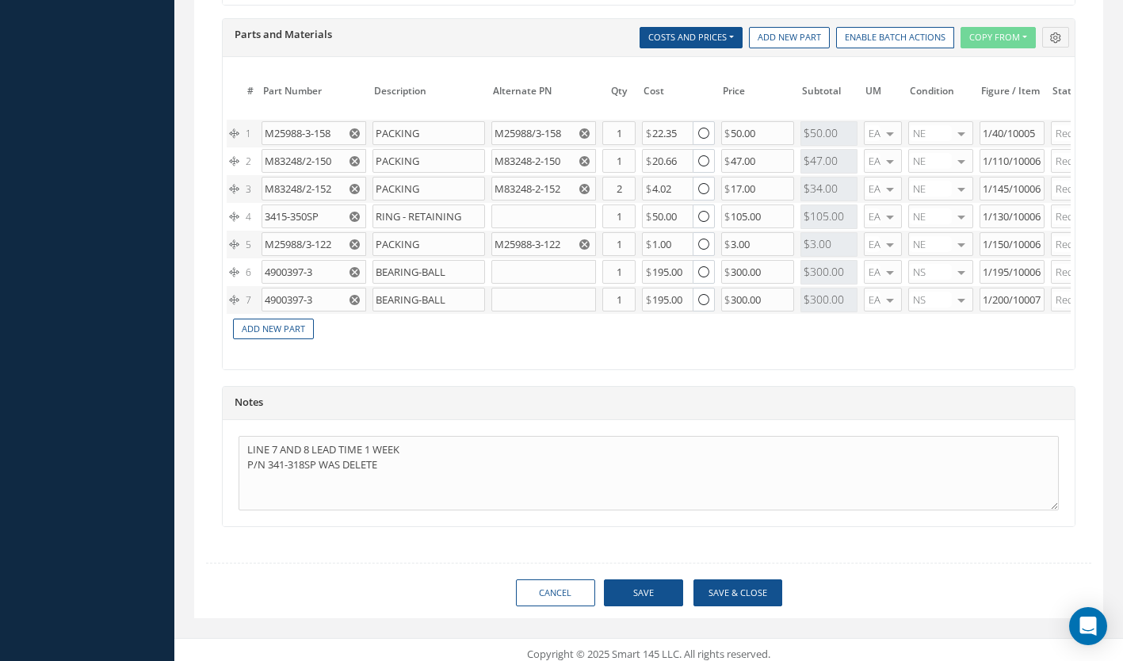
scroll to position [1266, 0]
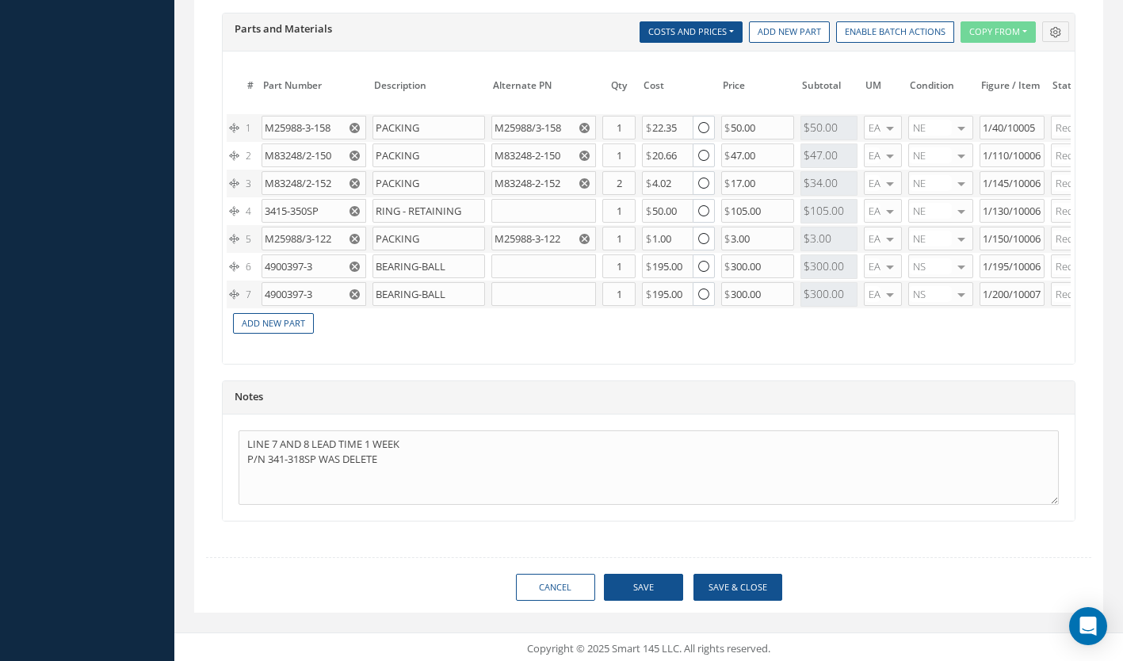
type input "11.00"
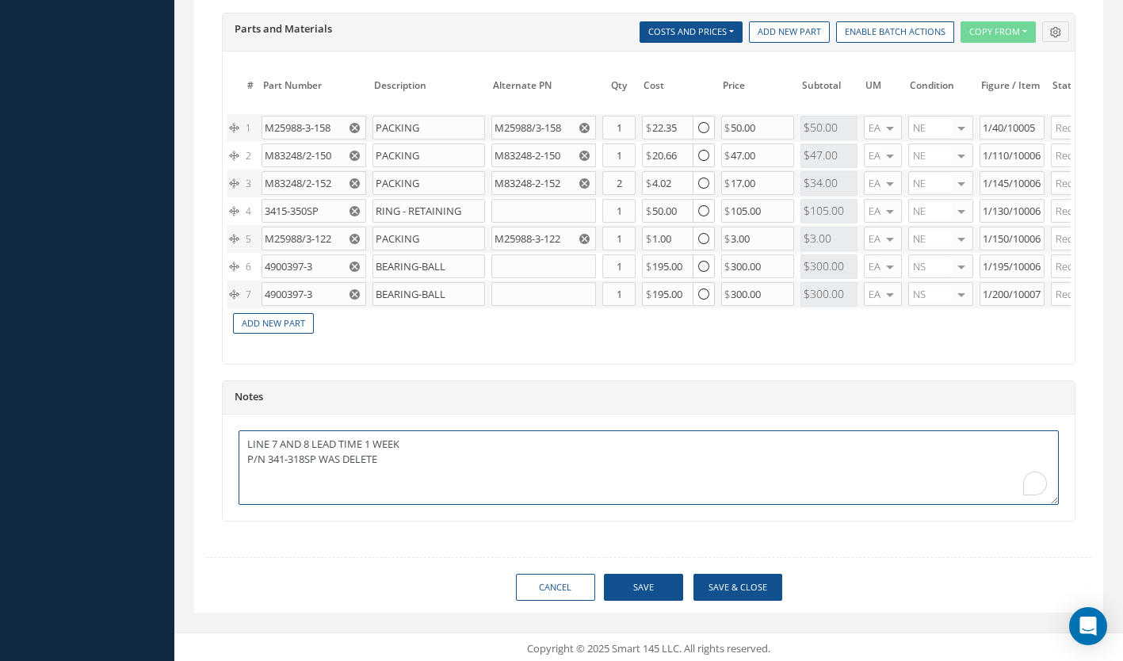
drag, startPoint x: 442, startPoint y: 433, endPoint x: 209, endPoint y: 430, distance: 233.0
type textarea "P/N 341-318SP WAS DELETE"
drag, startPoint x: 399, startPoint y: 461, endPoint x: 161, endPoint y: 486, distance: 239.8
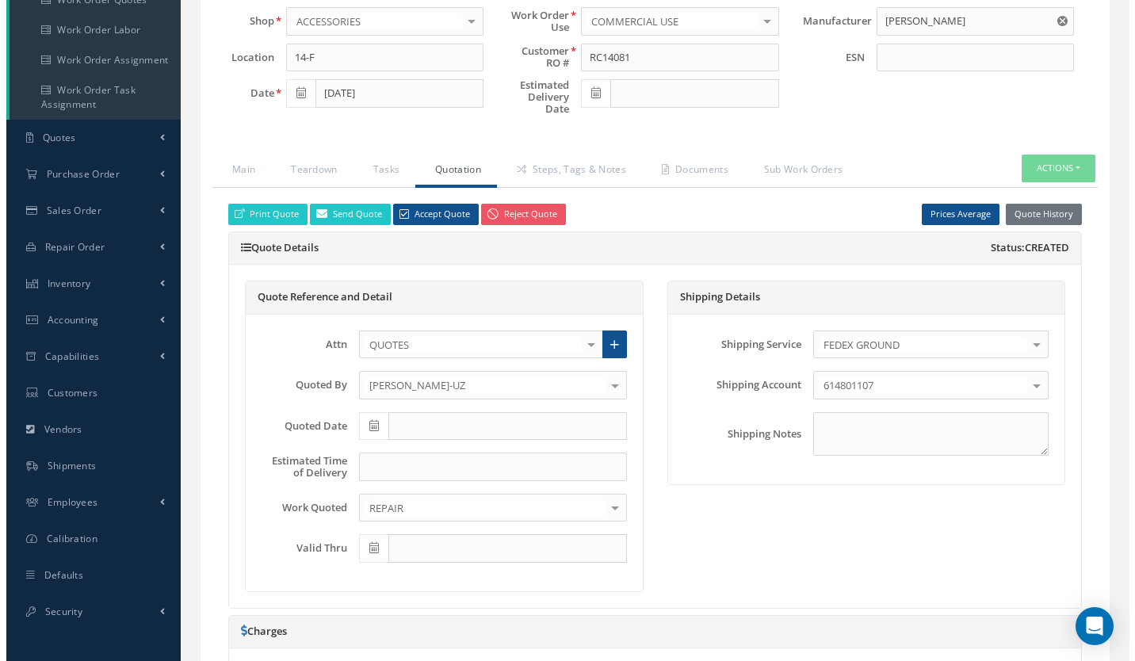
scroll to position [268, 0]
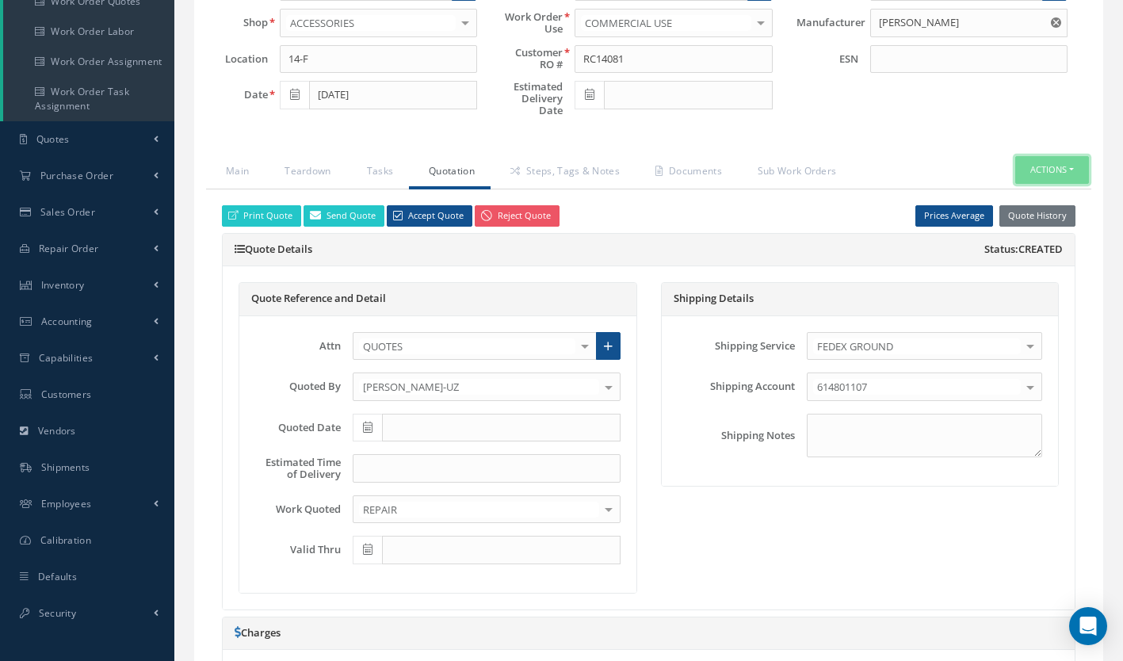
click at [1046, 168] on button "Actions" at bounding box center [1052, 170] width 74 height 28
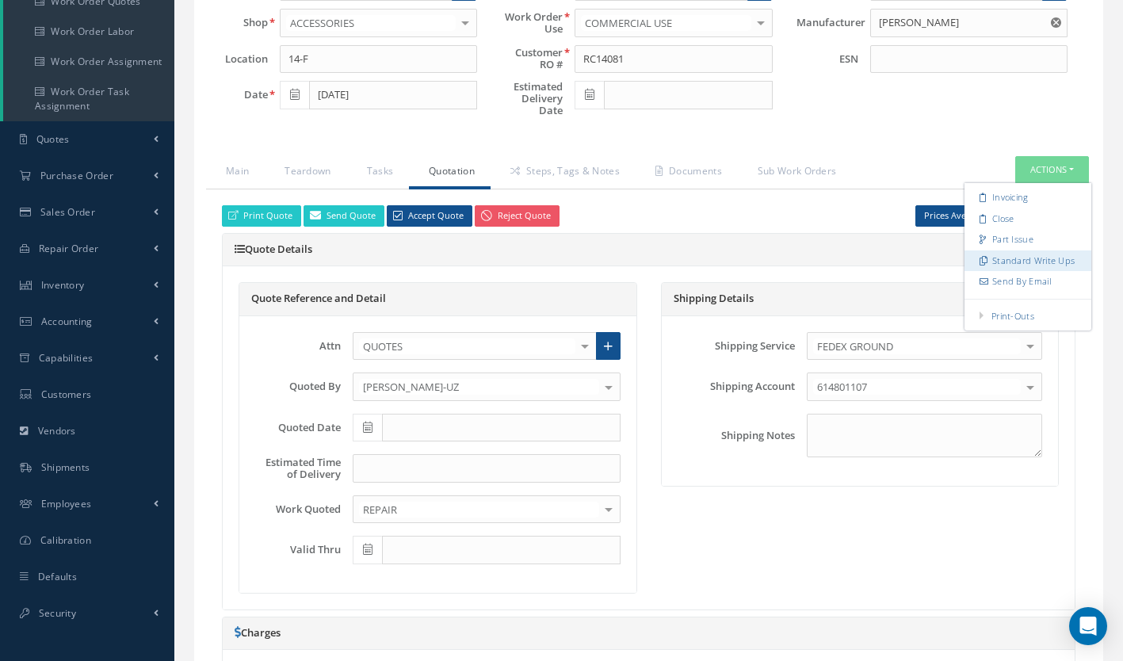
click at [1020, 265] on link "Standard Write Ups" at bounding box center [1028, 260] width 127 height 21
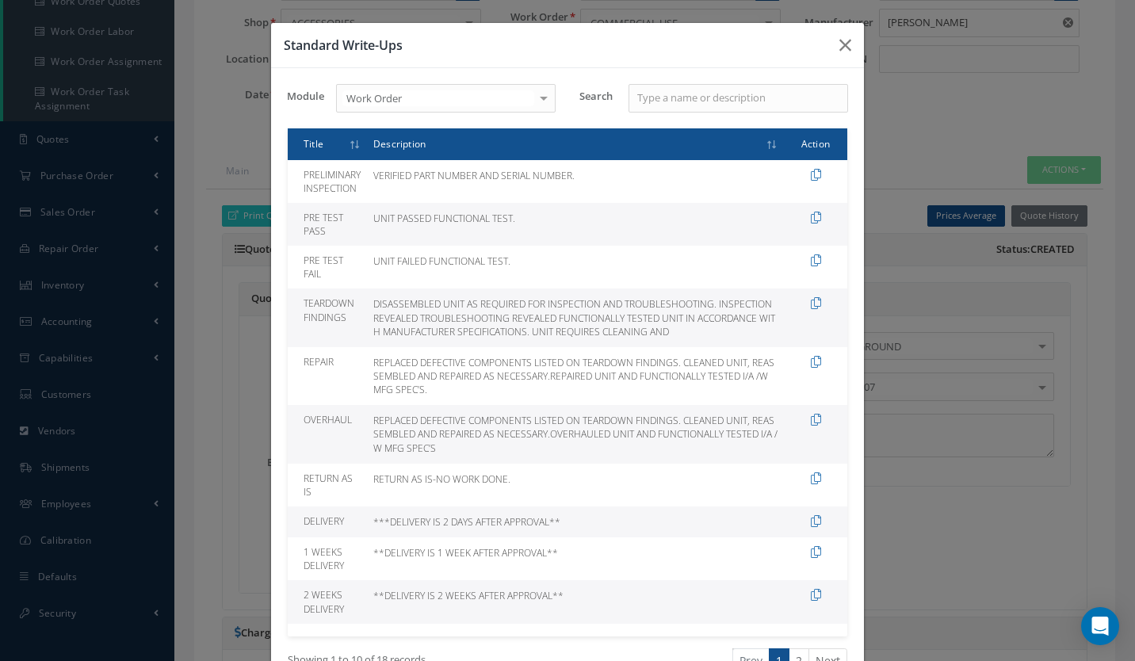
click at [1020, 265] on div "Standard Write-Ups Module Work Order Work Order Purchase Order Repair Order No …" at bounding box center [567, 330] width 1135 height 661
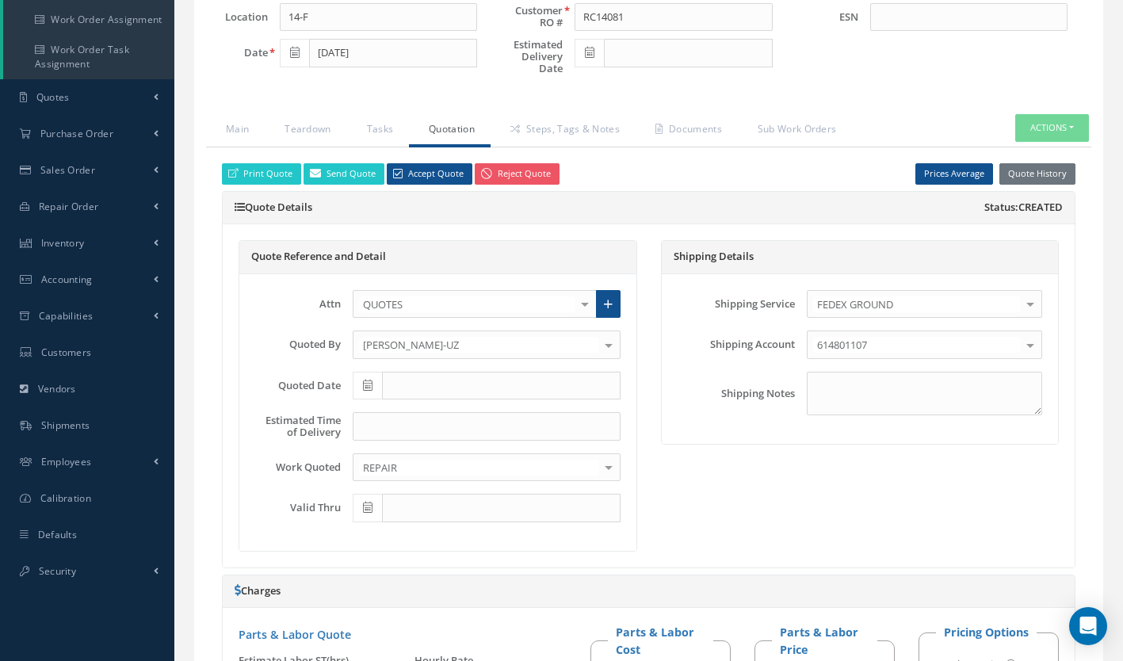
scroll to position [305, 0]
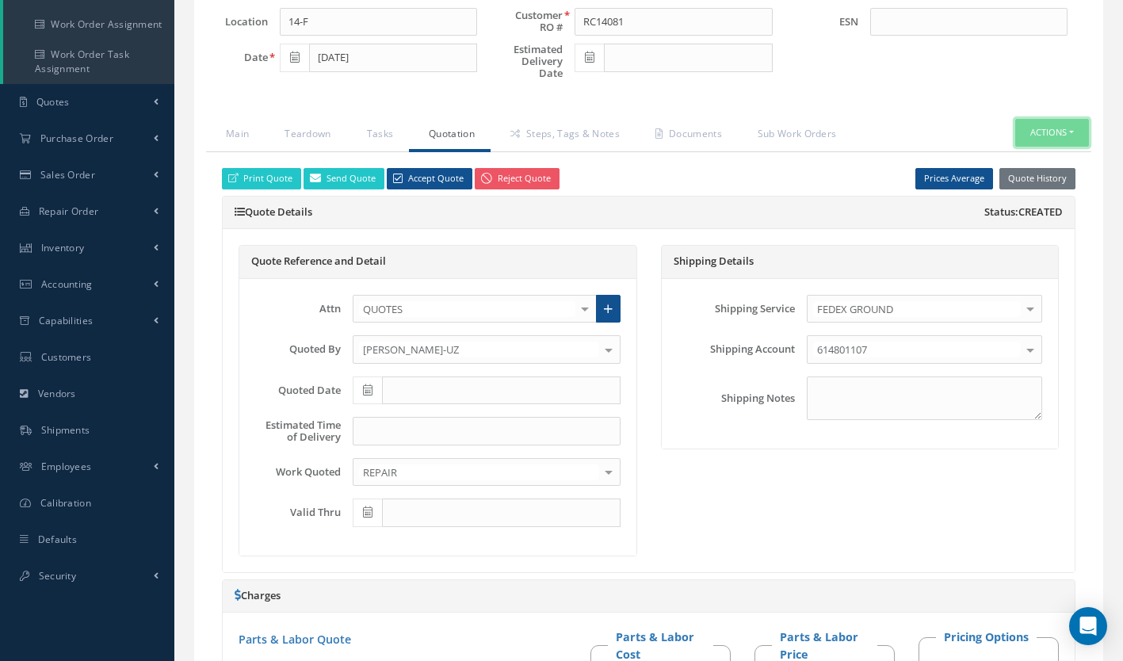
drag, startPoint x: 1020, startPoint y: 265, endPoint x: 1055, endPoint y: 126, distance: 143.0
click at [1055, 126] on button "Actions" at bounding box center [1052, 133] width 74 height 28
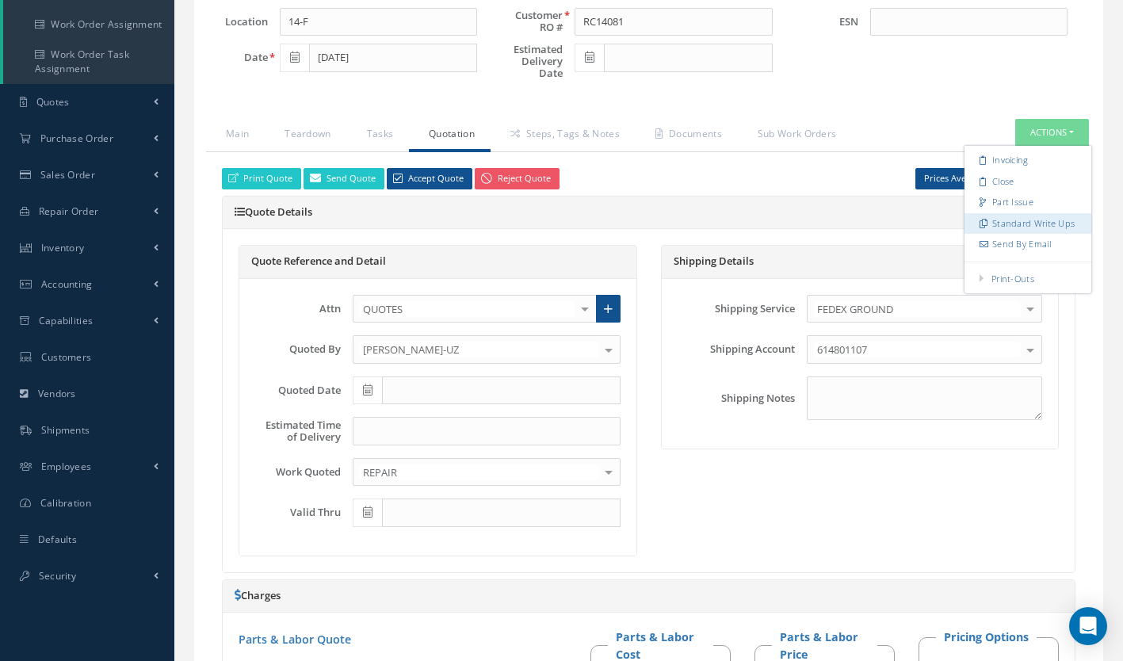
click at [1022, 226] on link "Standard Write Ups" at bounding box center [1028, 223] width 127 height 21
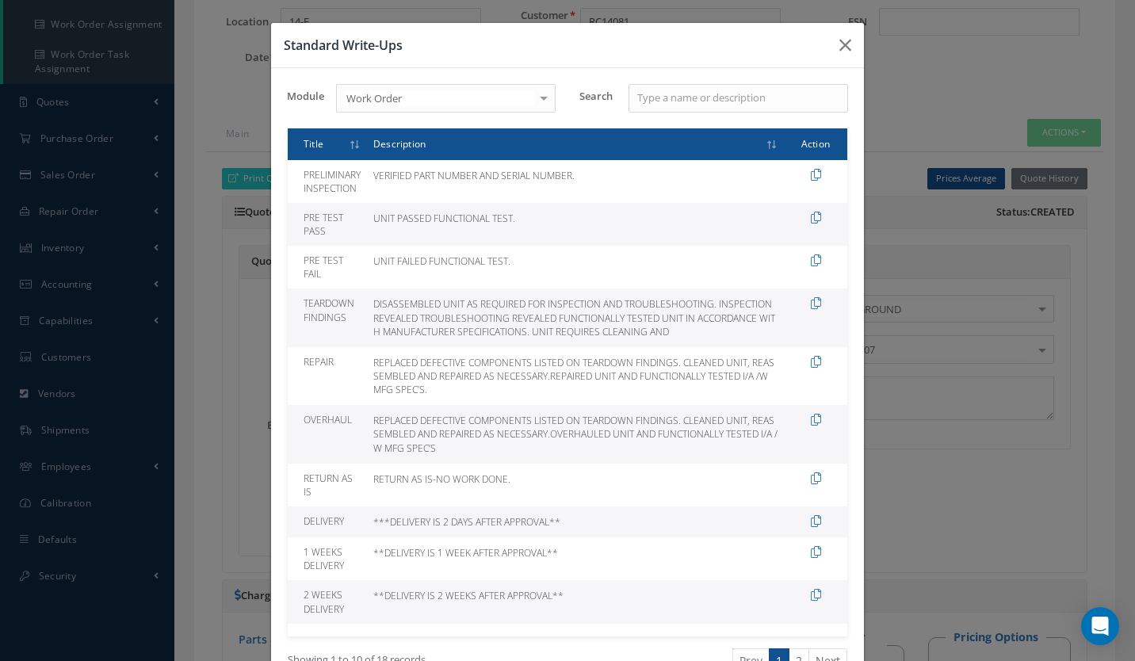
click at [810, 588] on td at bounding box center [815, 601] width 63 height 43
click at [811, 594] on icon at bounding box center [816, 595] width 10 height 12
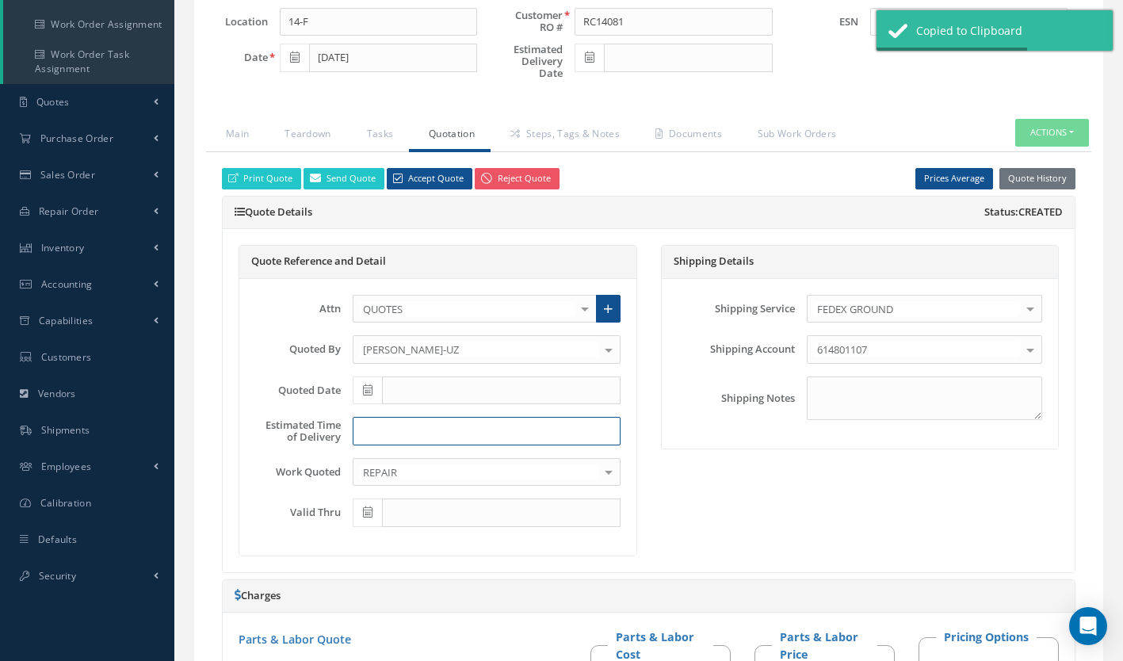
click at [438, 430] on input at bounding box center [487, 431] width 268 height 29
paste input "**DELIVERY IS 2 WEEKS AFTER APPROVAL**"
click at [438, 430] on input "**DELIVERY IS 2 WEEKS AFTER APPROVAL**" at bounding box center [487, 431] width 268 height 29
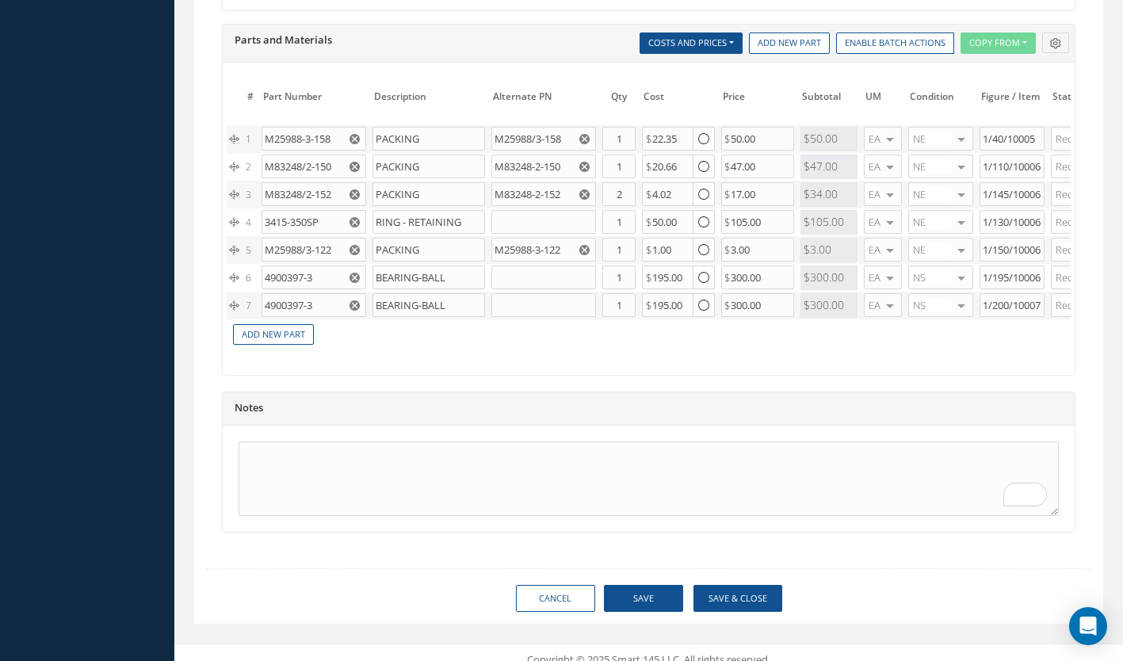
scroll to position [1266, 0]
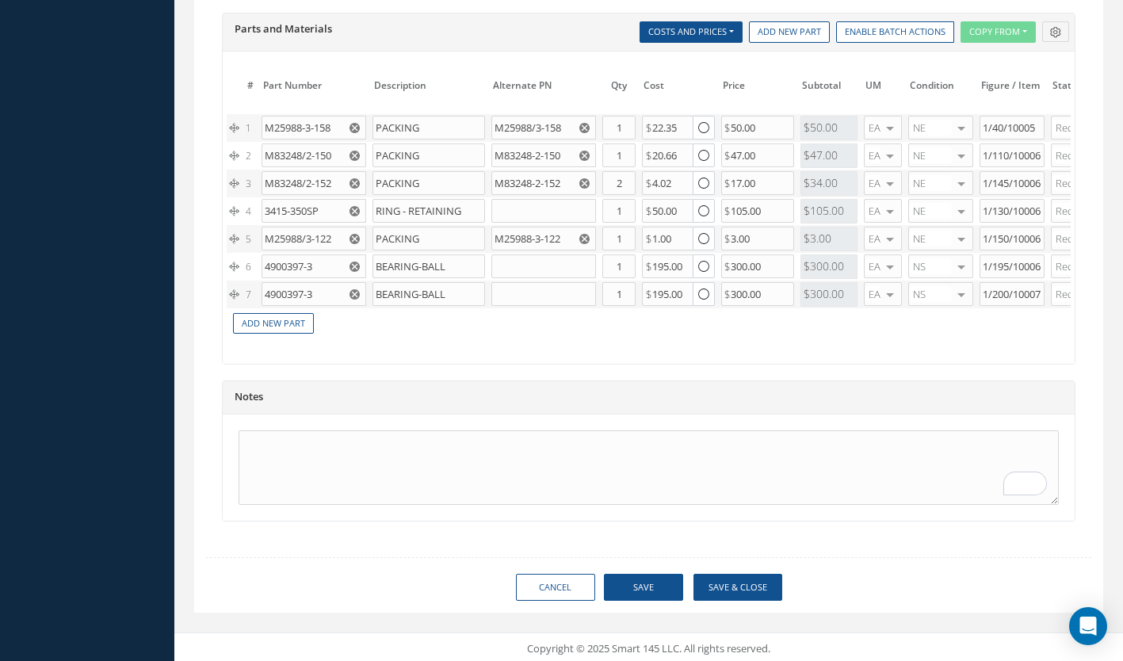
type input "**DELIVERY IS 3 WEEKS AFTER APPROVAL**"
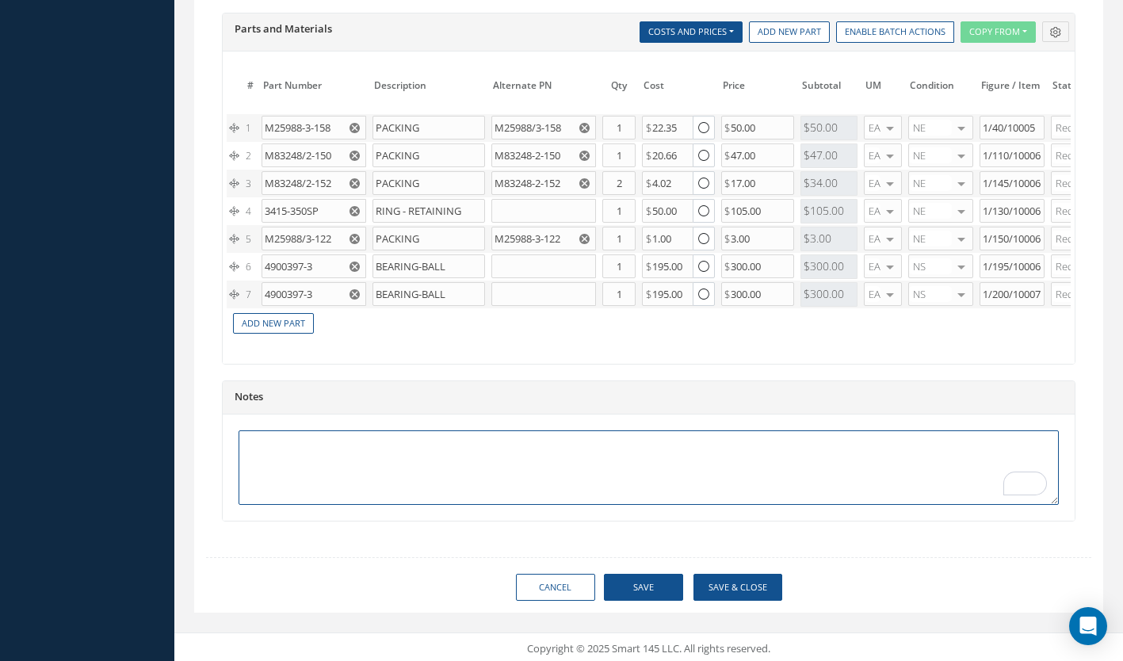
click at [280, 446] on textarea "To enrich screen reader interactions, please activate Accessibility in Grammarl…" at bounding box center [649, 467] width 820 height 75
paste textarea "**DELIVERY IS 2 WEEKS AFTER APPROVAL**"
click at [325, 445] on textarea "**DELIVERY IS 2 WEEKS AFTER APPROVAL**" at bounding box center [649, 467] width 820 height 75
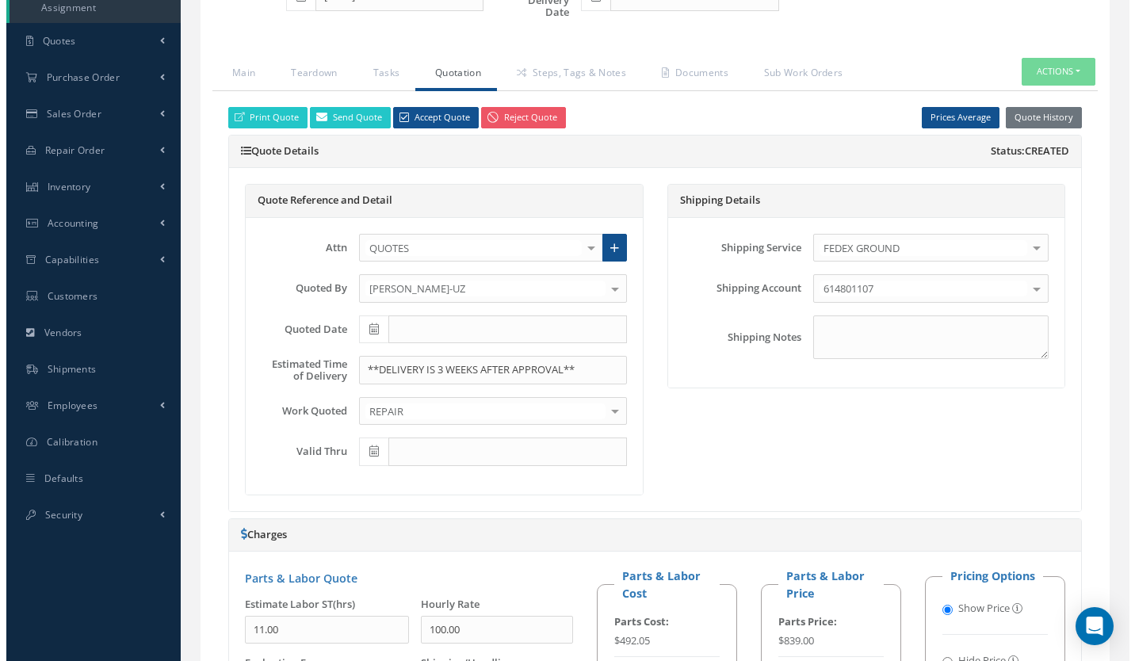
scroll to position [367, 0]
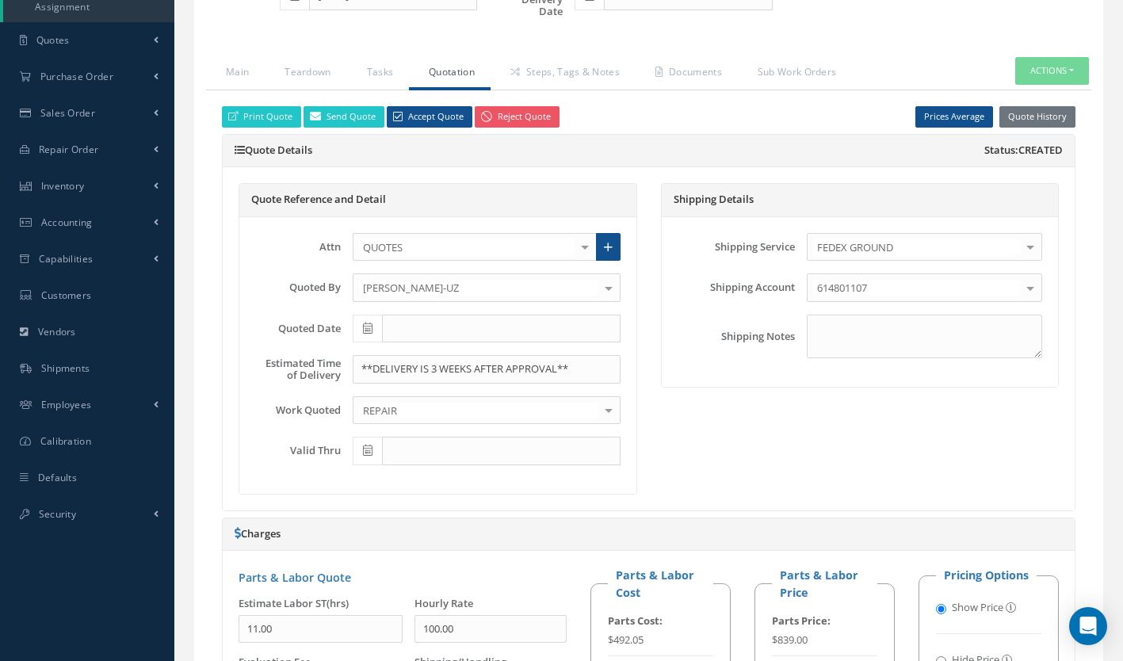
type textarea "**DELIVERY IS 3 WEEKS AFTER APPROVAL**"
click at [1036, 61] on button "Actions" at bounding box center [1052, 71] width 74 height 28
click at [787, 115] on div "Print Quote Send Quote Accept Quote Reject Quote Prices Average Parts Price Lab…" at bounding box center [648, 116] width 877 height 21
click at [1029, 113] on button "Quote History" at bounding box center [1038, 116] width 76 height 21
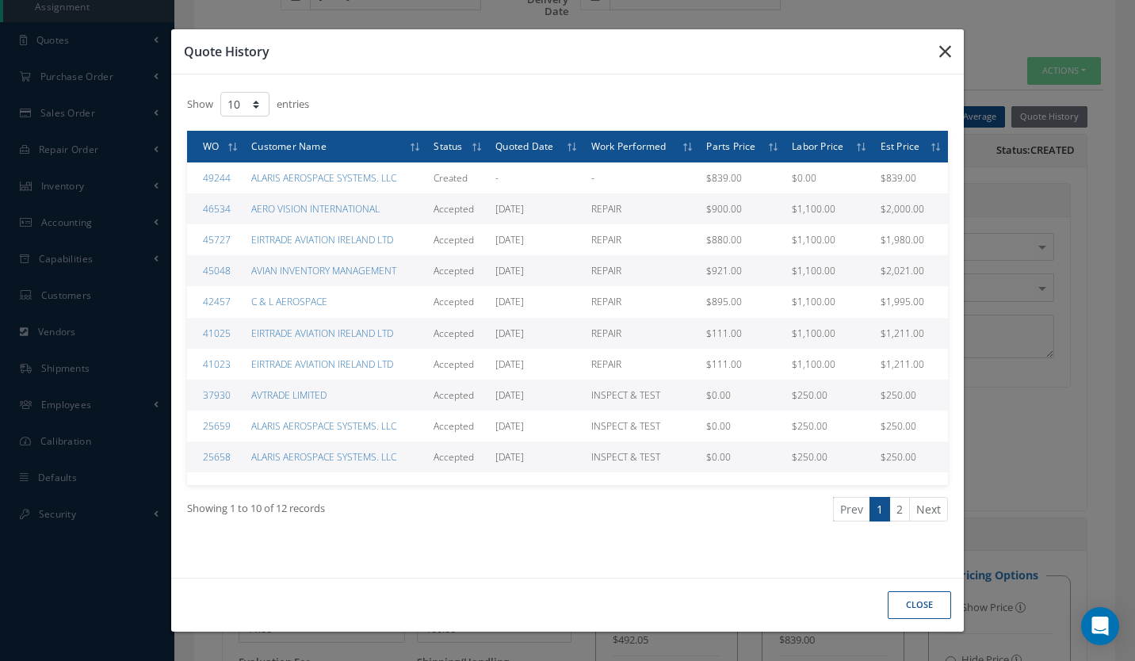
click at [949, 47] on icon "button" at bounding box center [945, 51] width 12 height 19
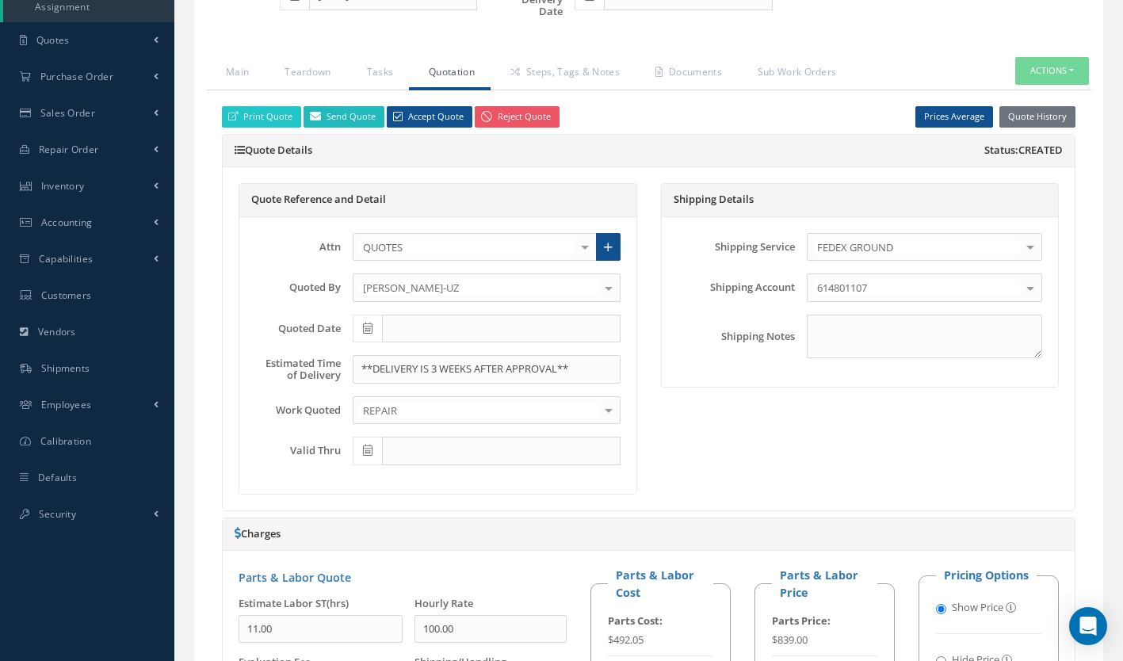
click at [342, 117] on link "Send Quote" at bounding box center [344, 116] width 81 height 21
type input "Quote for RO RC14081, WO 49244"
type textarea "Dear, Please find attached your Quote for RO RC14081. Please feel free to conta…"
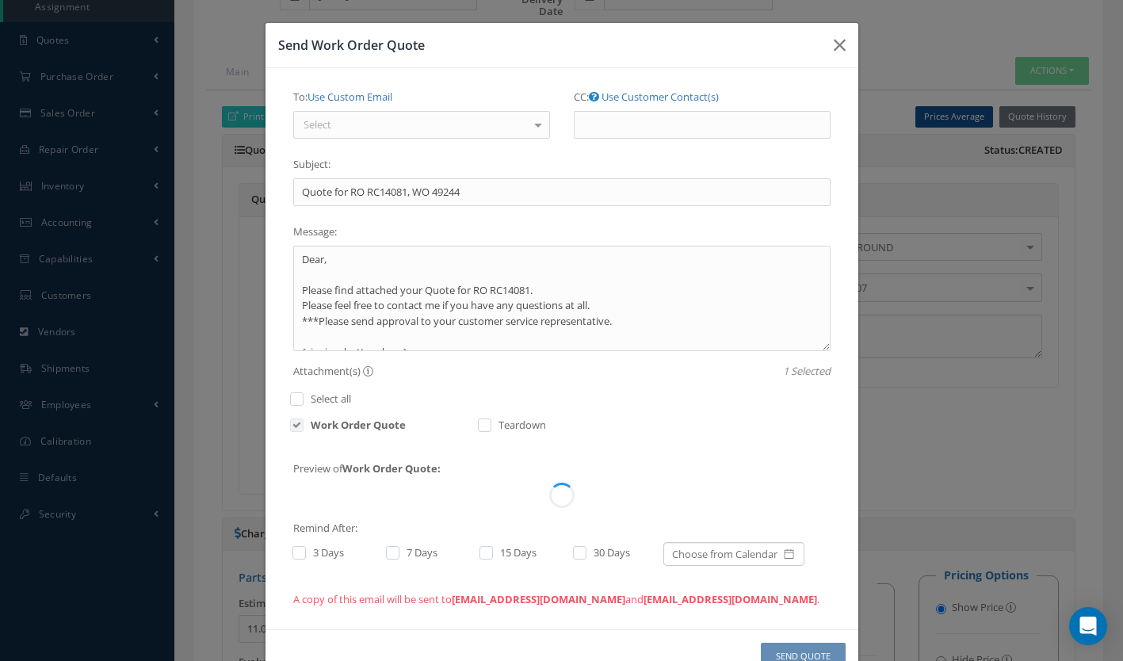
click at [343, 110] on label "To: Use Custom Email" at bounding box center [342, 97] width 99 height 27
click at [0, 0] on input "To:" at bounding box center [0, 0] width 0 height 0
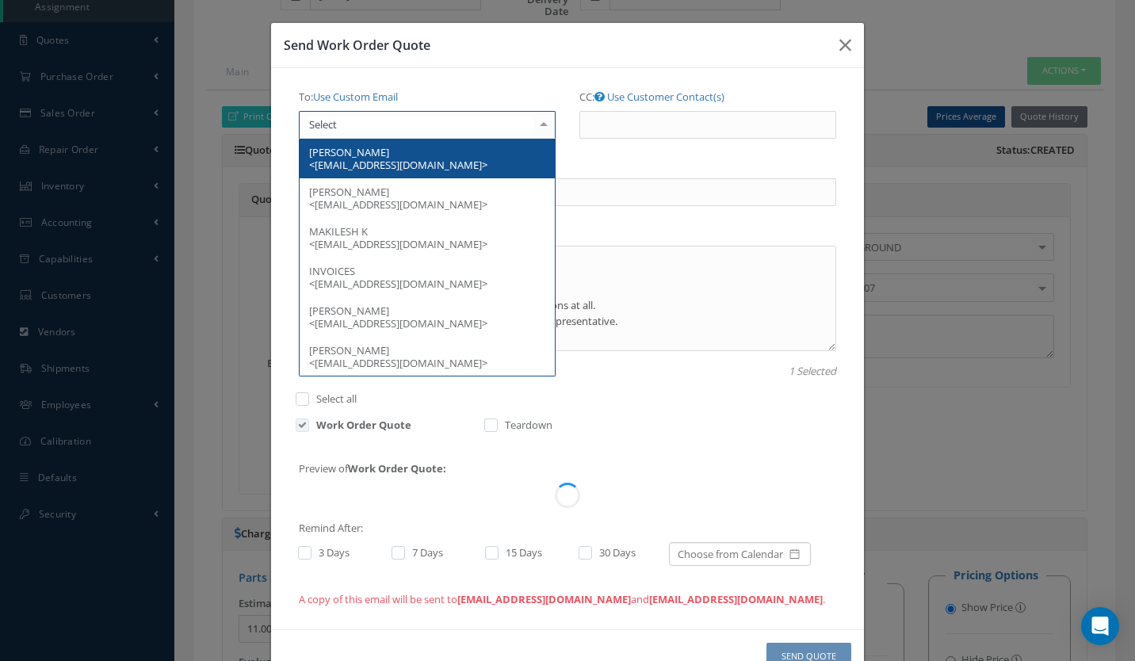
click at [354, 120] on div at bounding box center [427, 125] width 257 height 29
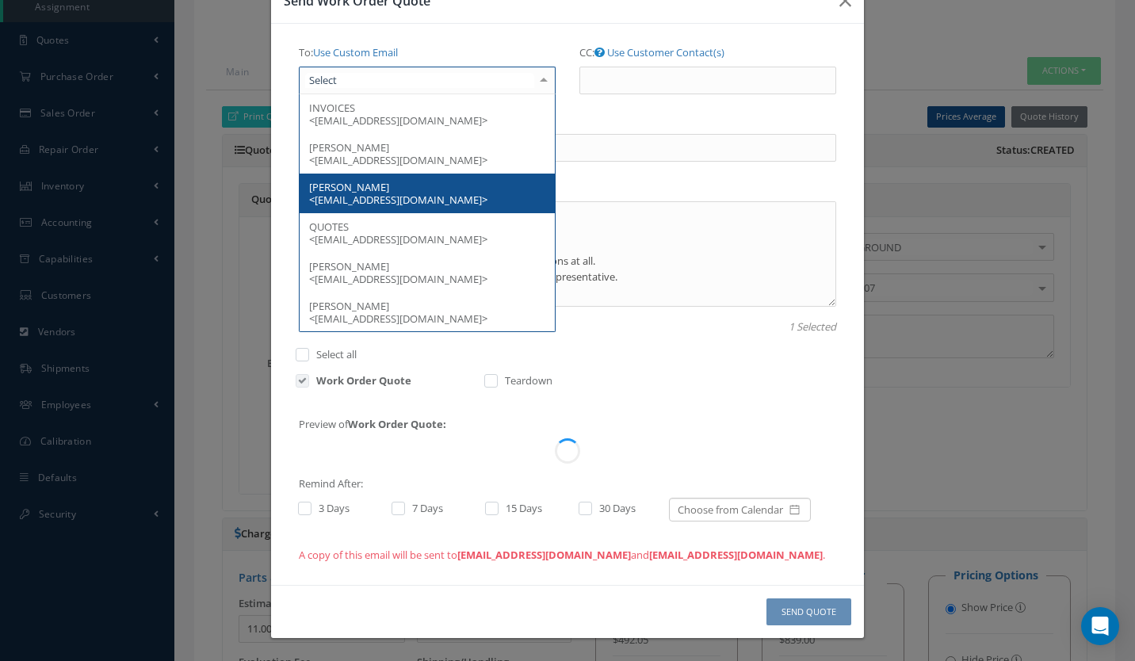
scroll to position [0, 0]
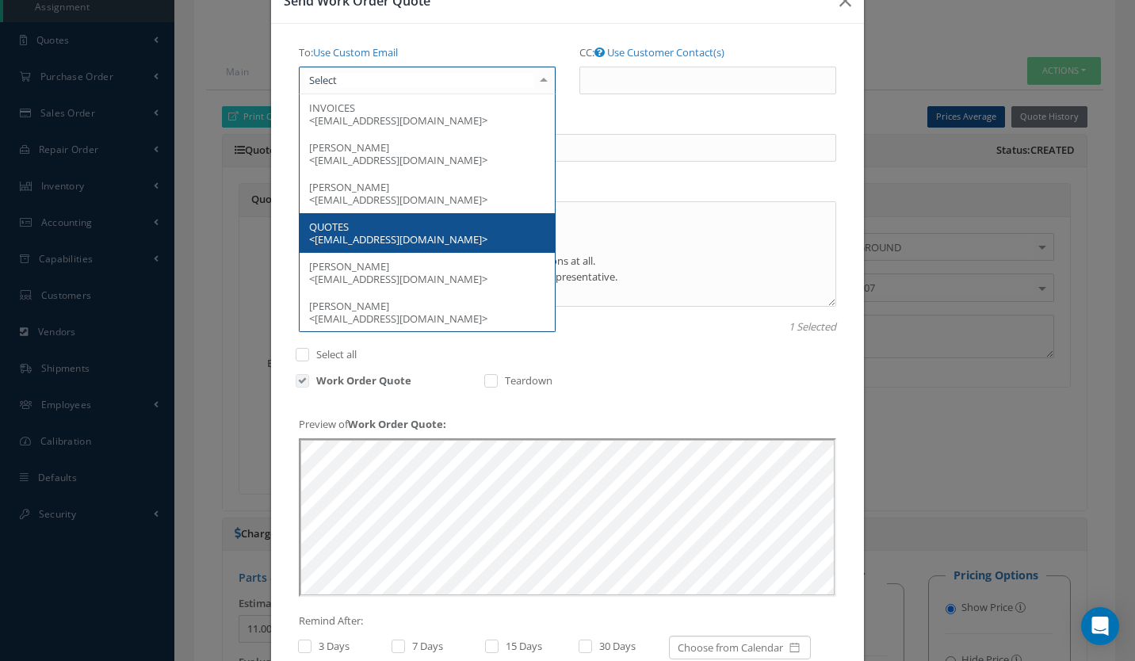
click at [327, 221] on span "QUOTES <REPAIR@ALARISAERO.COM>" at bounding box center [398, 233] width 178 height 27
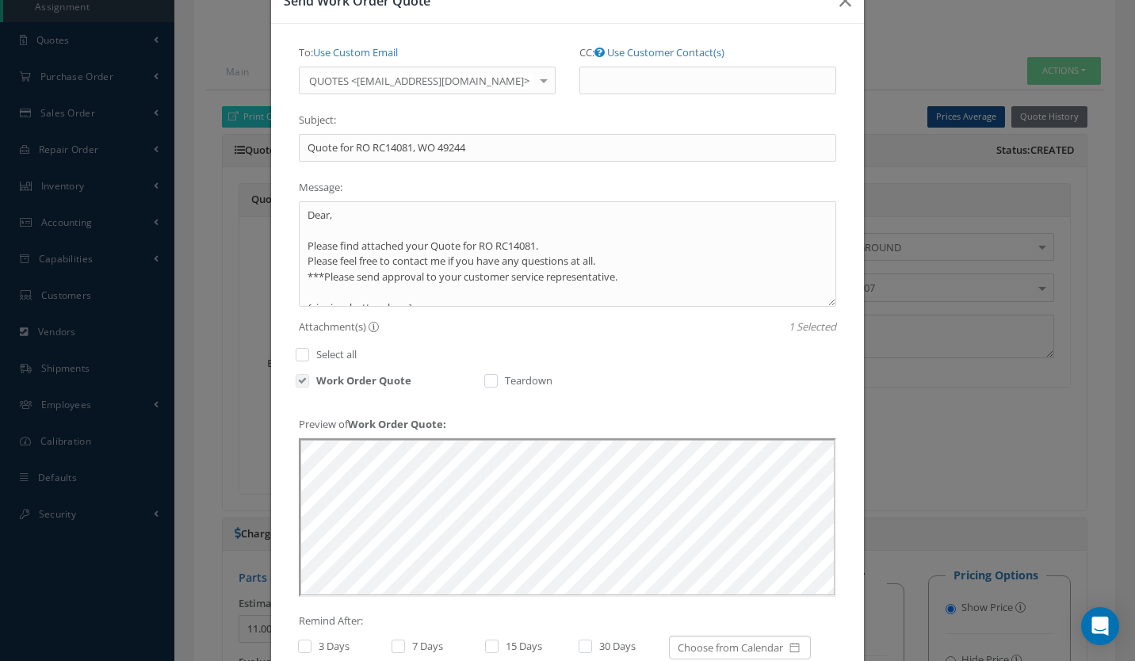
click at [311, 640] on label at bounding box center [313, 646] width 4 height 14
click at [299, 642] on input "checkbox" at bounding box center [303, 647] width 10 height 10
checkbox input "true"
click at [404, 644] on label at bounding box center [406, 646] width 4 height 14
click at [396, 644] on input "checkbox" at bounding box center [397, 647] width 10 height 10
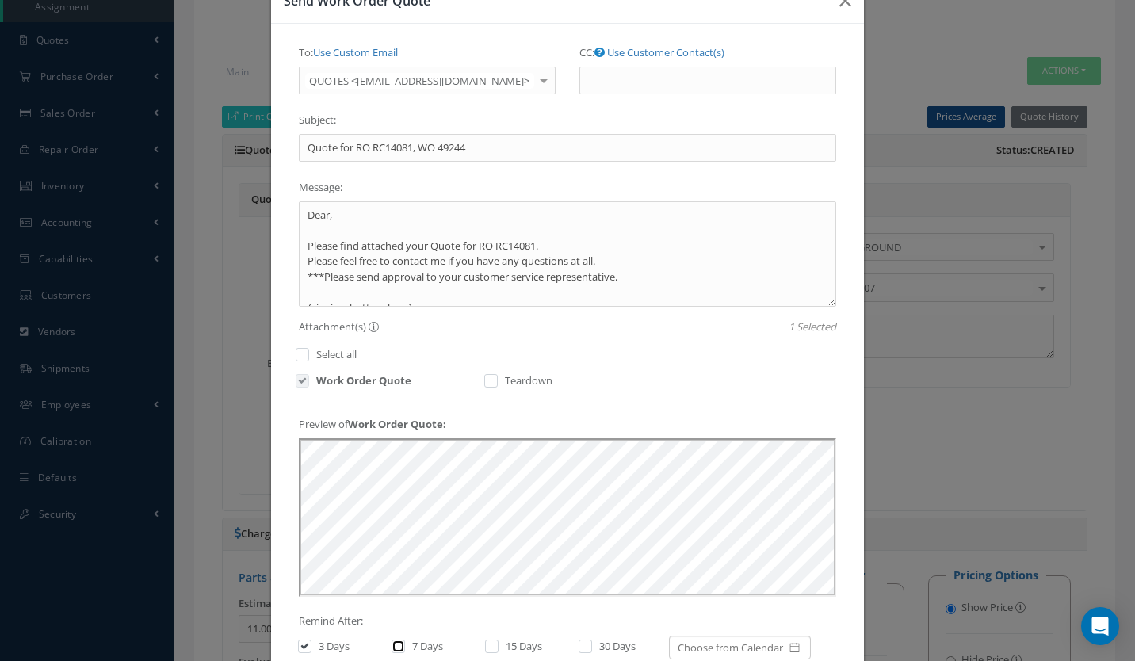
checkbox input "true"
click at [485, 639] on div "15 Days" at bounding box center [524, 648] width 79 height 18
click at [591, 641] on label at bounding box center [593, 646] width 4 height 14
click at [583, 642] on input "checkbox" at bounding box center [584, 647] width 10 height 10
checkbox input "true"
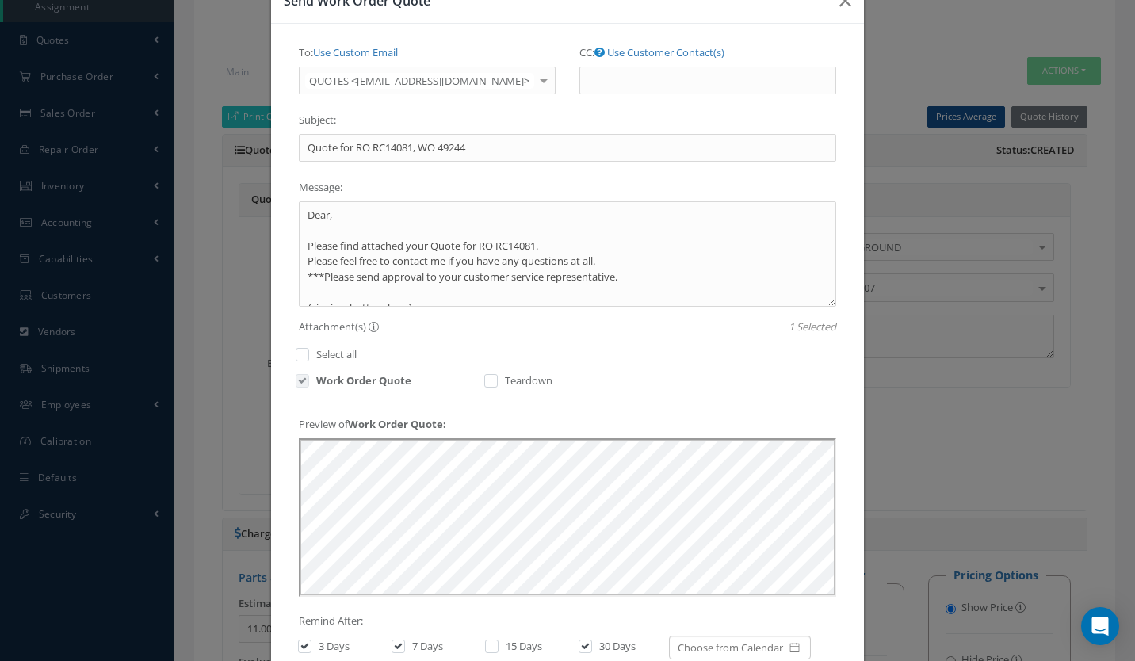
click at [498, 650] on label at bounding box center [500, 646] width 4 height 14
click at [486, 650] on input "checkbox" at bounding box center [490, 647] width 10 height 10
checkbox input "true"
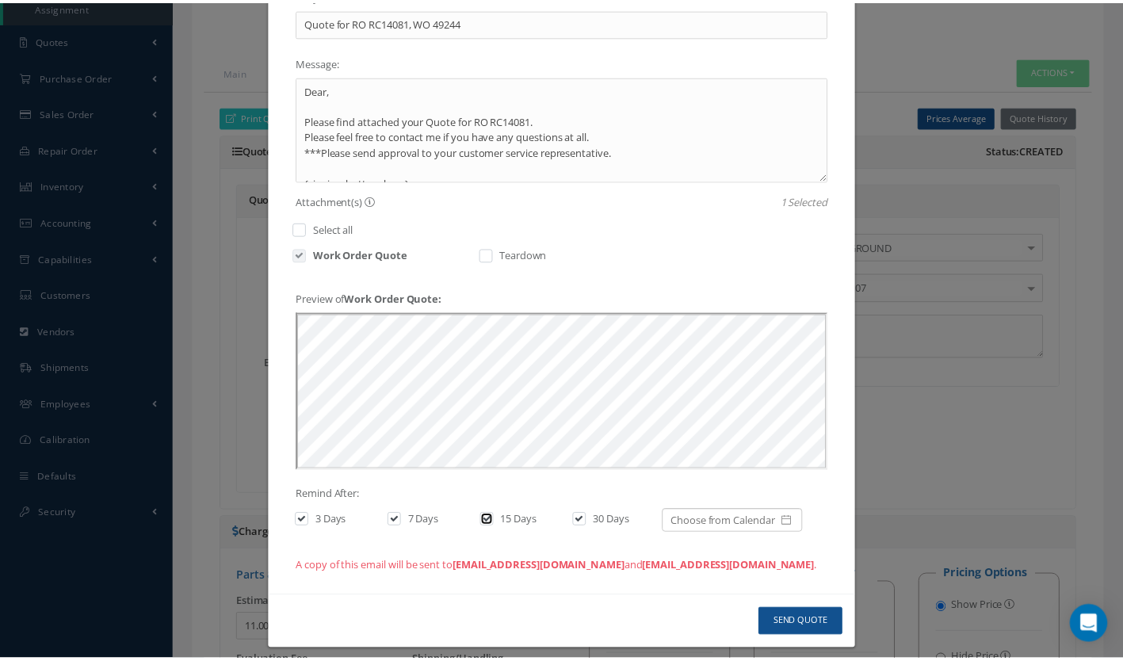
scroll to position [182, 0]
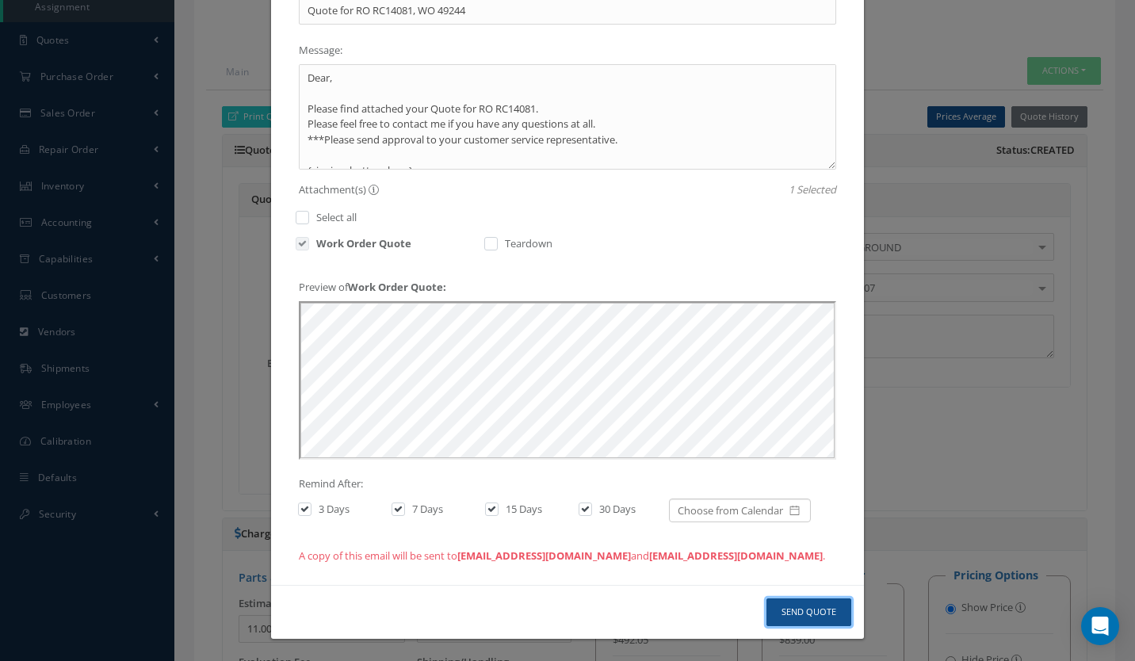
click at [808, 605] on button "Send Quote" at bounding box center [808, 612] width 85 height 28
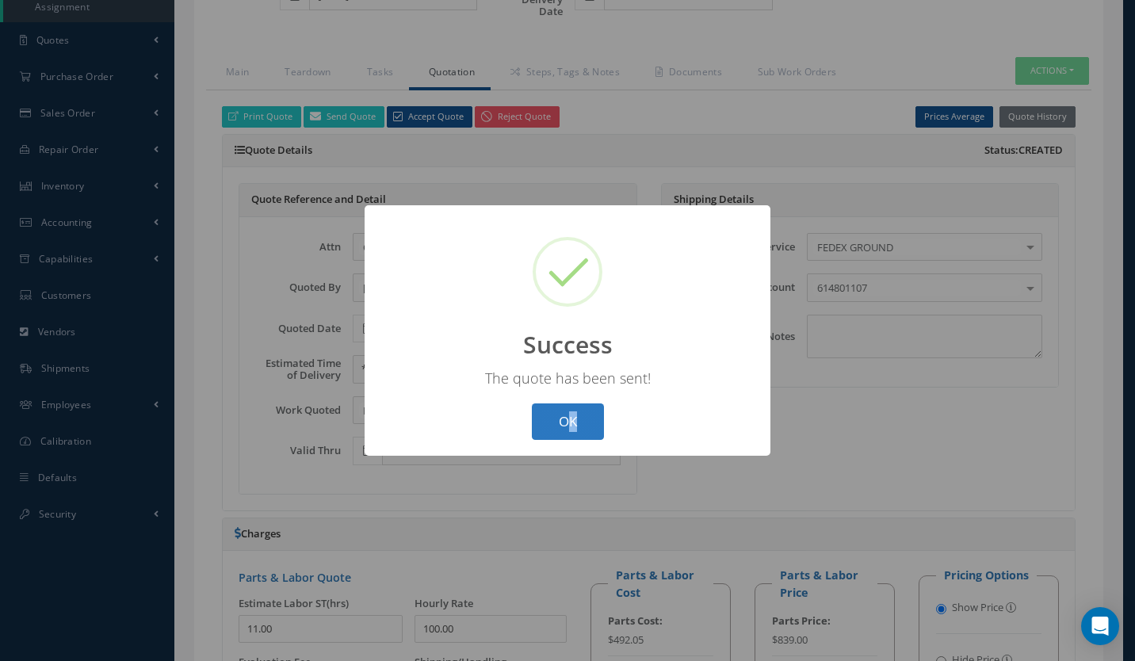
drag, startPoint x: 732, startPoint y: 563, endPoint x: 571, endPoint y: 414, distance: 219.3
click at [571, 414] on div "? ! i Success × The quote has been sent! OK Cancel" at bounding box center [567, 330] width 1135 height 661
click at [565, 417] on button "OK" at bounding box center [568, 421] width 72 height 37
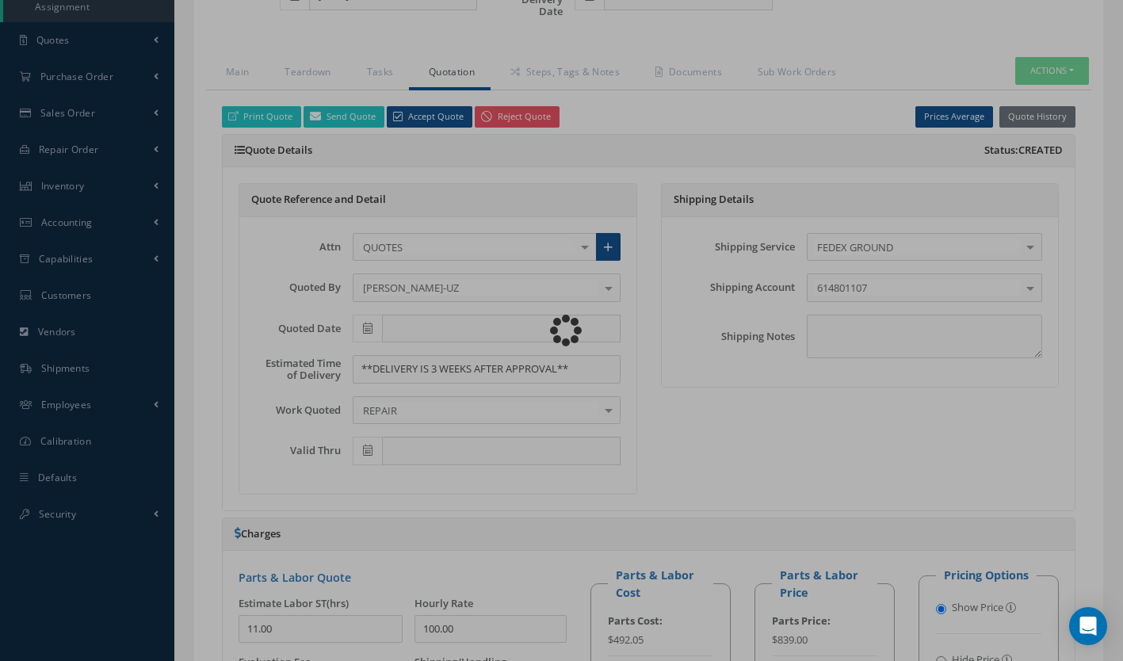
click at [562, 331] on div "Loading…" at bounding box center [562, 331] width 0 height 0
type textarea "**DELIVERY IS 3 WEEKS AFTER APPROVAL**"
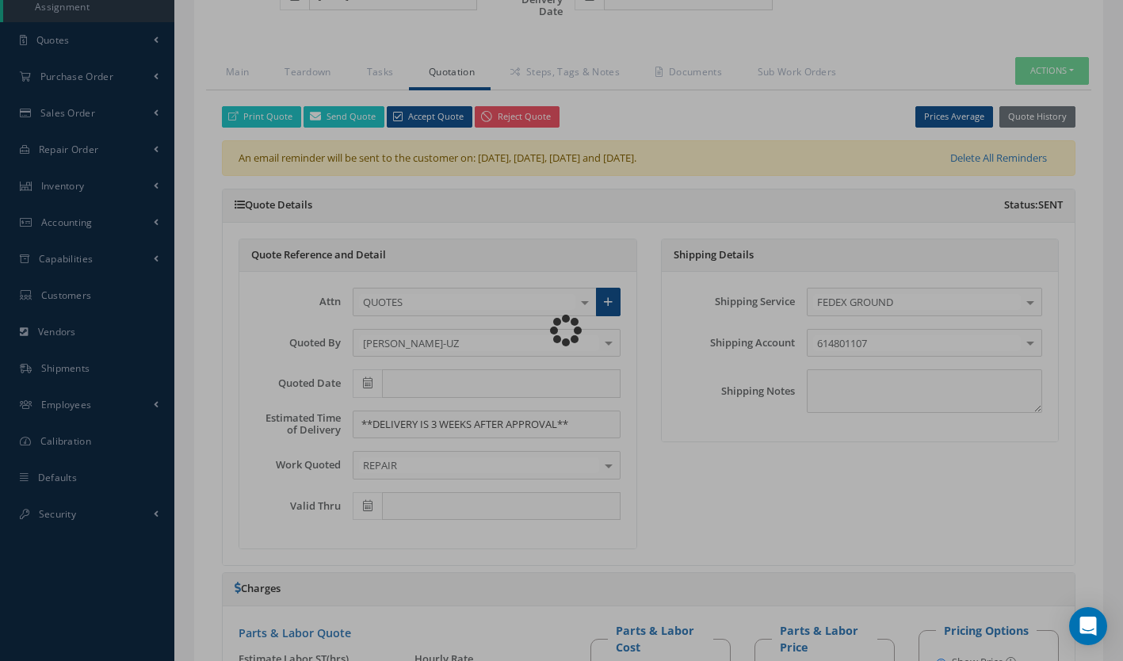
type input "HAMILTON SUNDSTRAND"
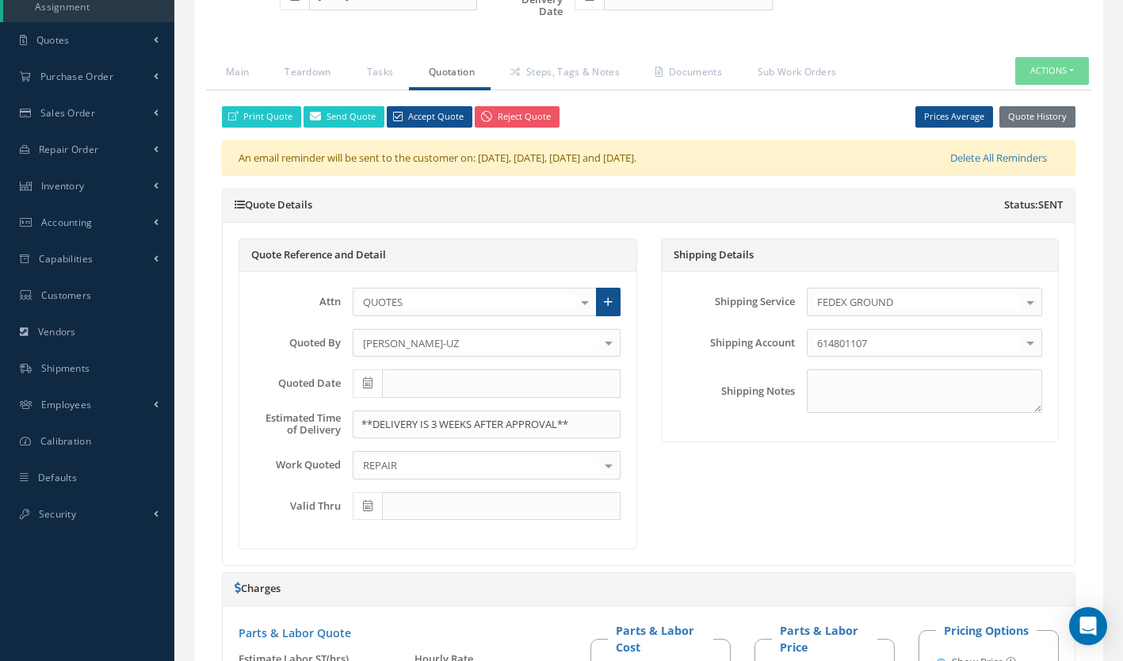
click at [369, 380] on icon at bounding box center [368, 382] width 10 height 11
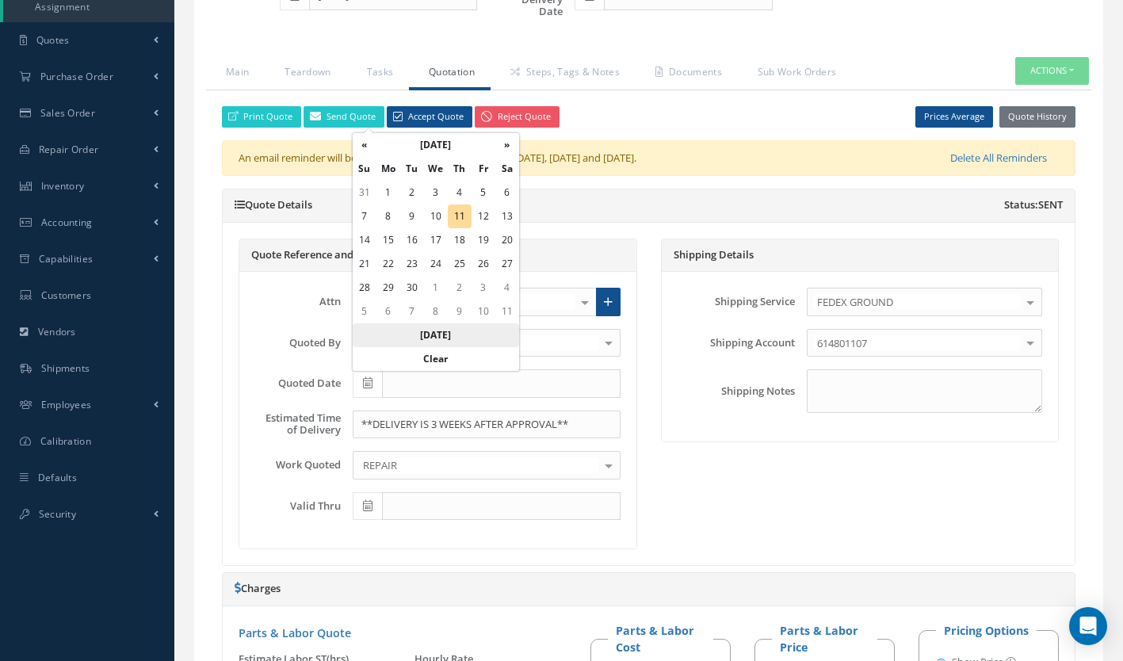
click at [436, 335] on th "Today" at bounding box center [436, 335] width 166 height 24
type input "[DATE]"
type input "12/10/2025"
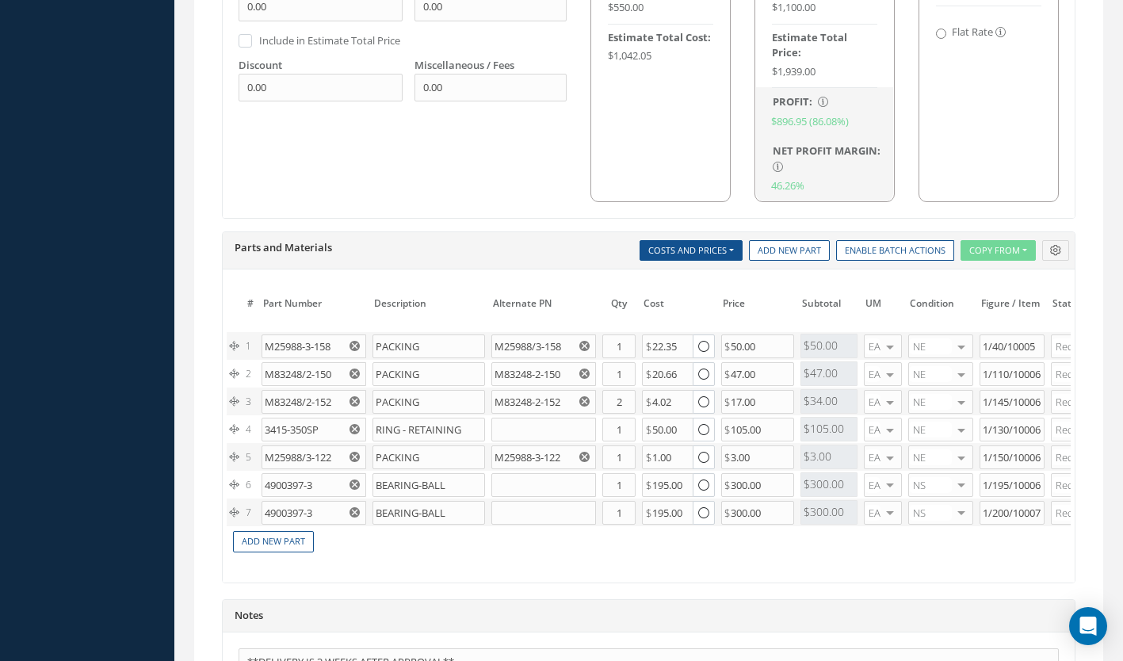
scroll to position [1321, 0]
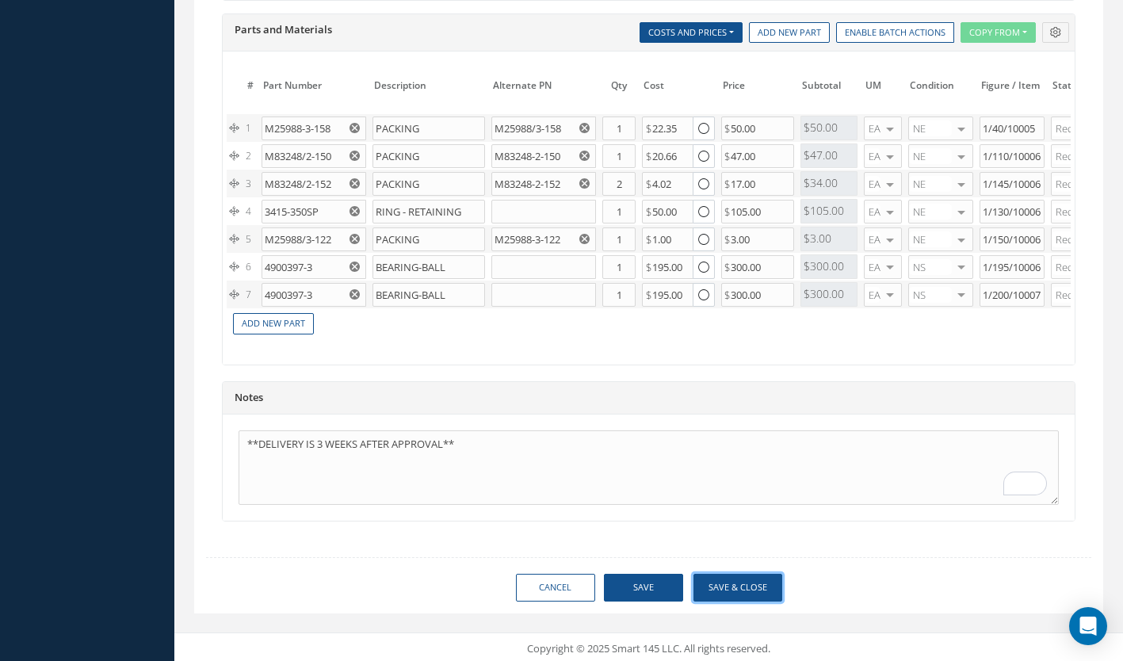
click at [738, 574] on button "Save & Close" at bounding box center [738, 588] width 89 height 28
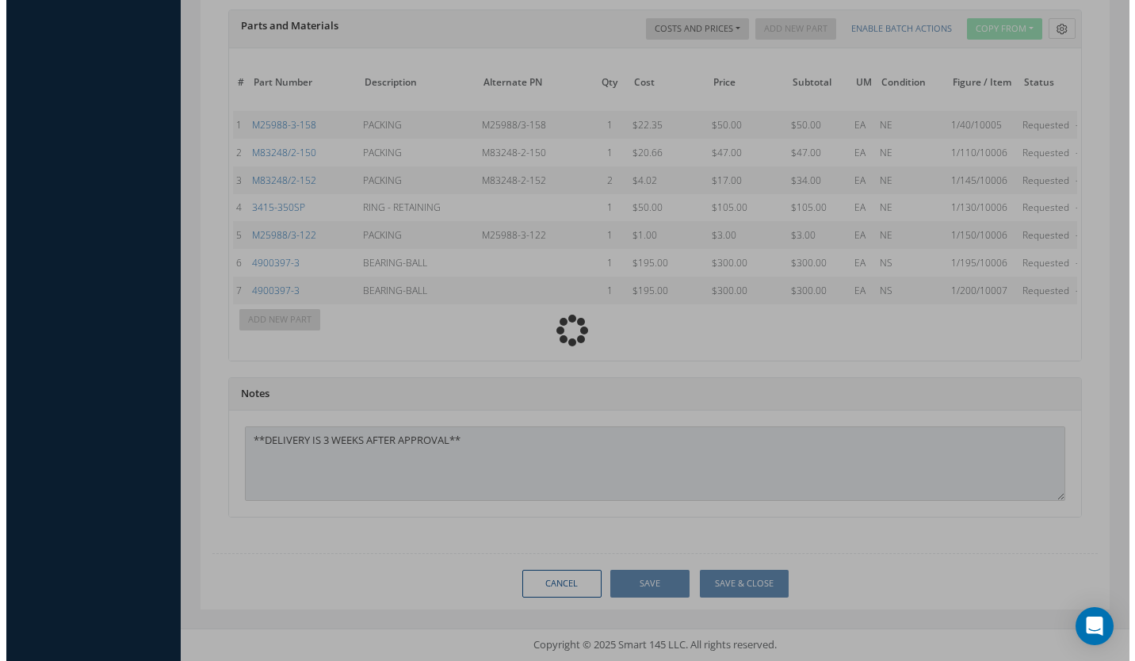
scroll to position [1265, 0]
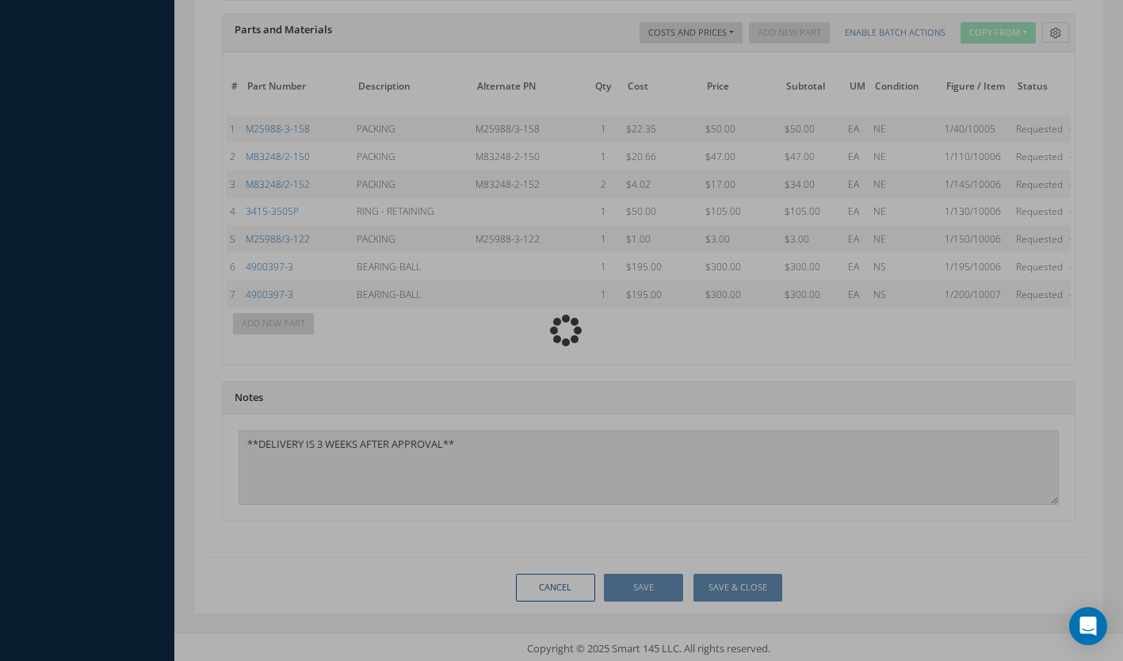
type input "HAMILTON SUNDSTRAND"
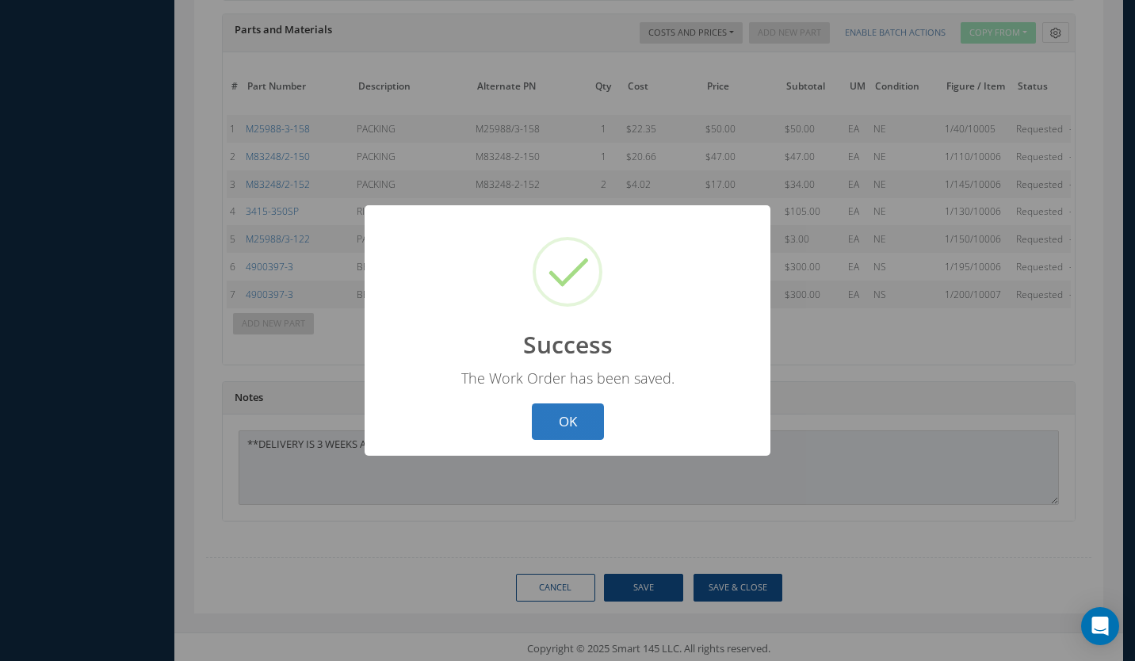
click at [572, 426] on button "OK" at bounding box center [568, 421] width 72 height 37
select select "25"
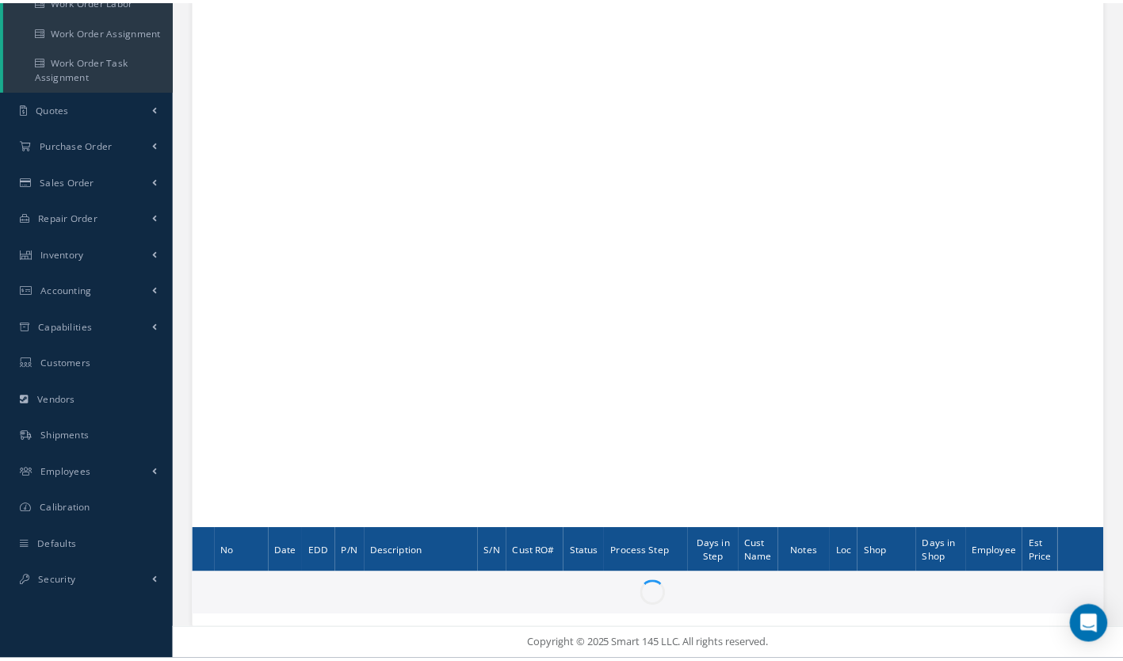
scroll to position [299, 0]
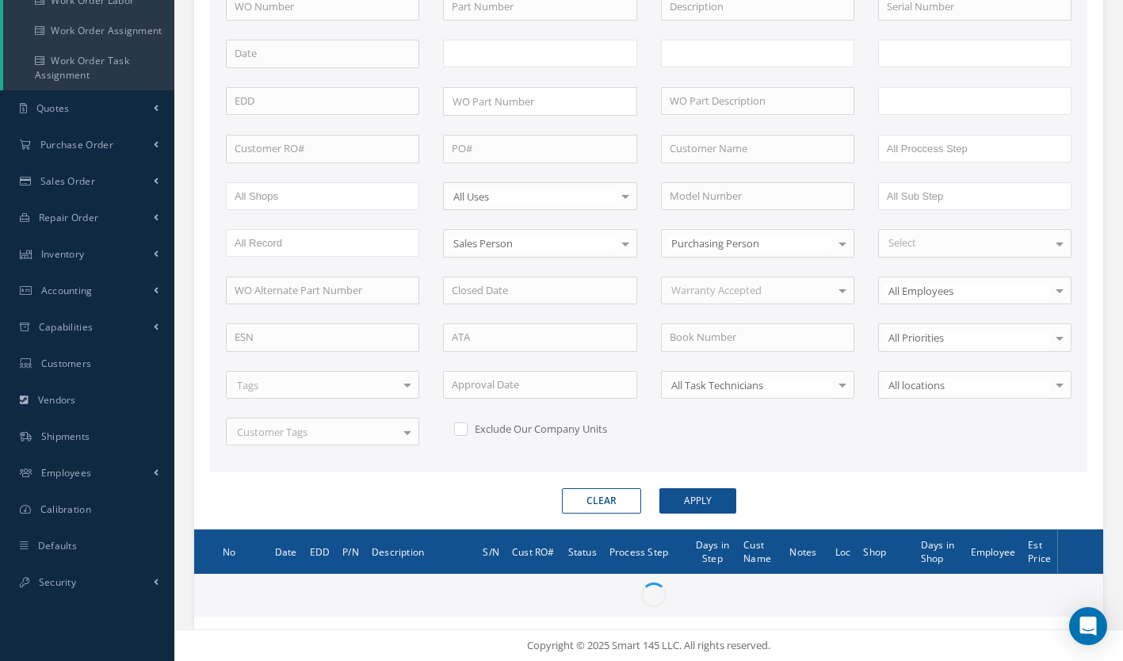
type input "All Work Request"
type input "All Work Performed"
type input "All Status"
type input "WO Part Status"
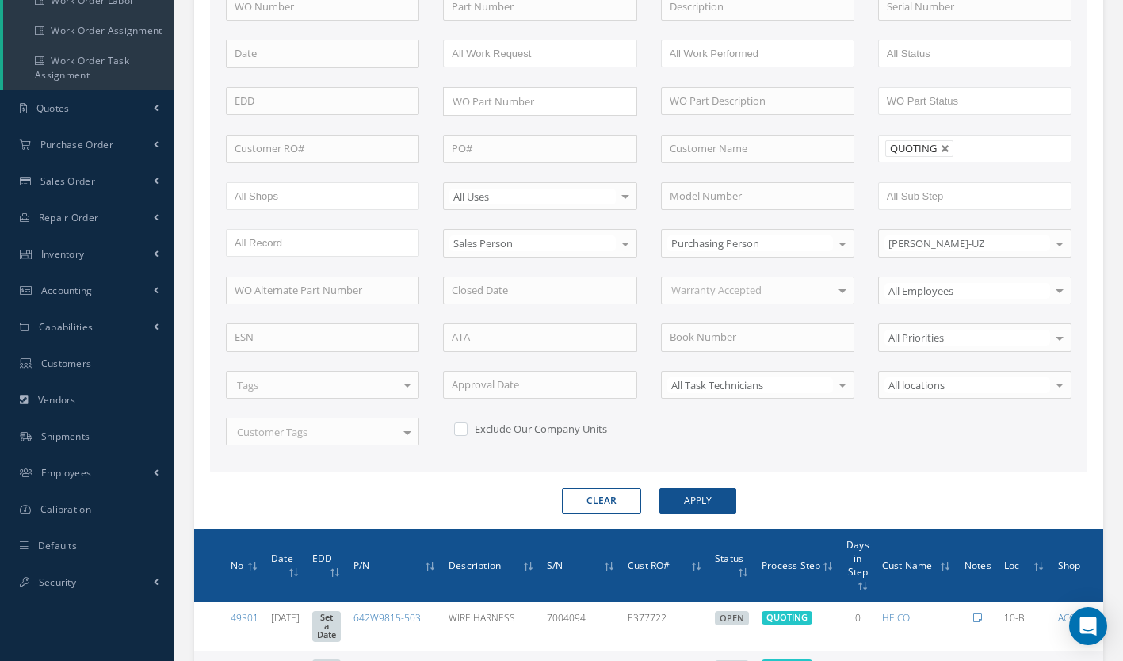
click at [467, 426] on label at bounding box center [469, 429] width 4 height 14
click at [464, 426] on input "checkbox" at bounding box center [459, 427] width 10 height 10
checkbox input "true"
click at [691, 501] on button "Apply" at bounding box center [697, 500] width 77 height 25
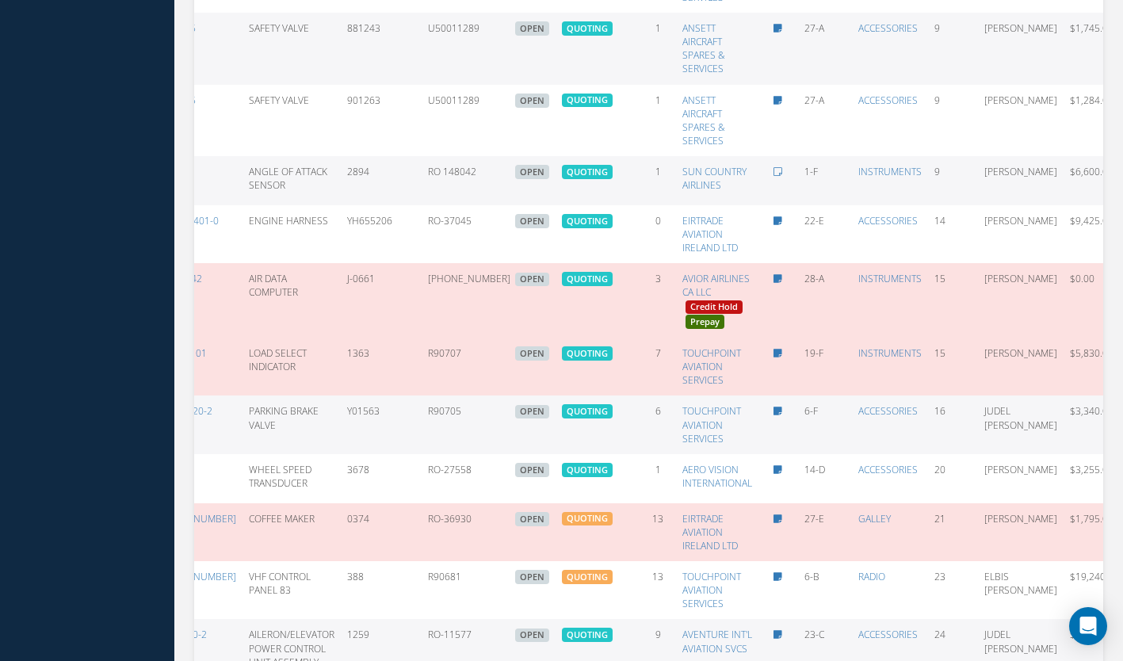
scroll to position [1624, 0]
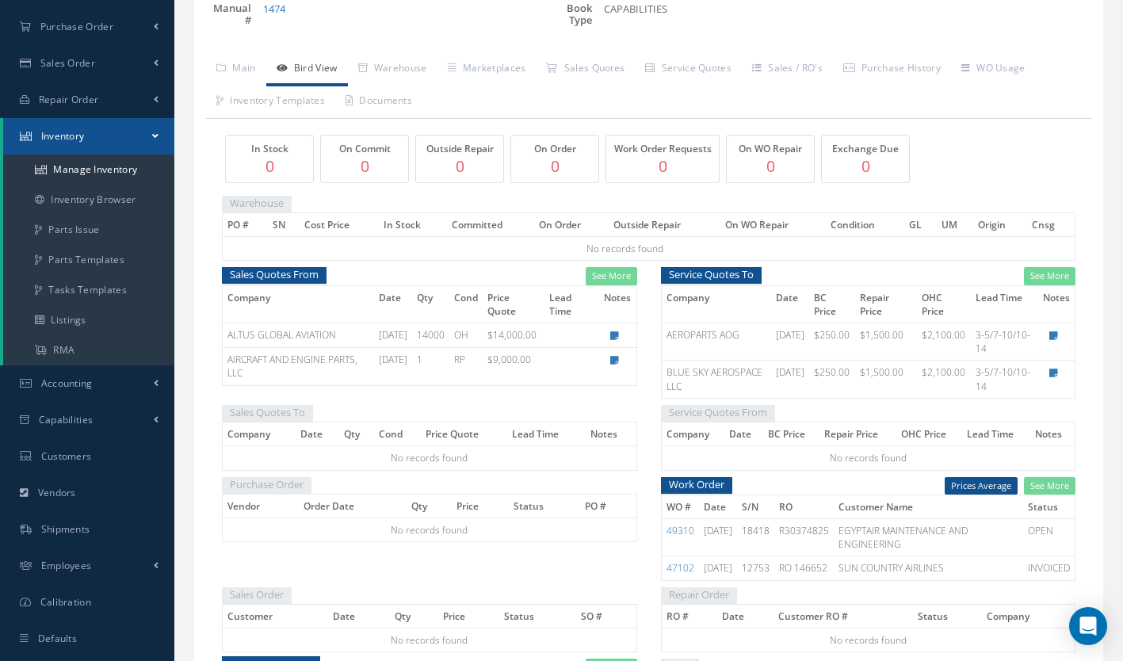
scroll to position [223, 0]
drag, startPoint x: 0, startPoint y: 0, endPoint x: 278, endPoint y: 320, distance: 424.2
click at [278, 320] on th "Company" at bounding box center [298, 303] width 151 height 37
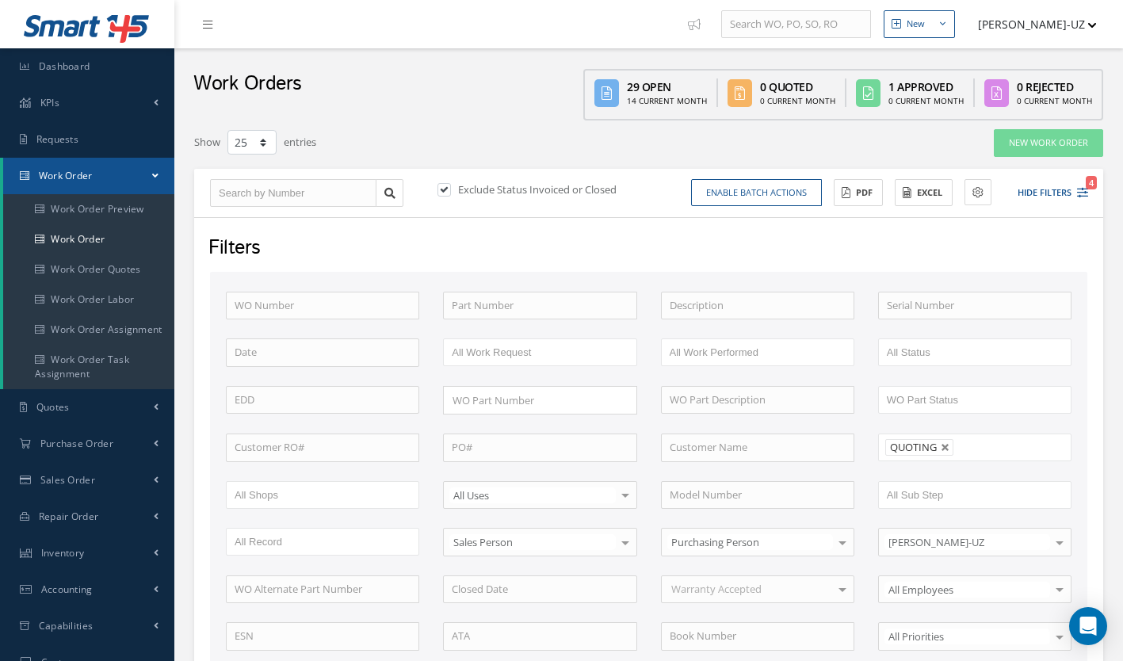
select select "25"
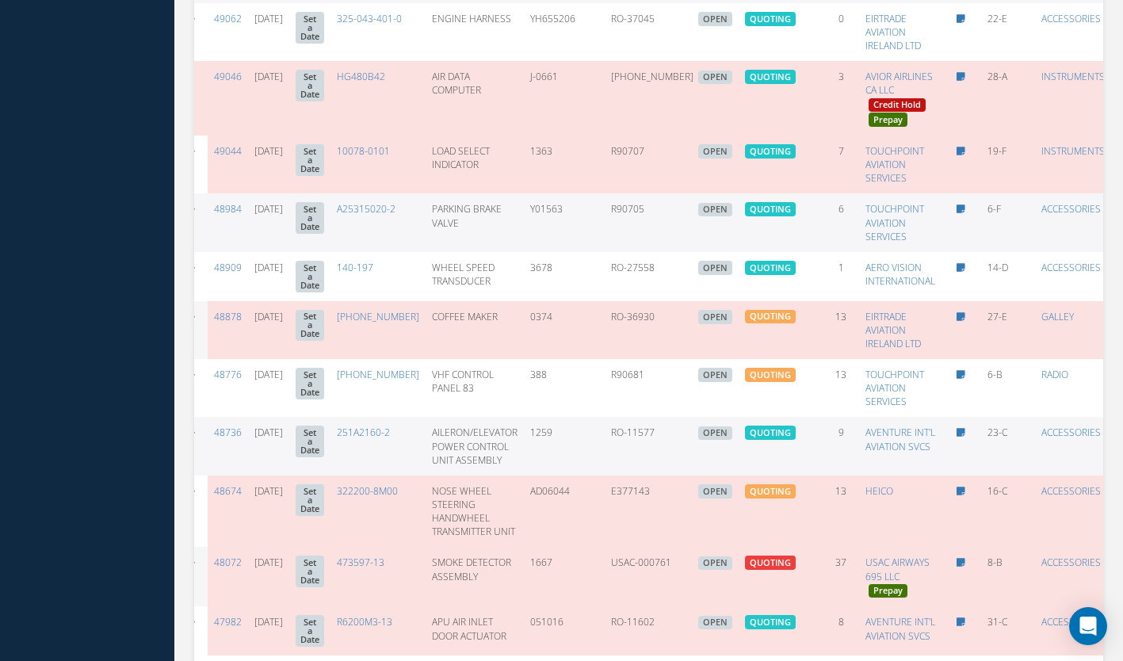
scroll to position [0, 15]
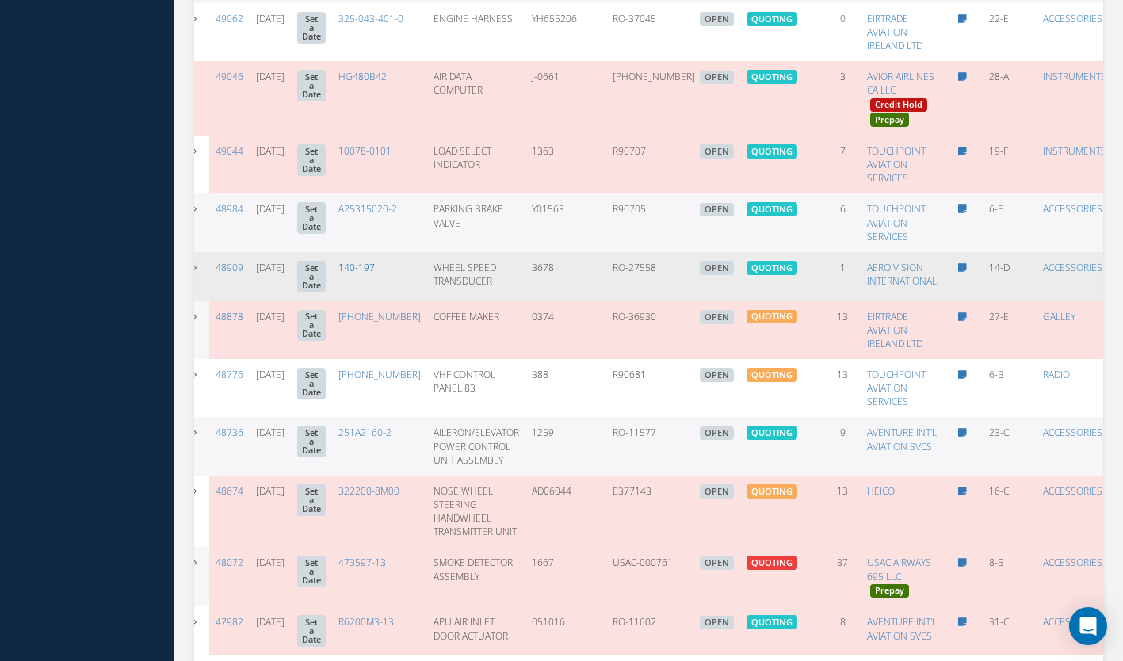
click at [373, 262] on link "140-197" at bounding box center [356, 267] width 36 height 13
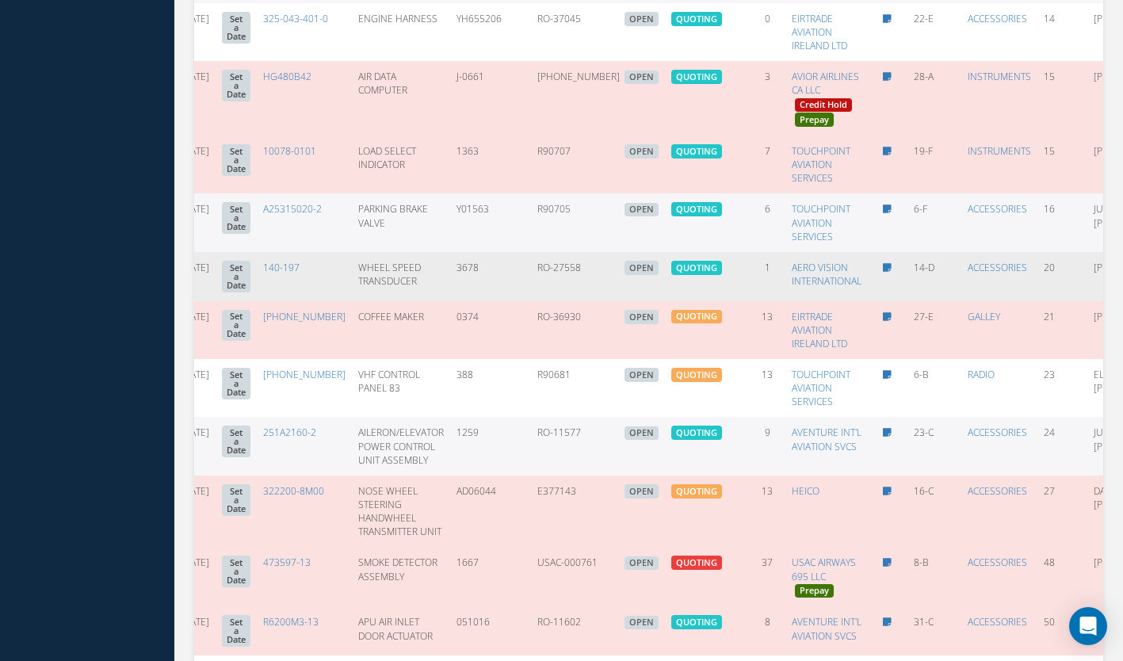
scroll to position [0, 200]
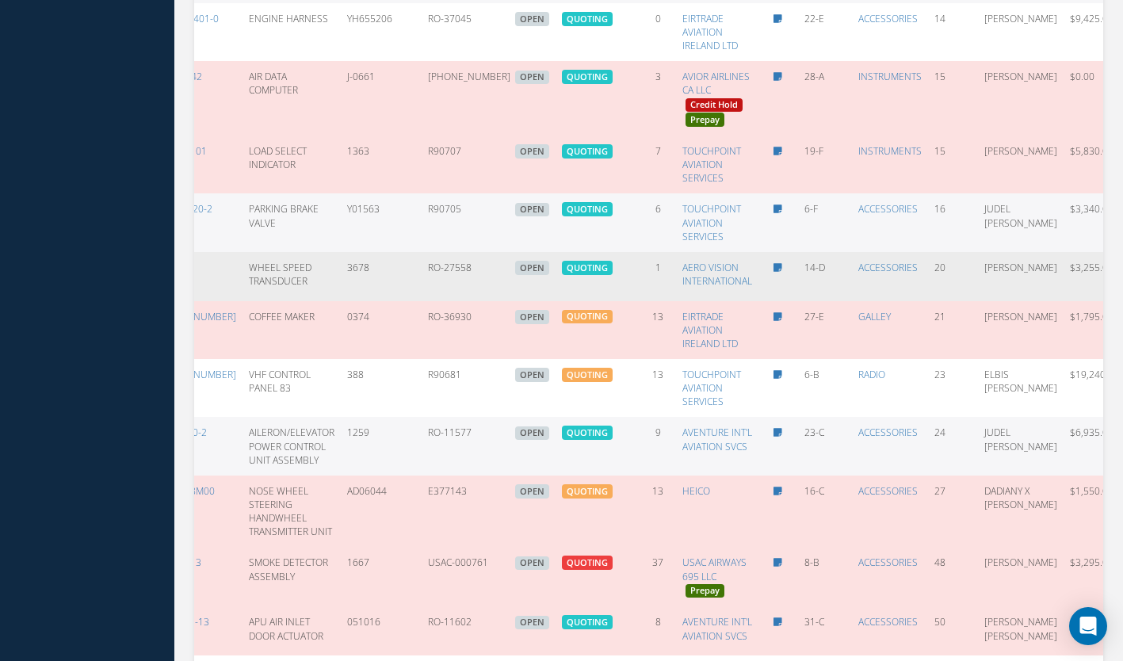
click at [1122, 280] on icon at bounding box center [1138, 275] width 16 height 13
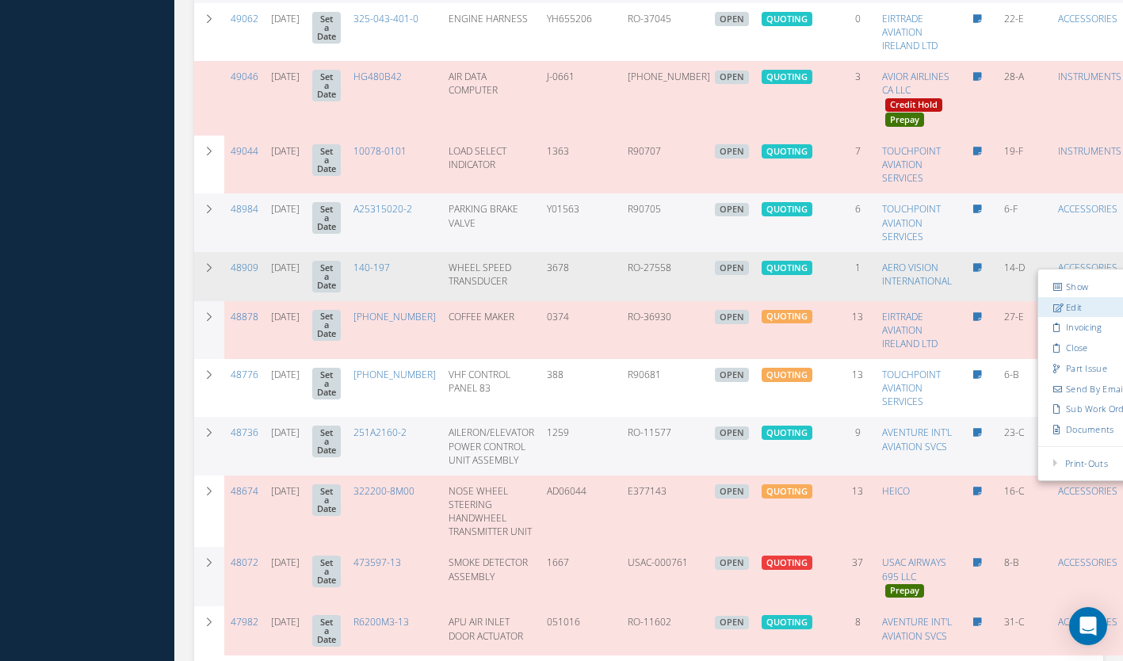
click at [1038, 312] on link "Edit" at bounding box center [1100, 306] width 125 height 21
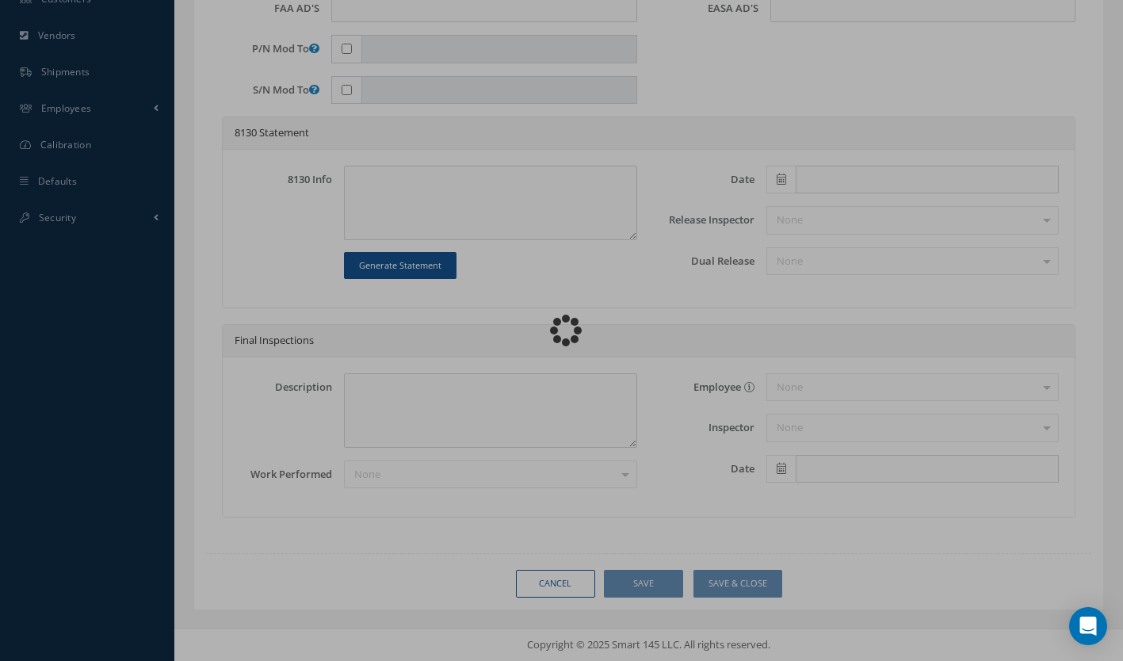
scroll to position [663, 0]
type input "140-197"
type input "14-D"
type input "[DATE]"
type input "WHEEL SPEED TRANSDUCER"
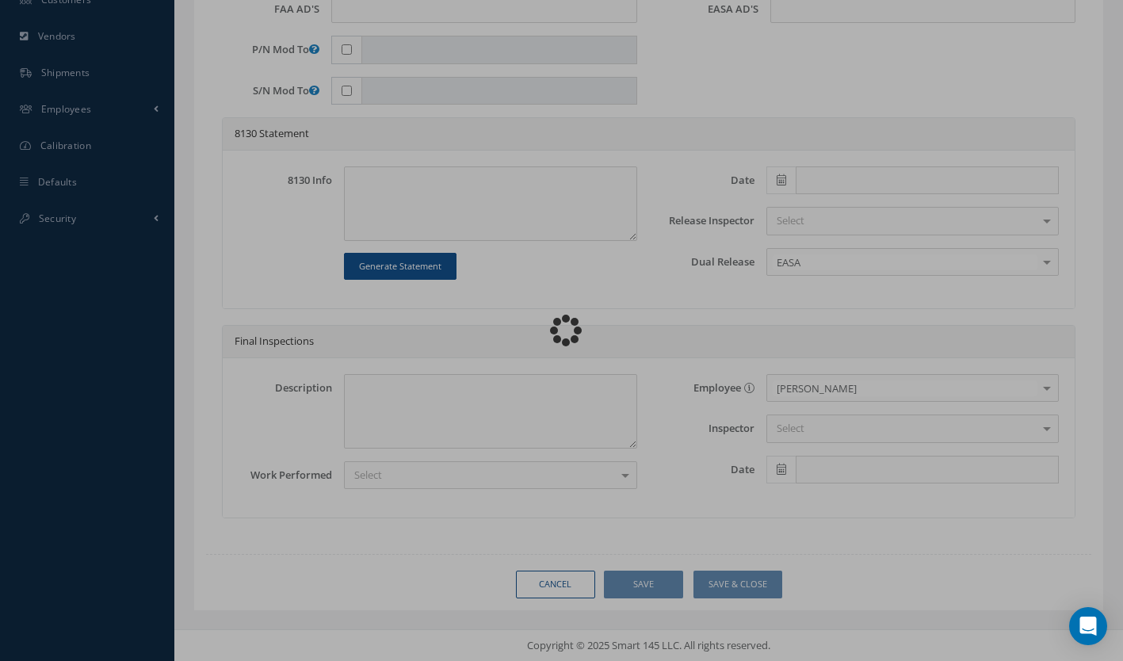
type input "RO-27558"
type input "3678"
type textarea "NONE"
type textarea "PLEASE SEE R.O. FOR DETAILS"
type textarea "NO VISUAL DAMAGE"
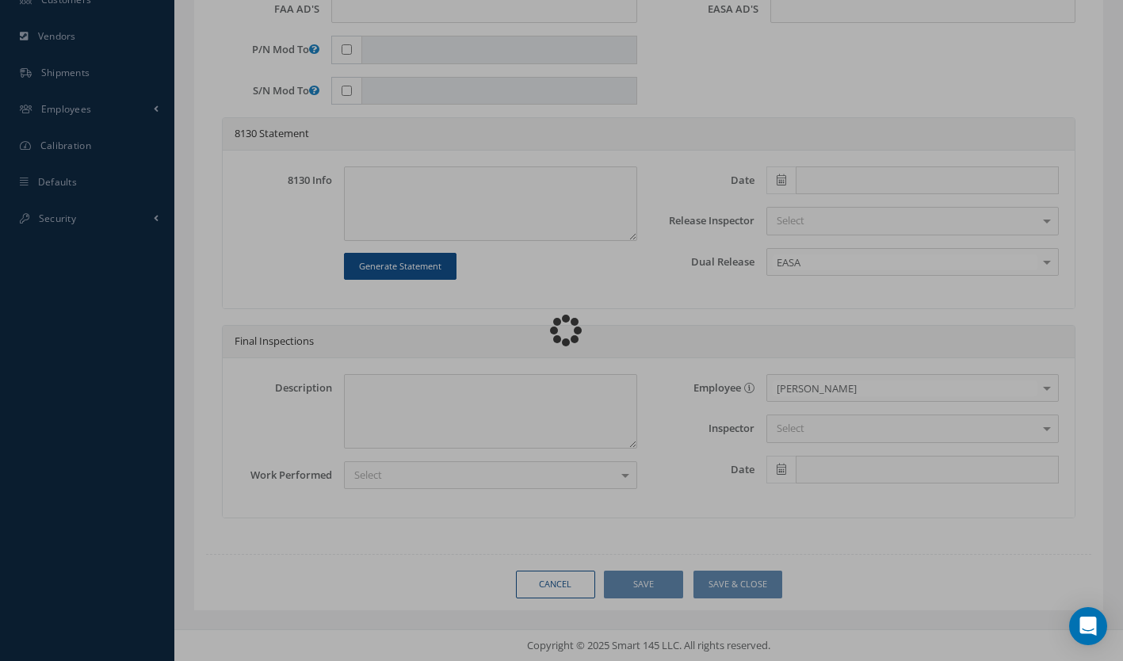
scroll to position [0, 0]
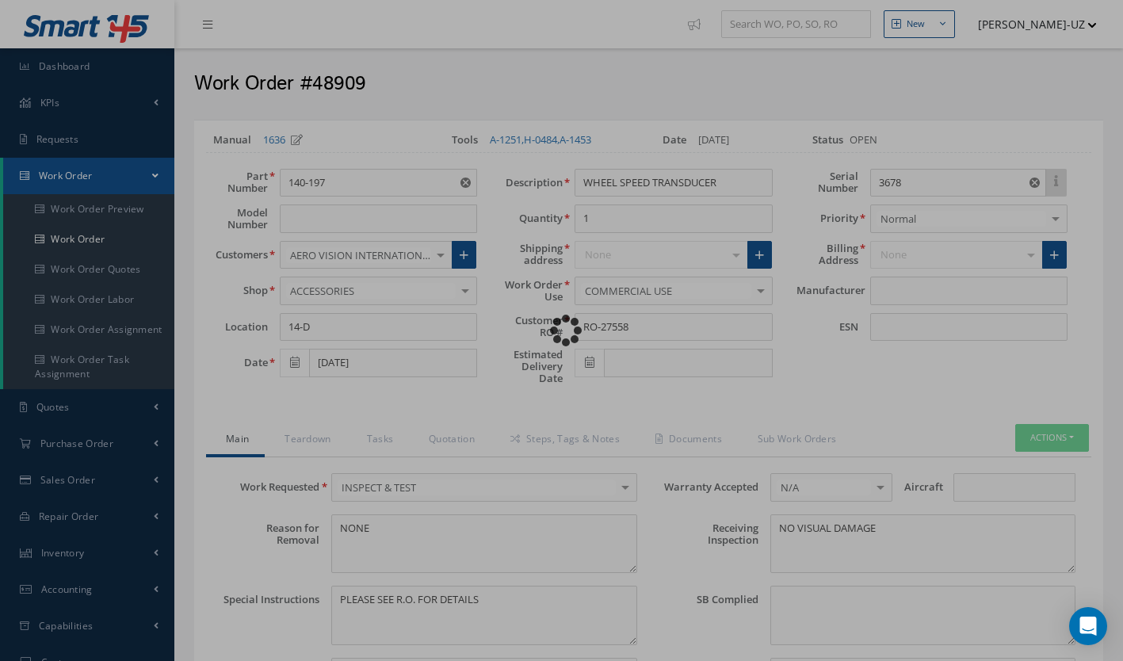
click at [562, 331] on div "Loading…" at bounding box center [562, 331] width 0 height 0
type input "CRANE AEROSPACE & ELECTRONICS"
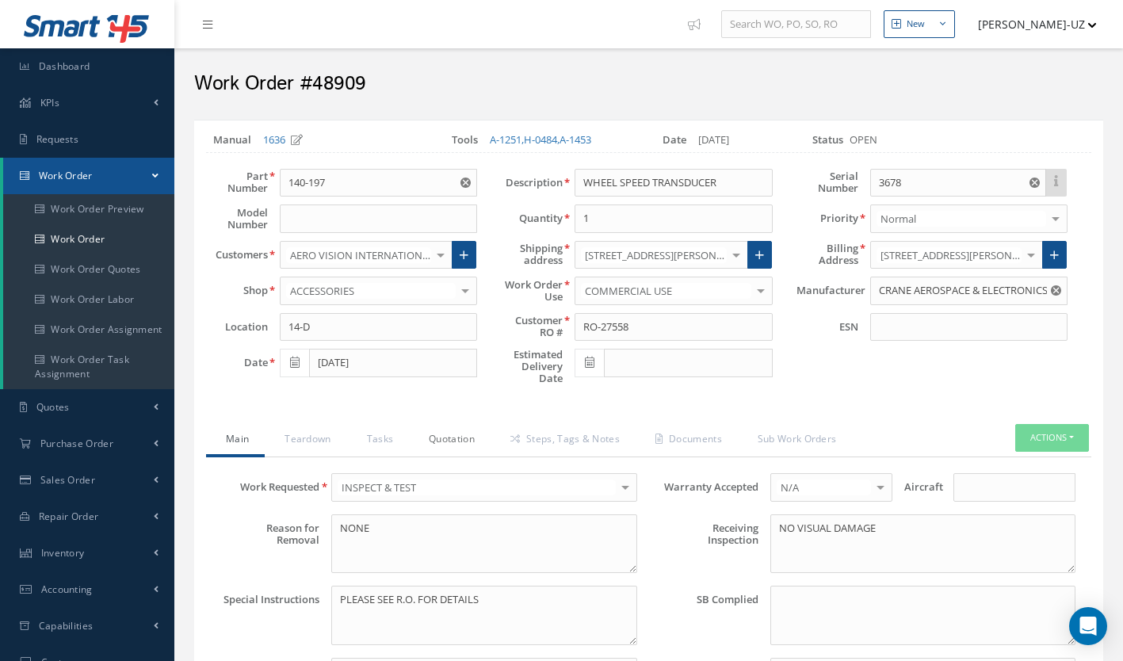
click at [445, 438] on link "Quotation" at bounding box center [450, 440] width 82 height 33
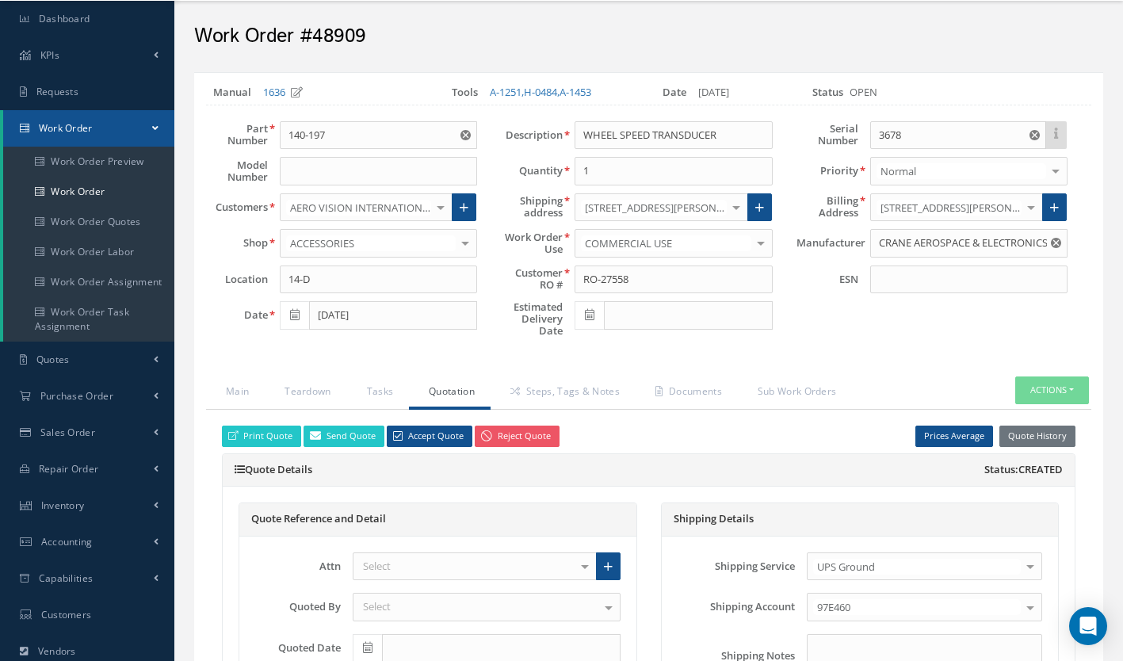
scroll to position [95, 0]
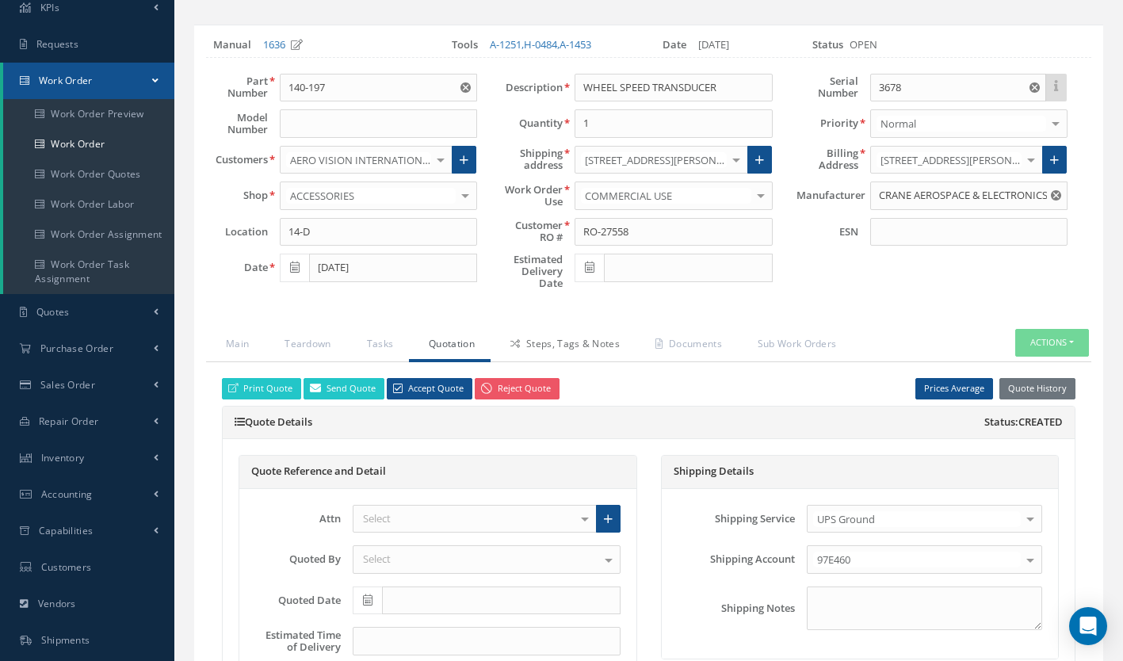
click at [578, 346] on link "Steps, Tags & Notes" at bounding box center [563, 345] width 145 height 33
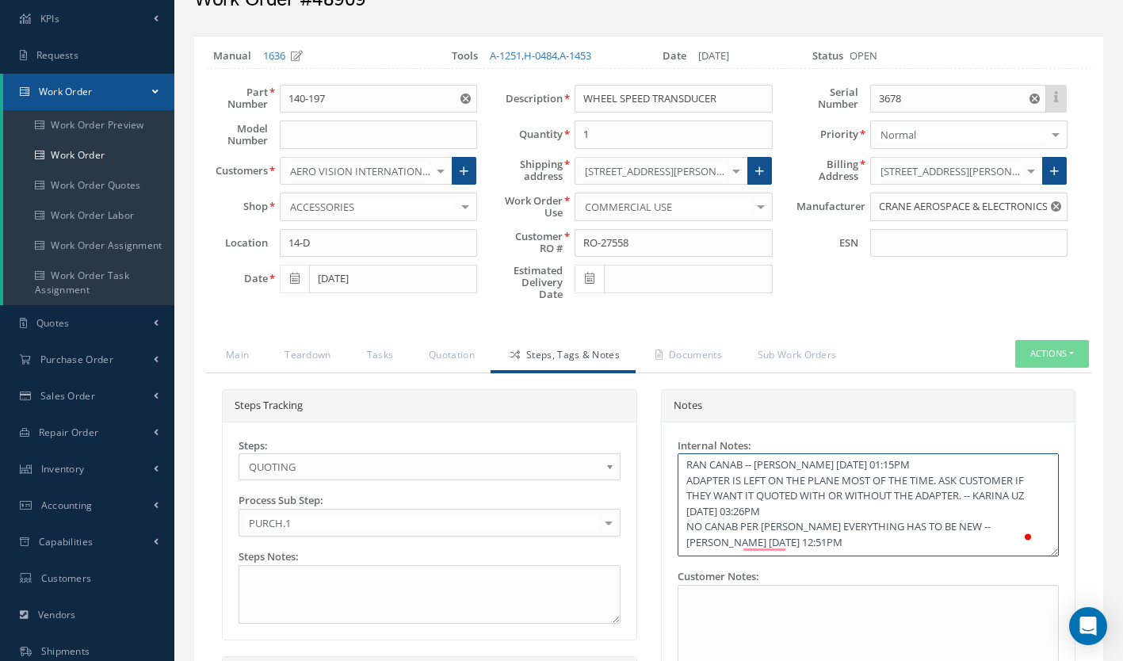
scroll to position [2, 0]
click at [800, 546] on textarea "RAN CANAB -- LINDA BONICH 09/08/2025 01:15PM ADAPTER IS LEFT ON THE PLANE MOST …" at bounding box center [869, 504] width 382 height 103
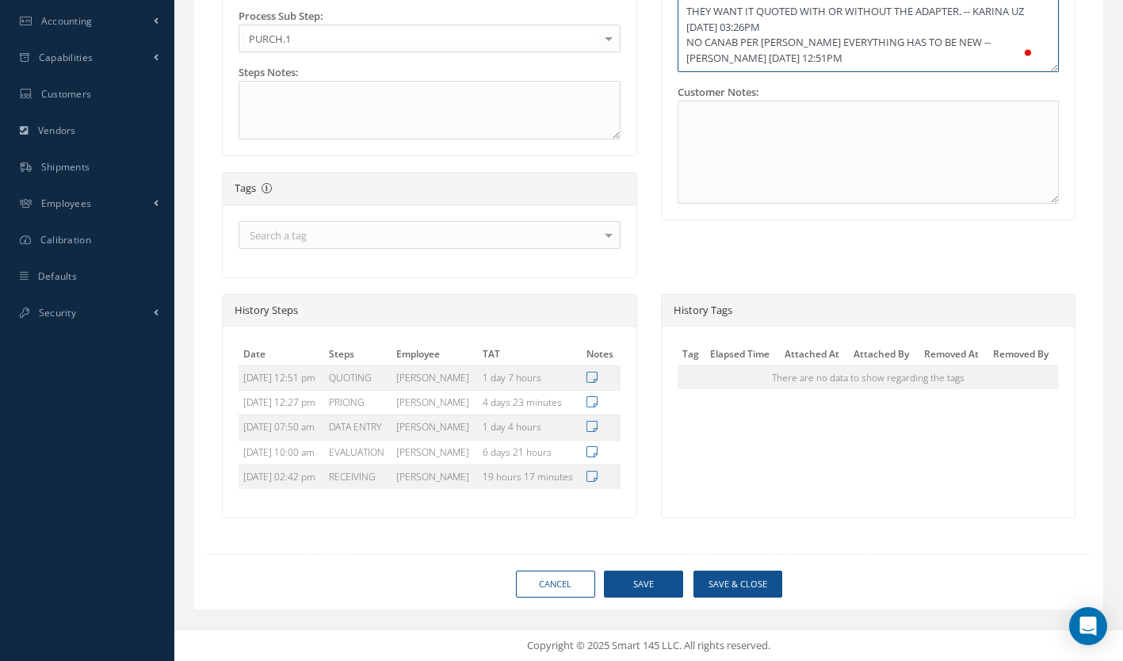
scroll to position [568, 0]
type textarea "RAN CANAB -- LINDA BONICH 09/08/2025 01:15PM ADAPTER IS LEFT ON THE PLANE MOST …"
click at [653, 587] on button "Save" at bounding box center [643, 585] width 79 height 28
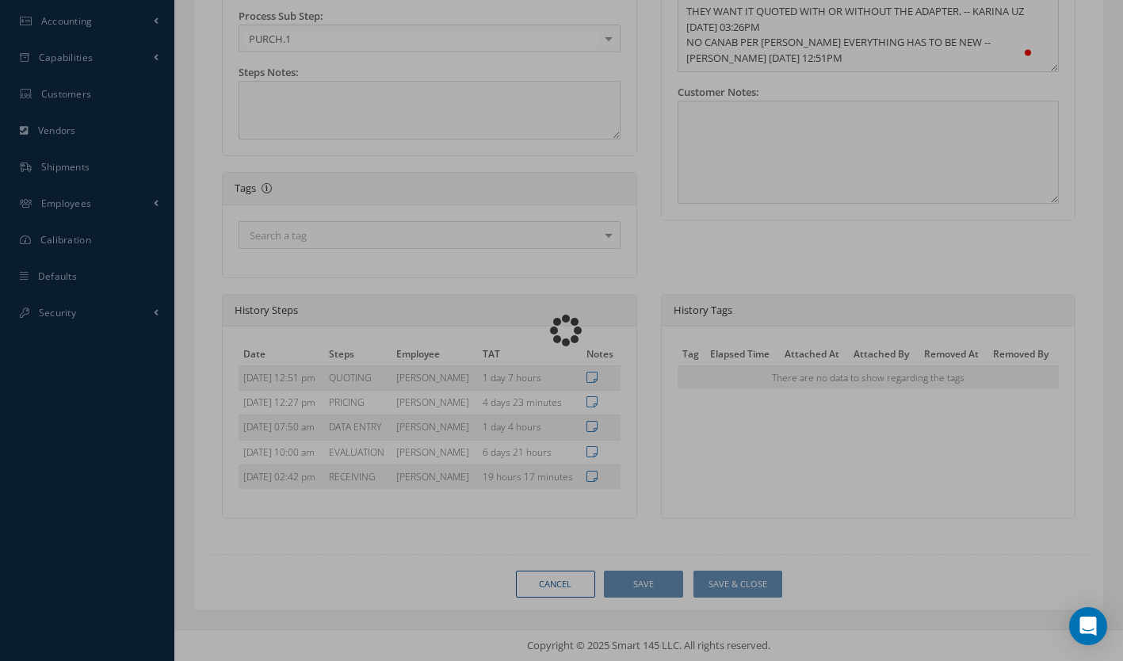
type textarea "RAN CANAB -- LINDA BONICH 09/08/2025 01:15PM ADAPTER IS LEFT ON THE PLANE MOST …"
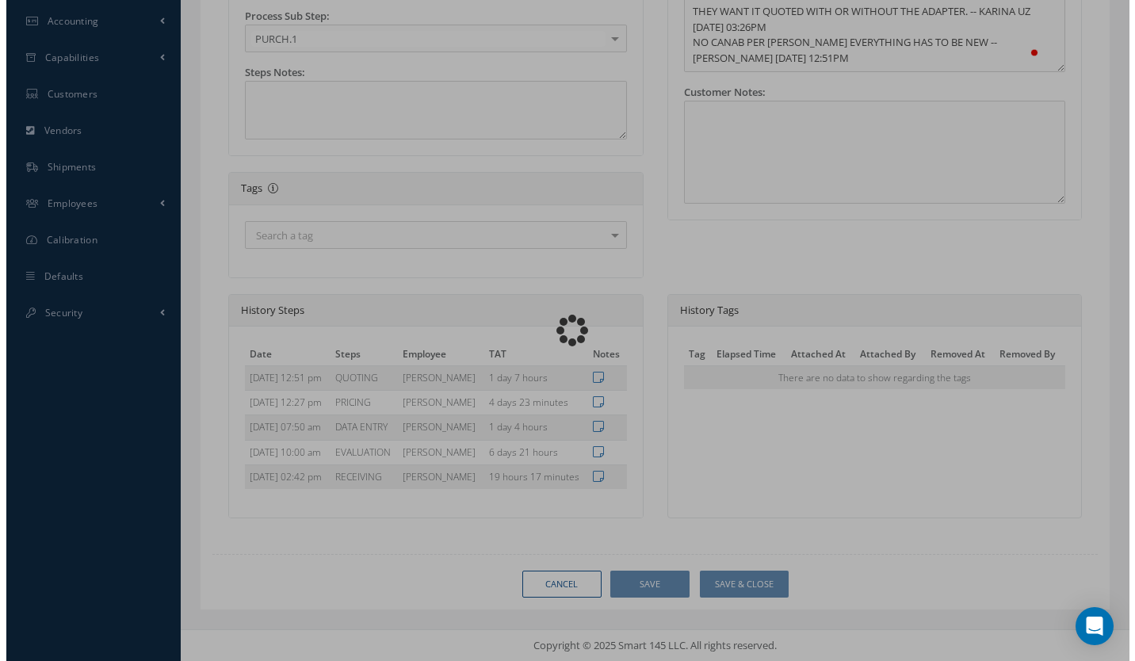
scroll to position [2, 0]
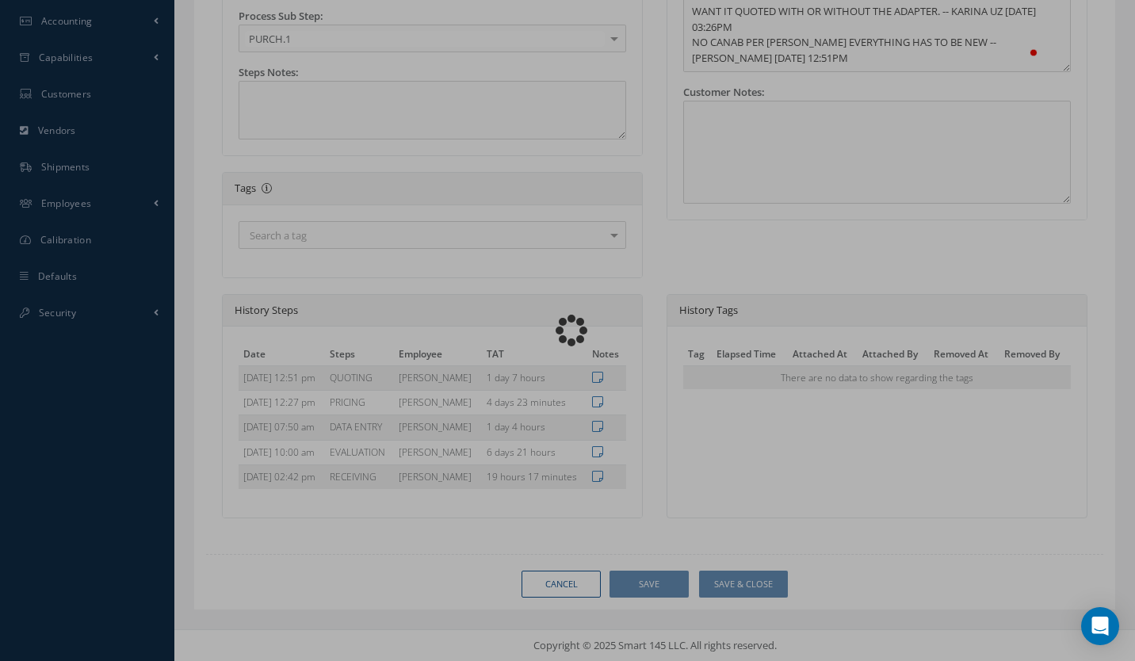
type input "CRANE AEROSPACE & ELECTRONICS"
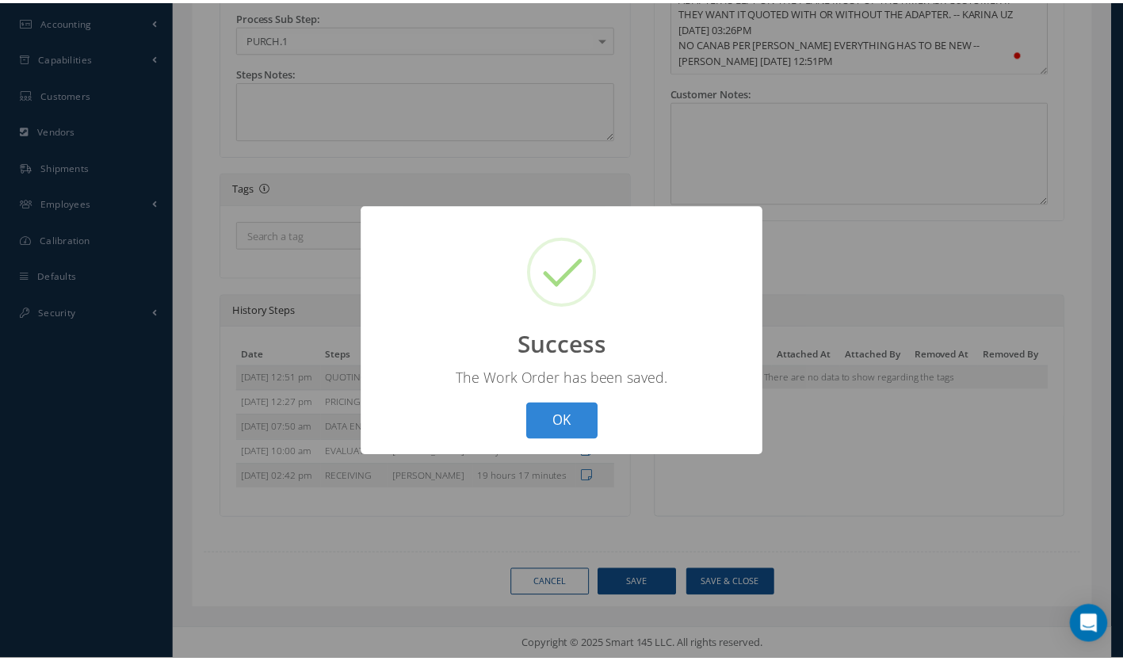
scroll to position [529, 0]
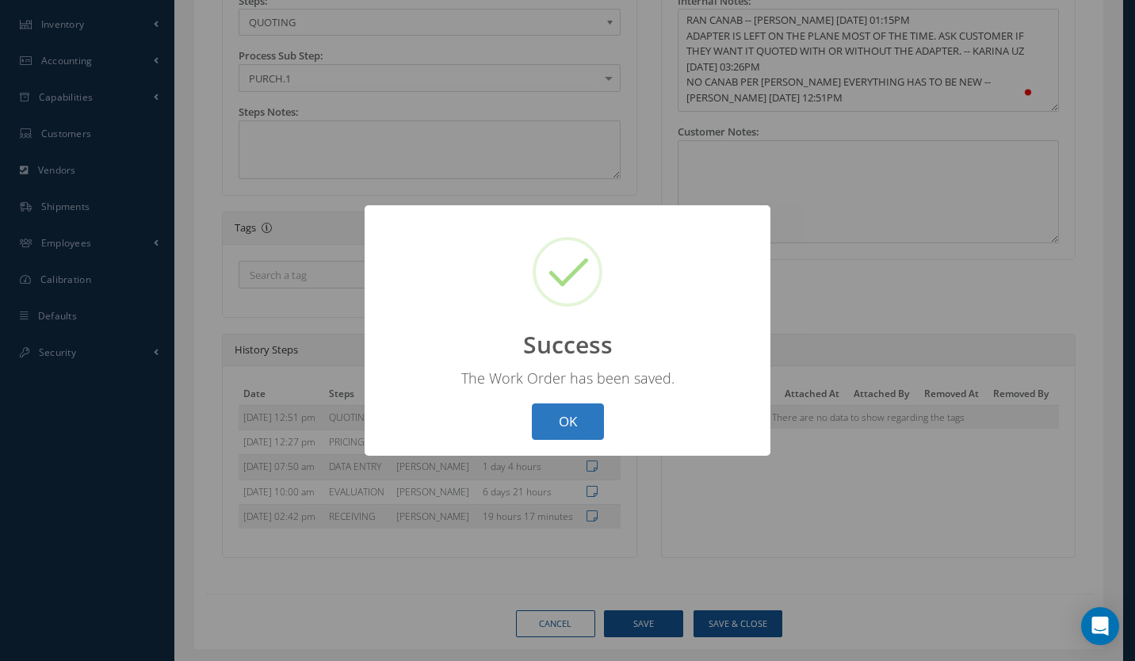
click at [563, 423] on button "OK" at bounding box center [568, 421] width 72 height 37
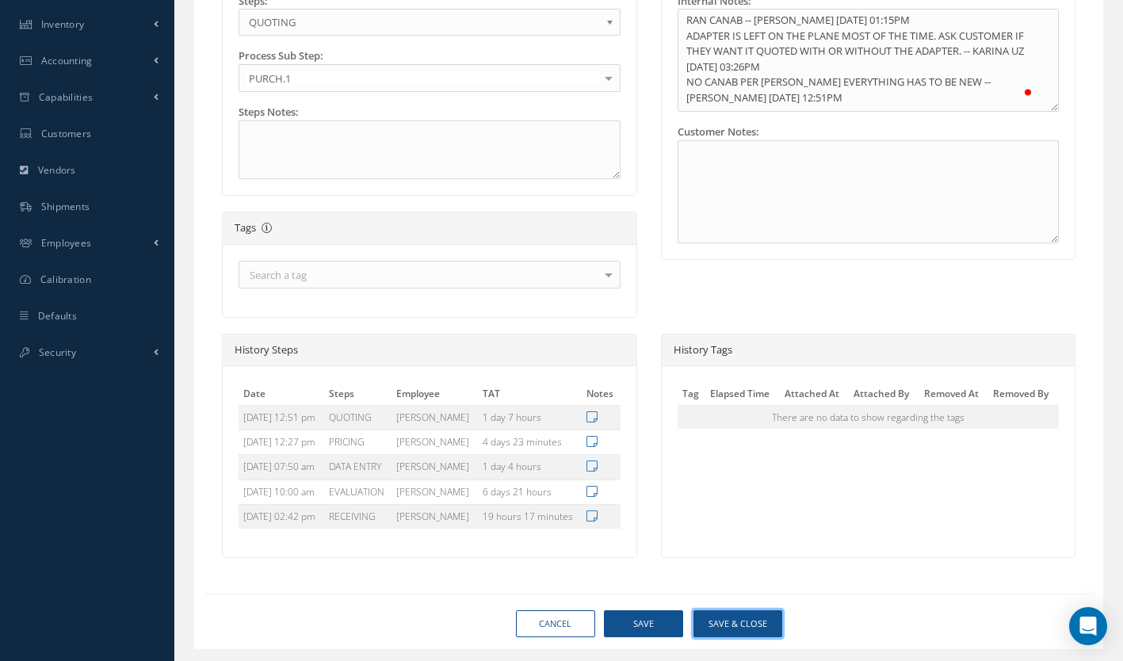
click at [736, 626] on button "Save & Close" at bounding box center [738, 624] width 89 height 28
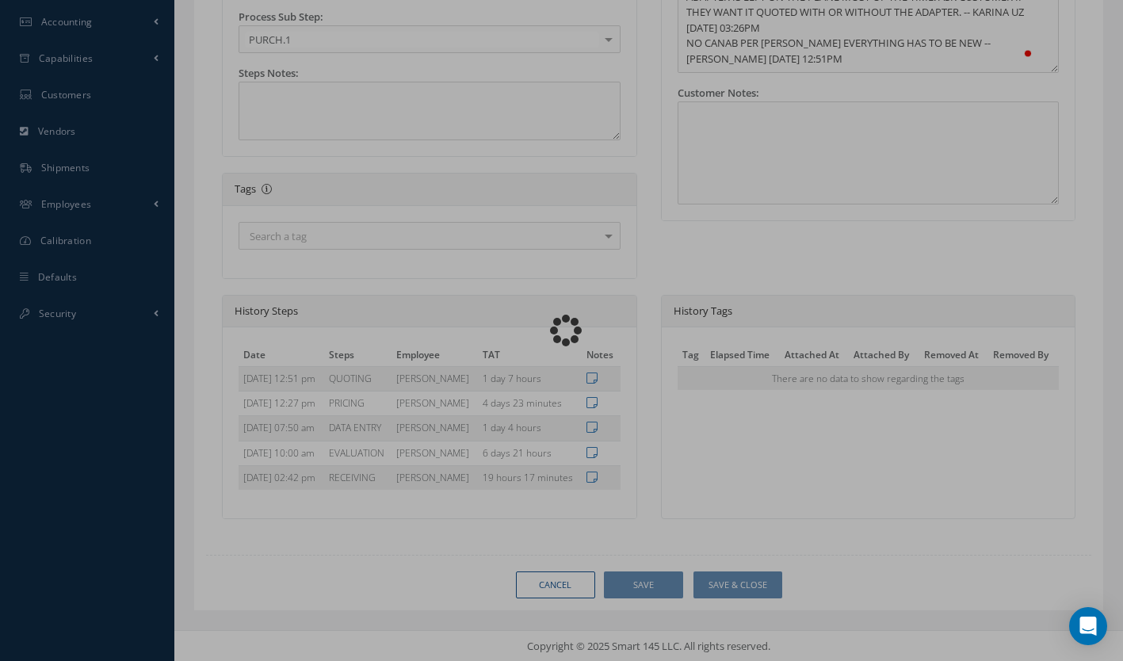
scroll to position [568, 0]
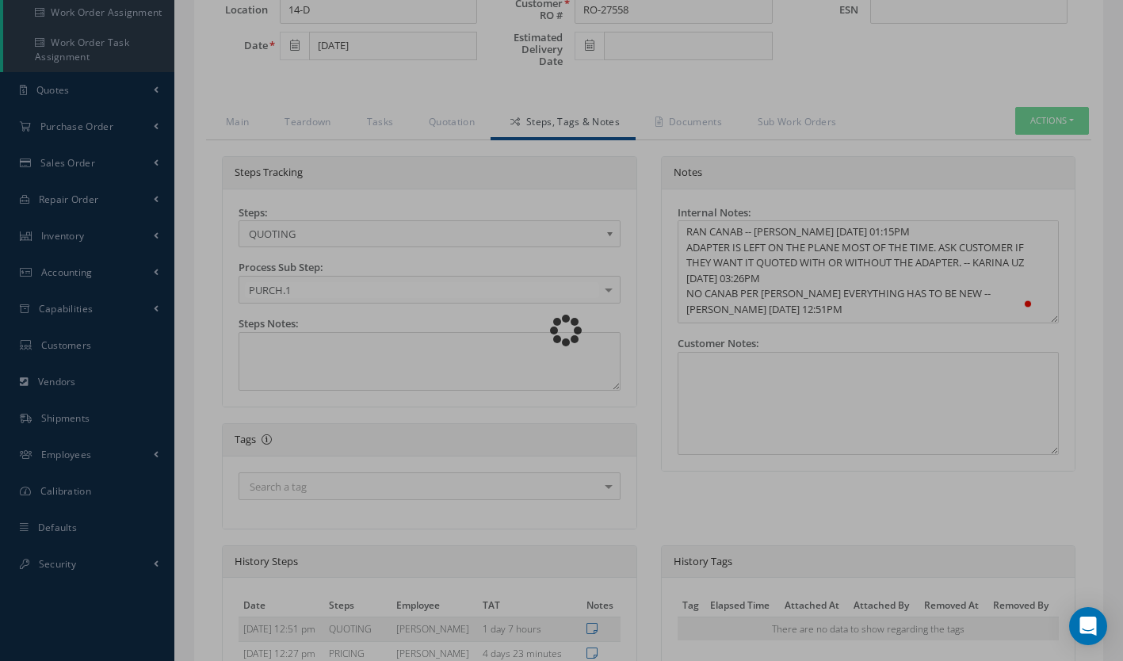
type input "CRANE AEROSPACE & ELECTRONICS"
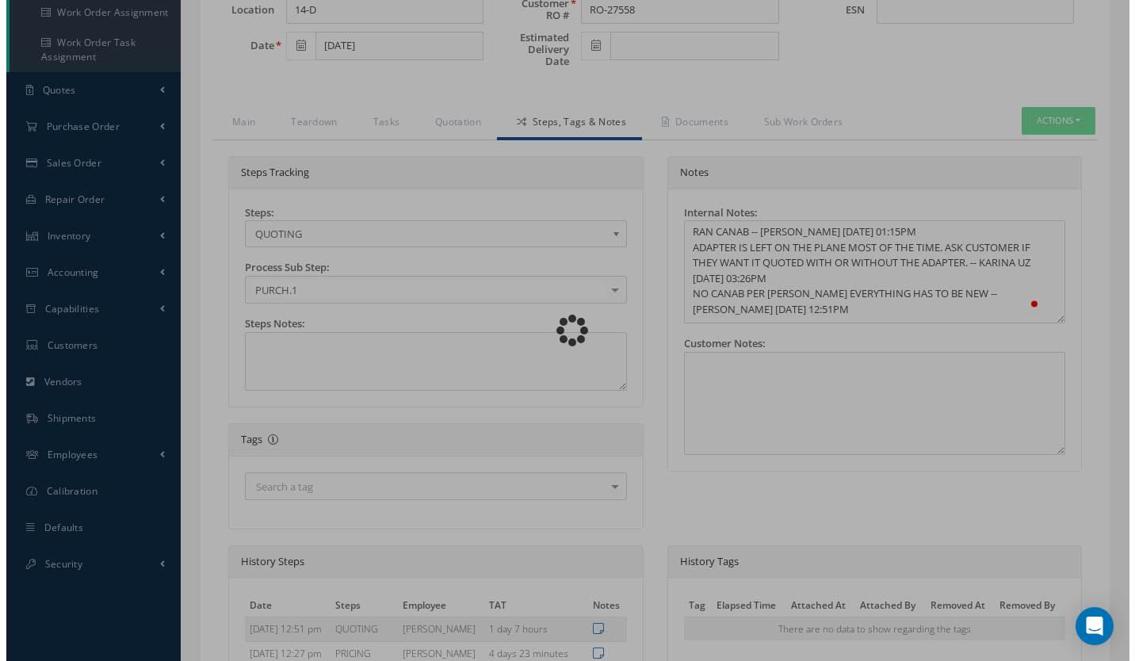
scroll to position [281, 0]
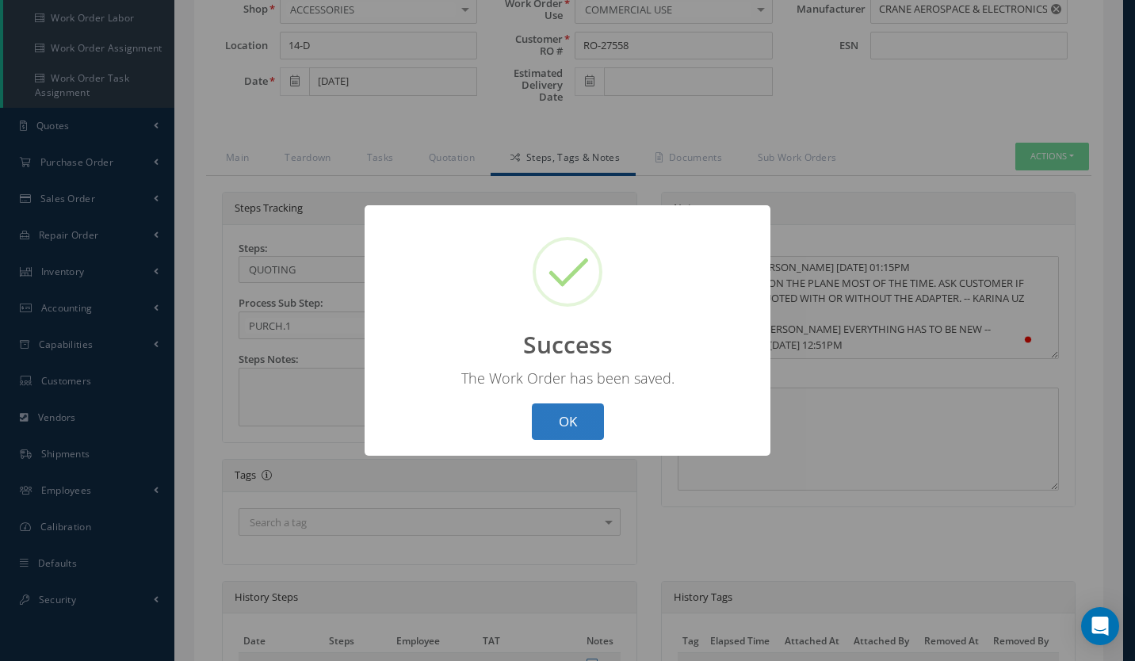
click at [563, 414] on button "OK" at bounding box center [568, 421] width 72 height 37
select select "25"
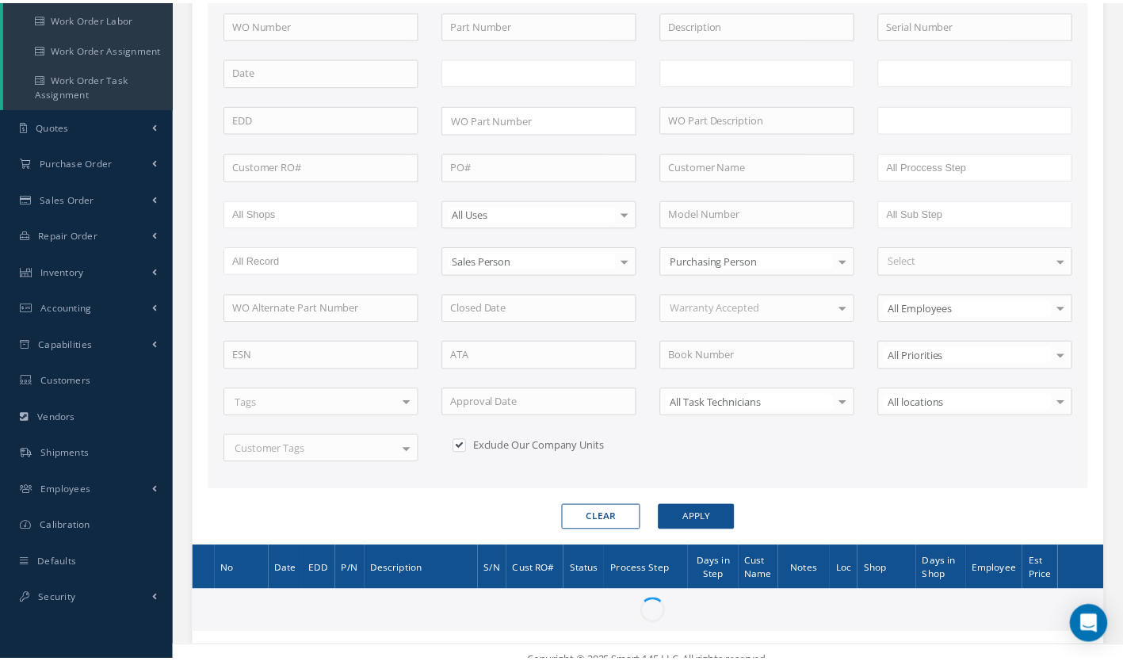
scroll to position [299, 0]
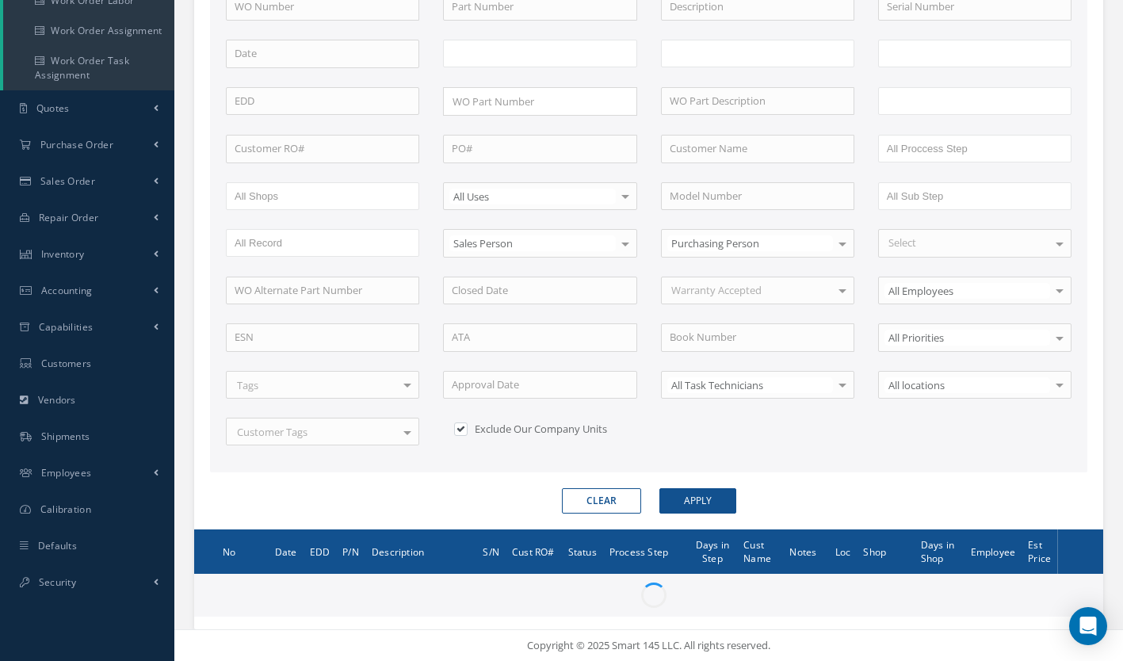
type input "All Work Request"
type input "All Work Performed"
type input "All Status"
type input "WO Part Status"
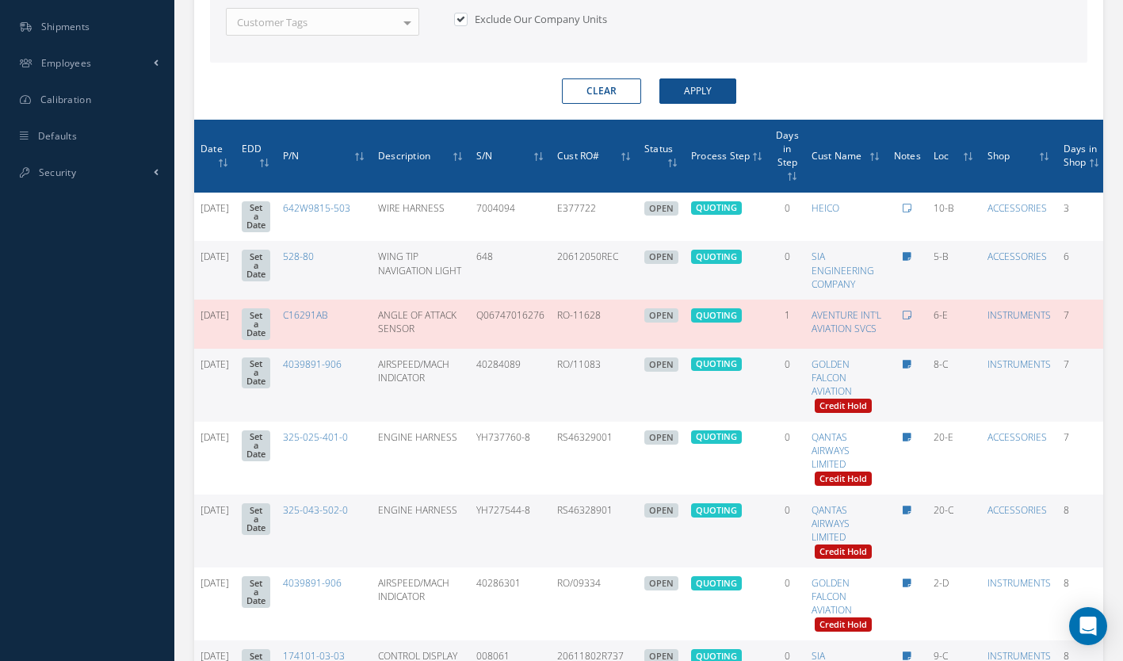
scroll to position [0, 200]
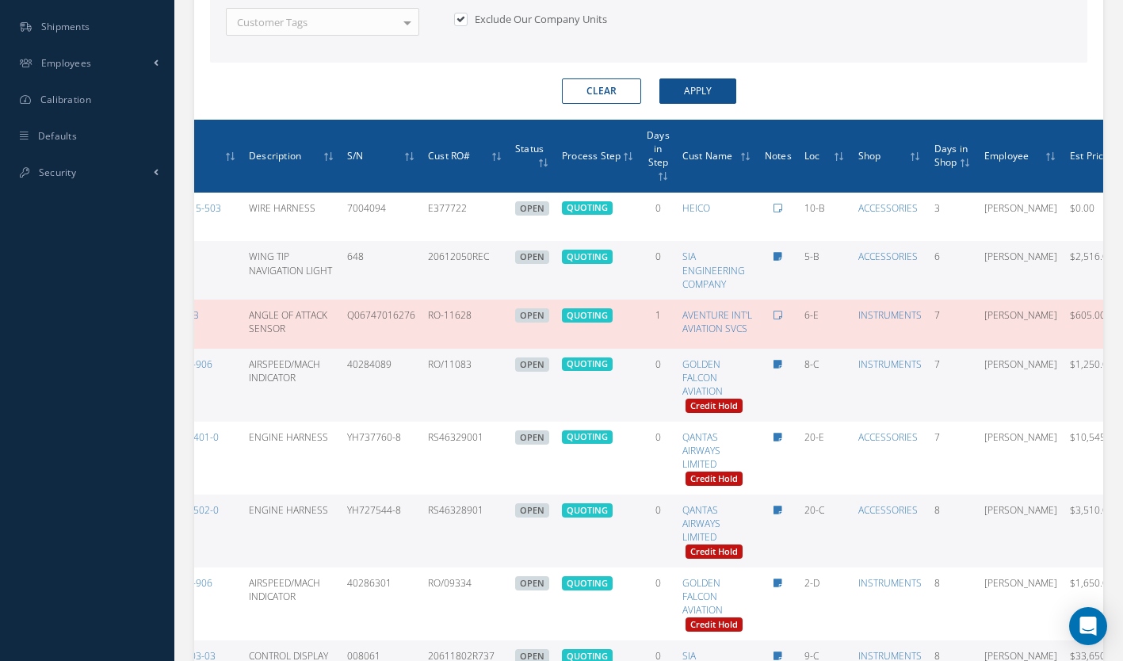
click at [1122, 383] on icon at bounding box center [1138, 383] width 16 height 13
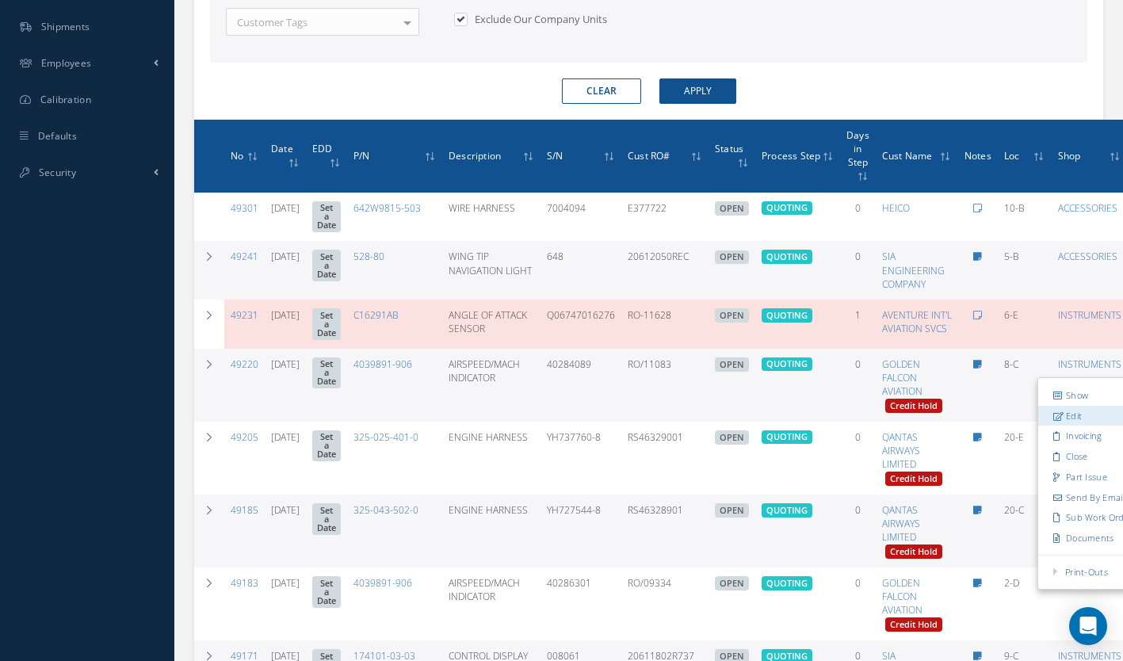
click at [1038, 413] on link "Edit" at bounding box center [1100, 415] width 125 height 21
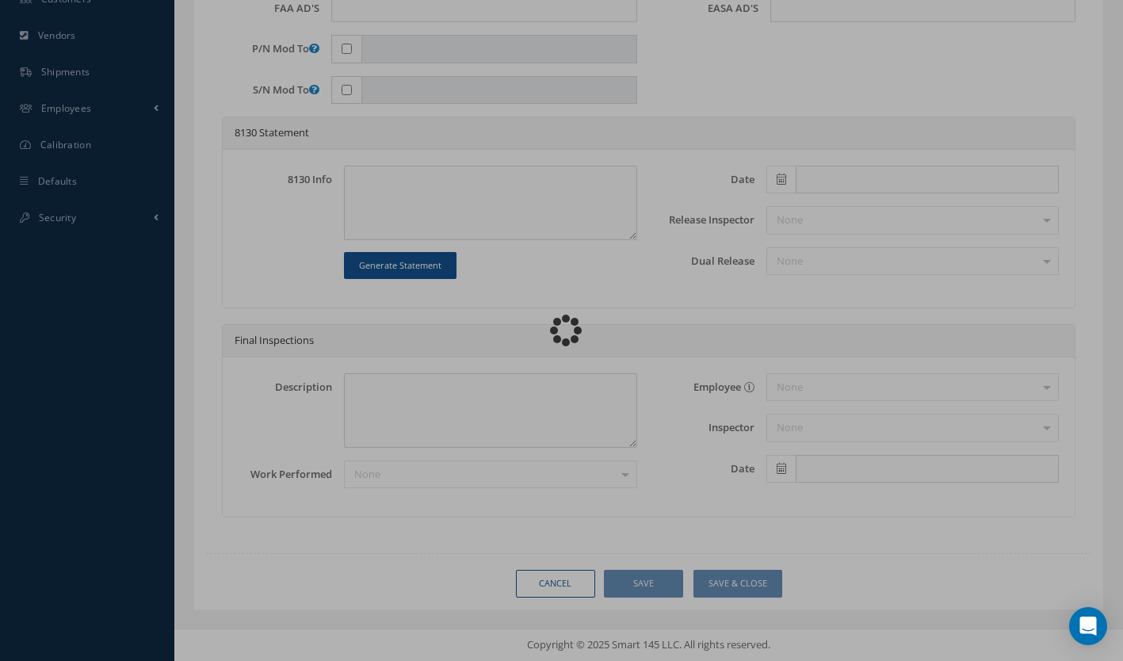
scroll to position [663, 0]
type input "4039891-906"
type input "SI-800"
type input "8-C"
type input "[DATE]"
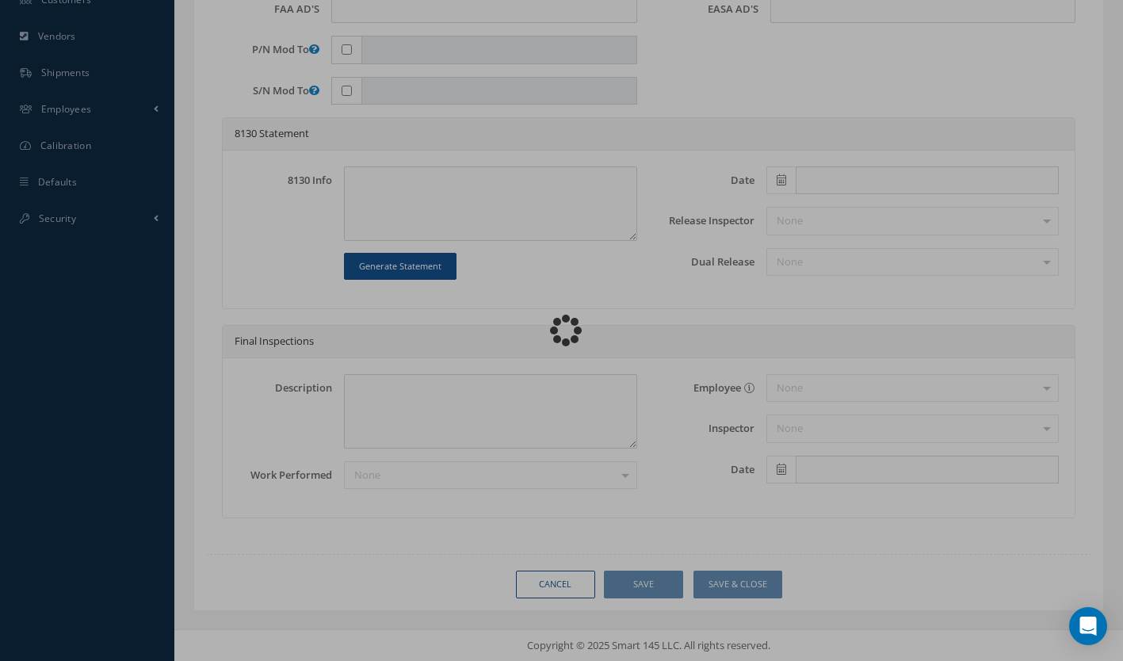
type input "AIRSPEED/MACH INDICATOR"
type input "RO/11083"
type input "40284089"
type textarea "NONE"
type textarea "PLEASE SEE R.O. FOR DETAILS"
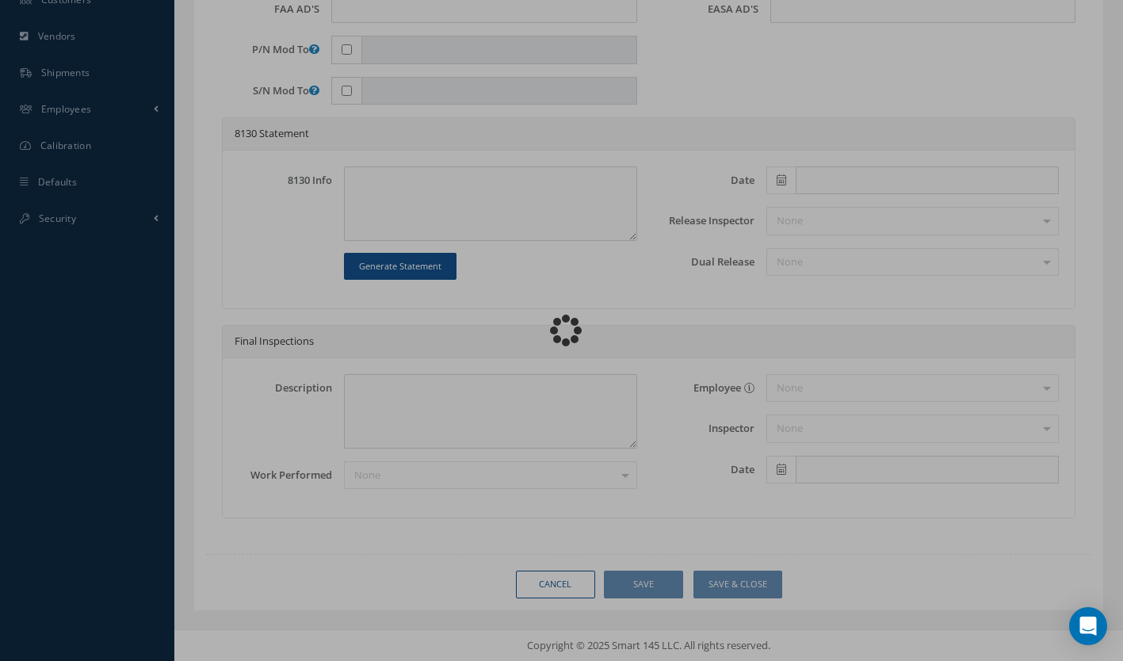
type textarea "NO VISUAL DAMAGE"
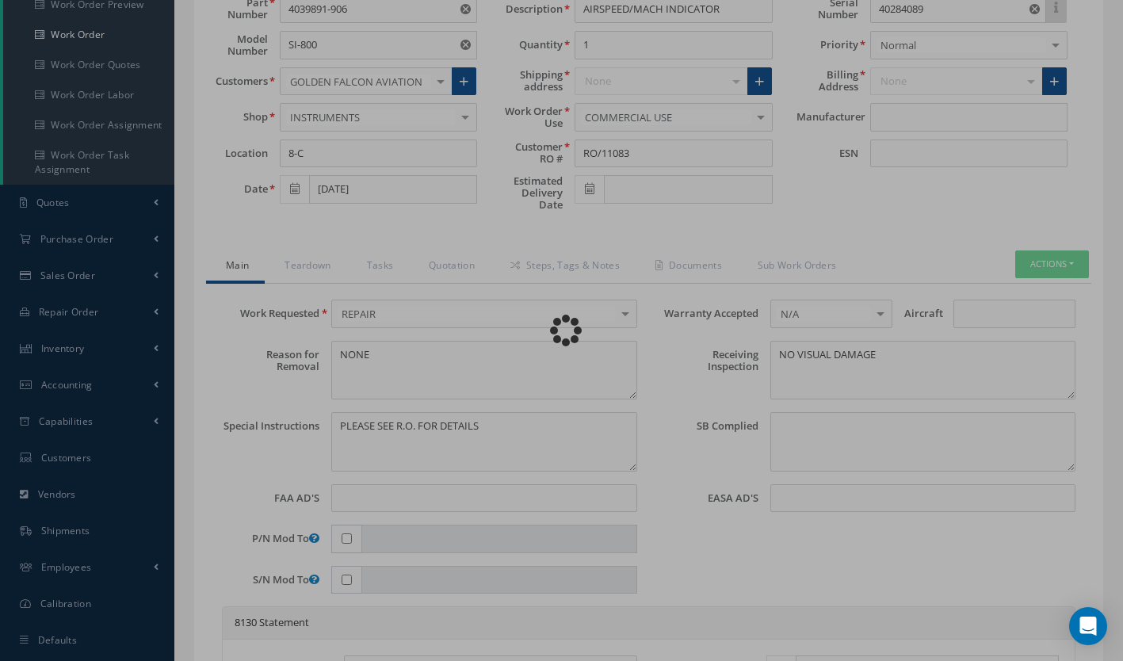
scroll to position [242, 0]
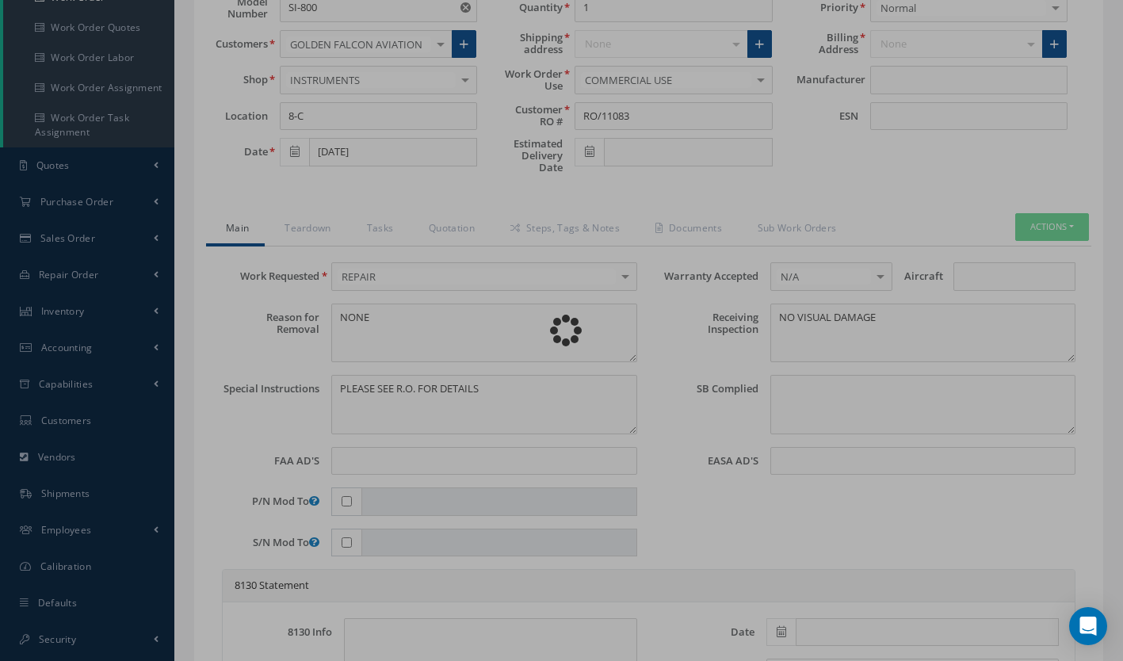
type input "HONEYWELL"
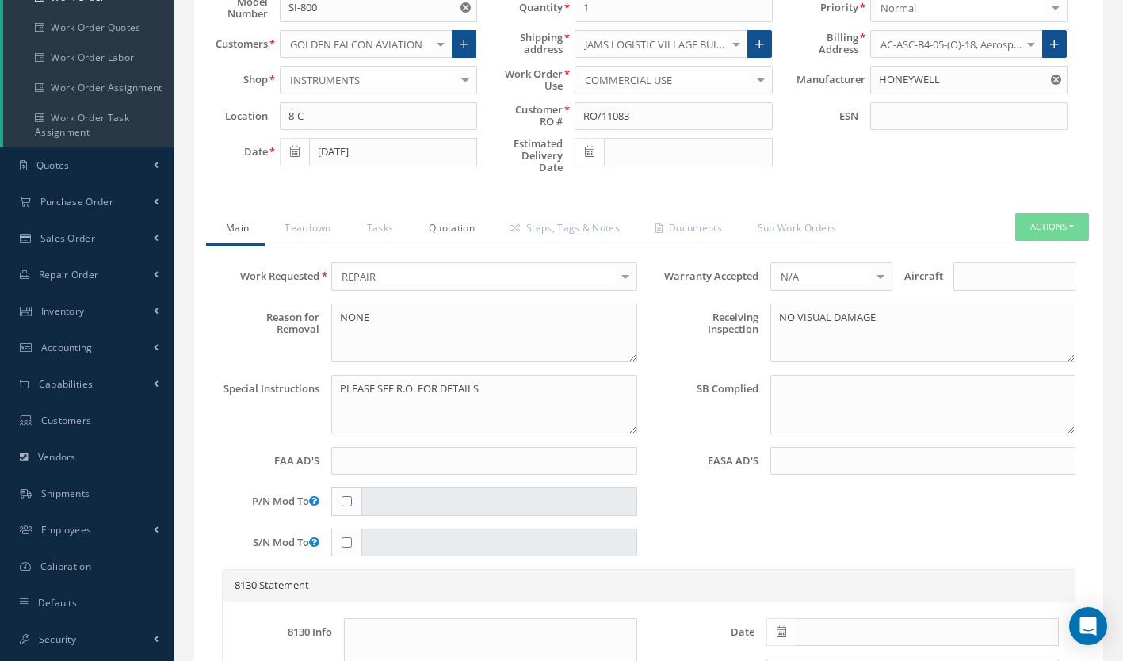
click at [443, 224] on link "Quotation" at bounding box center [450, 229] width 82 height 33
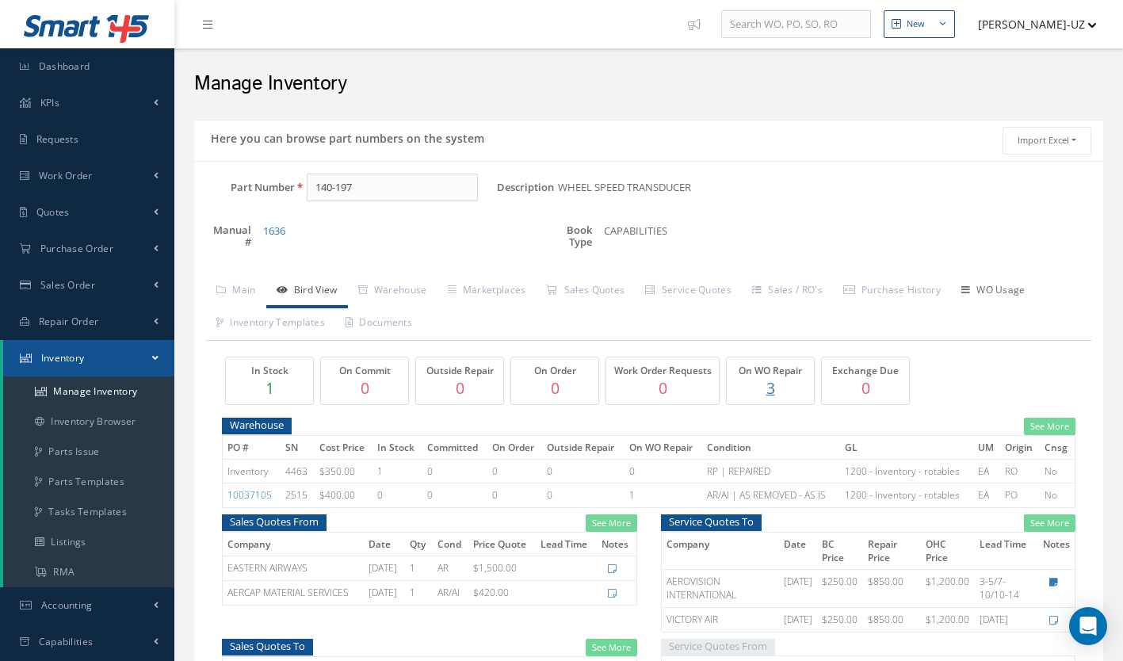
click at [1029, 297] on link "WO Usage" at bounding box center [993, 291] width 85 height 33
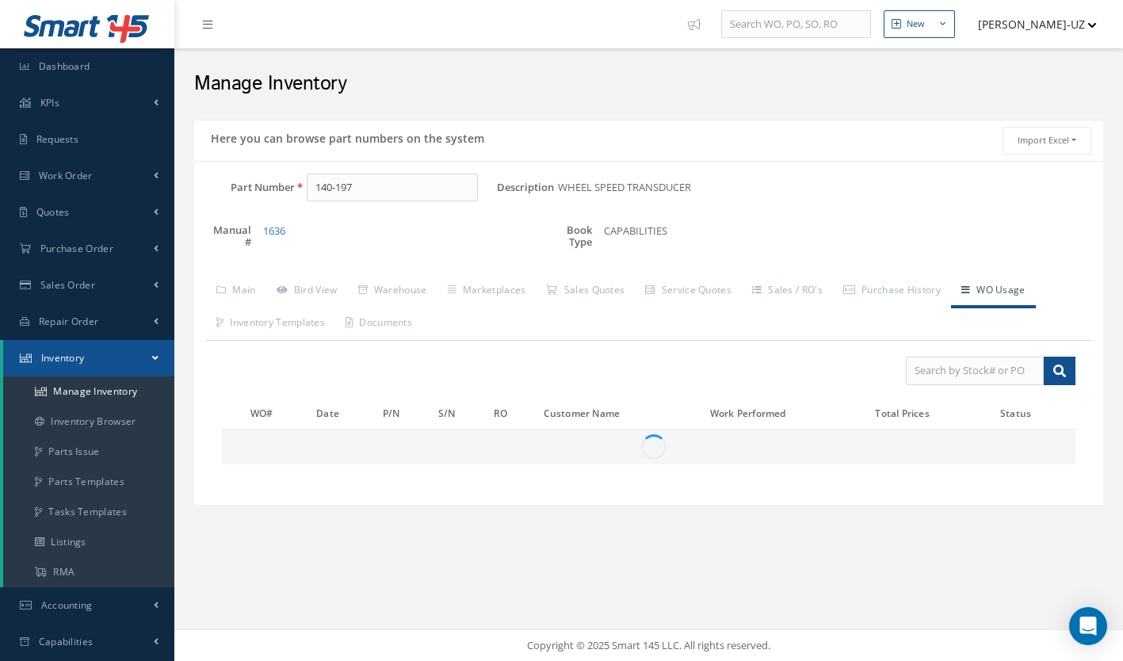
drag, startPoint x: 1029, startPoint y: 297, endPoint x: 671, endPoint y: 416, distance: 377.5
click at [671, 416] on div "Main Bird View [GEOGRAPHIC_DATA] Marketplaces Sales Quotes CM" at bounding box center [648, 384] width 885 height 218
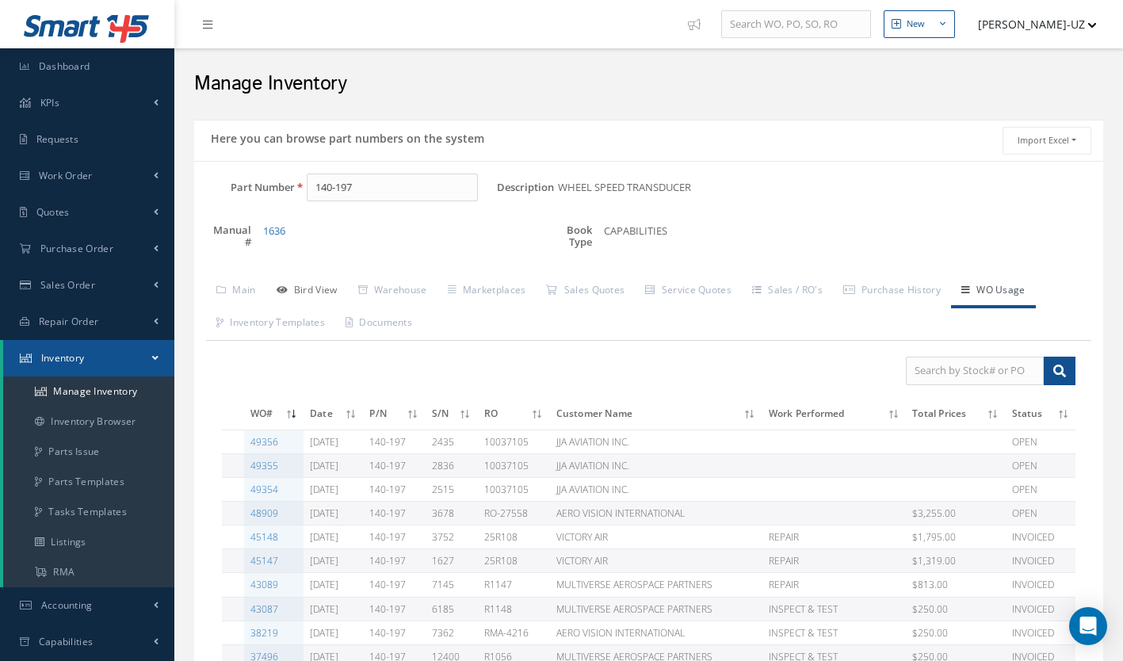
click at [318, 292] on link "Bird View" at bounding box center [307, 291] width 82 height 33
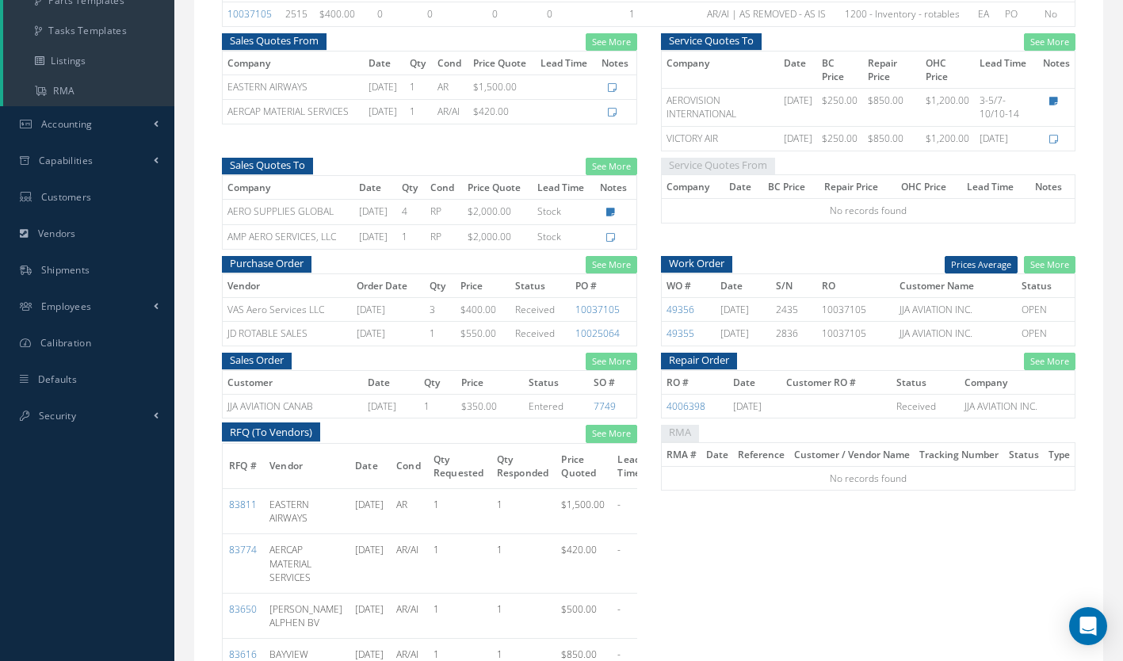
scroll to position [485, 0]
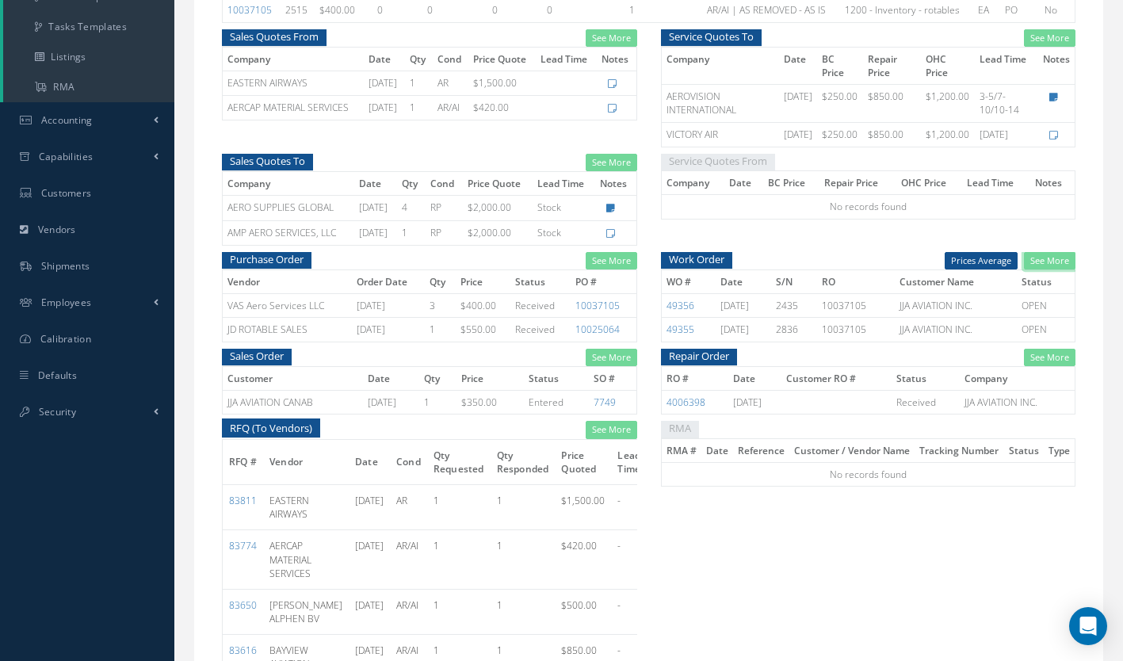
click at [1054, 260] on link "See More" at bounding box center [1050, 261] width 52 height 18
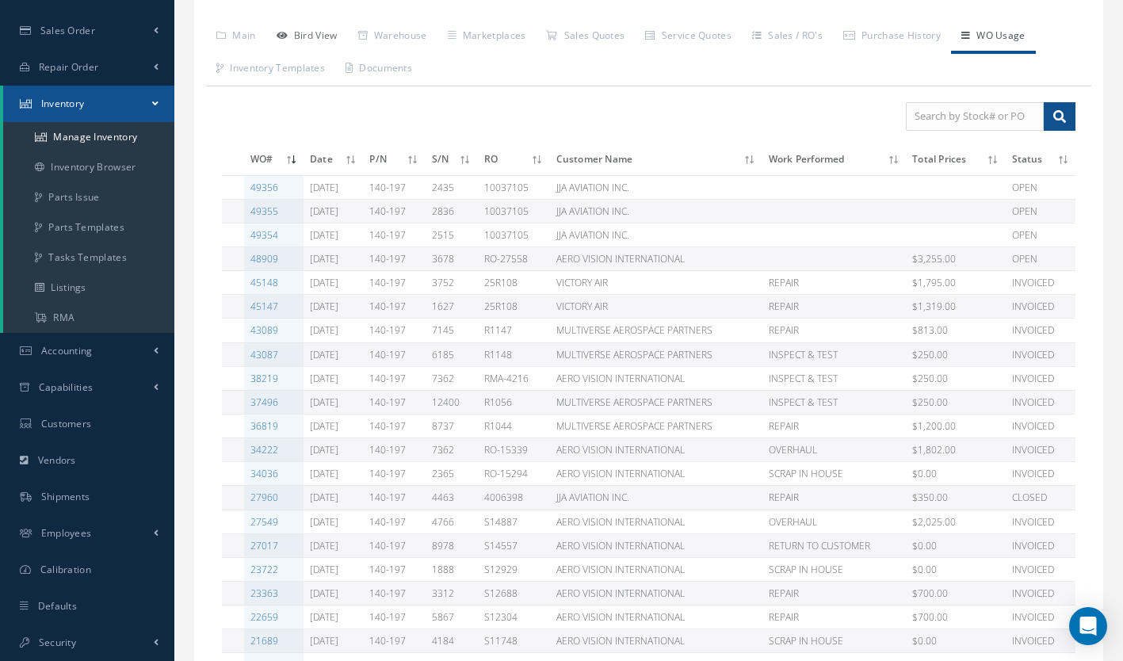
click at [309, 34] on link "Bird View" at bounding box center [307, 37] width 82 height 33
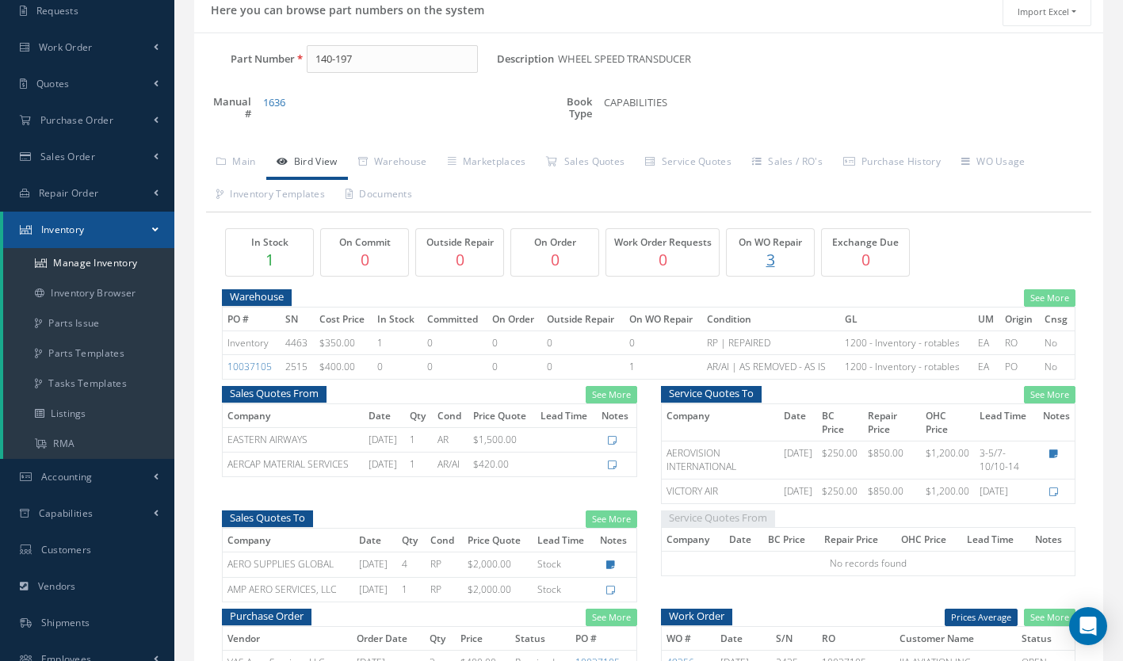
scroll to position [0, 0]
